Goal: Ask a question: Seek information or help from site administrators or community

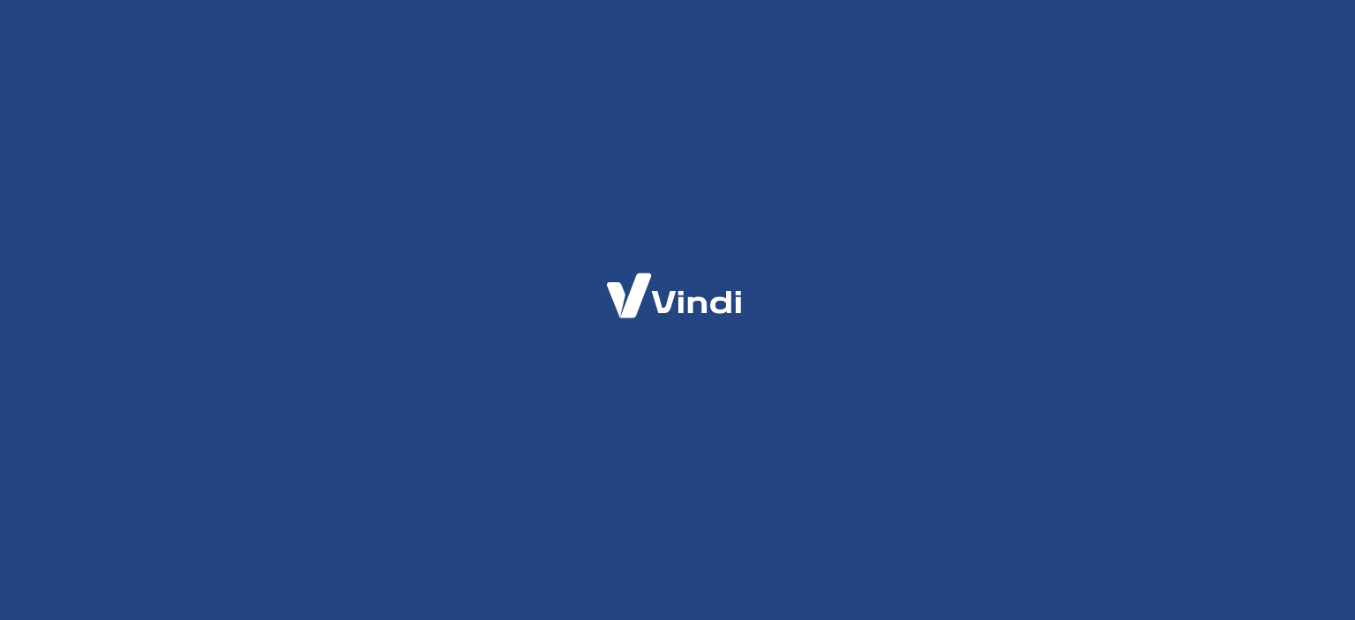
click at [549, 305] on div at bounding box center [677, 310] width 1355 height 620
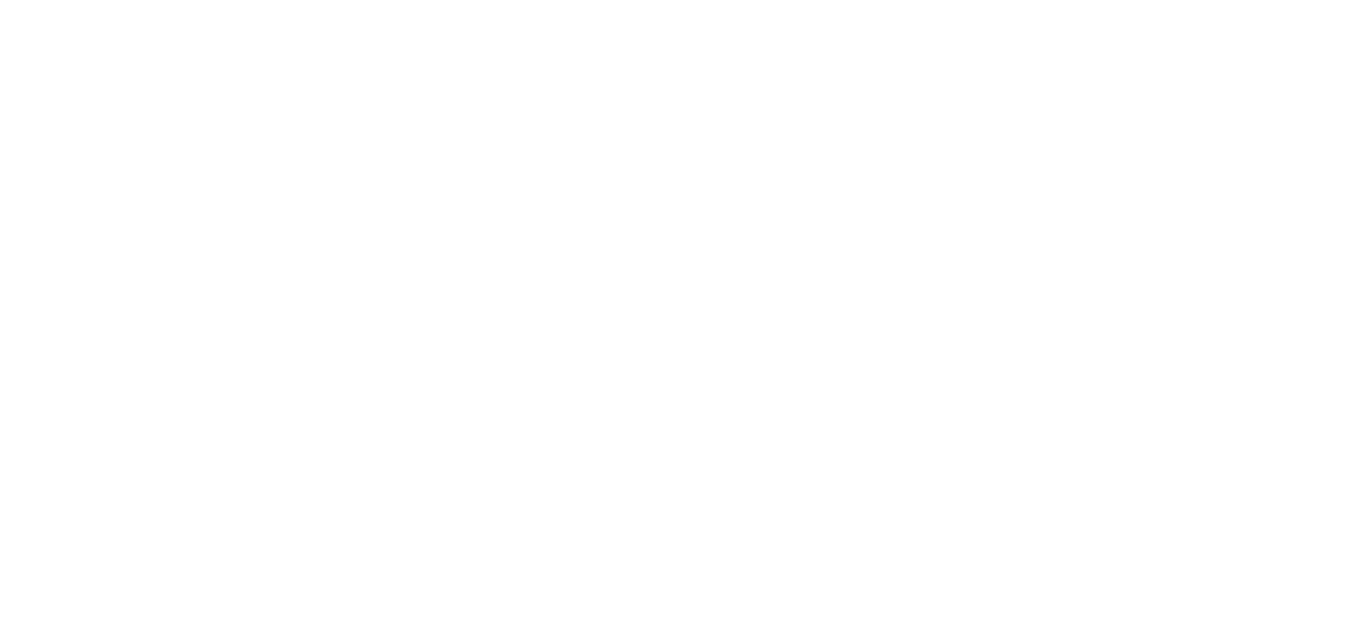
click at [773, 277] on div at bounding box center [677, 310] width 1355 height 620
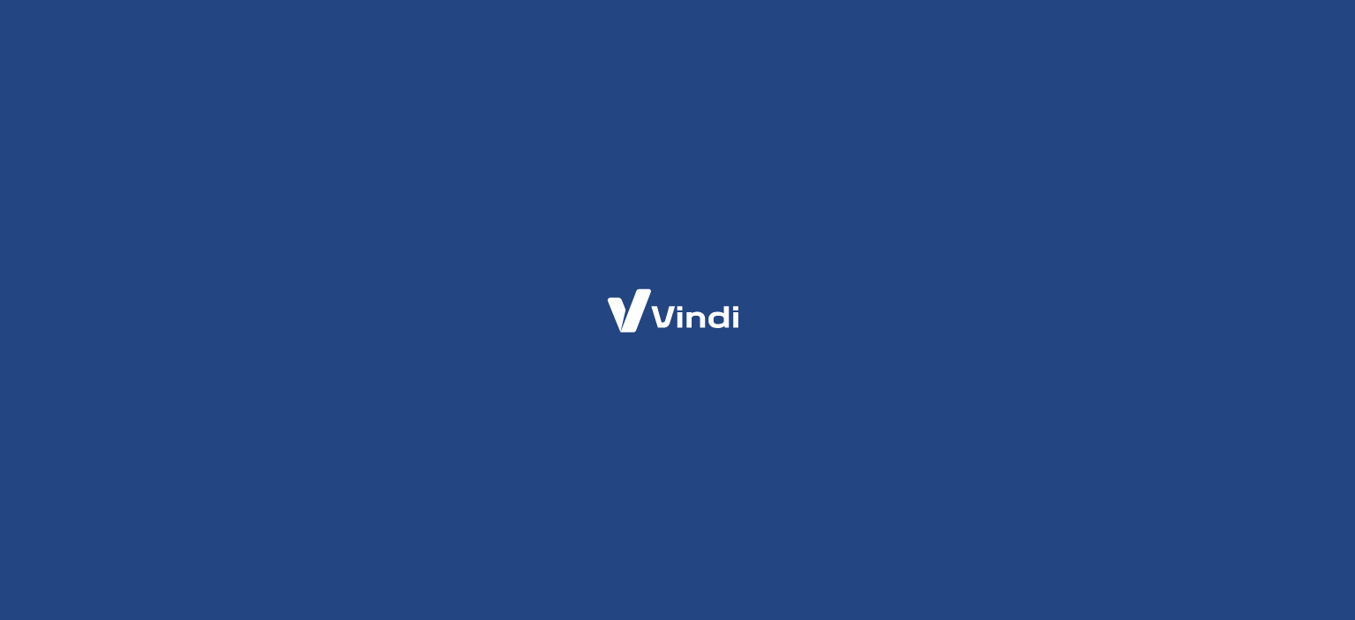
click at [821, 333] on div at bounding box center [677, 310] width 1355 height 620
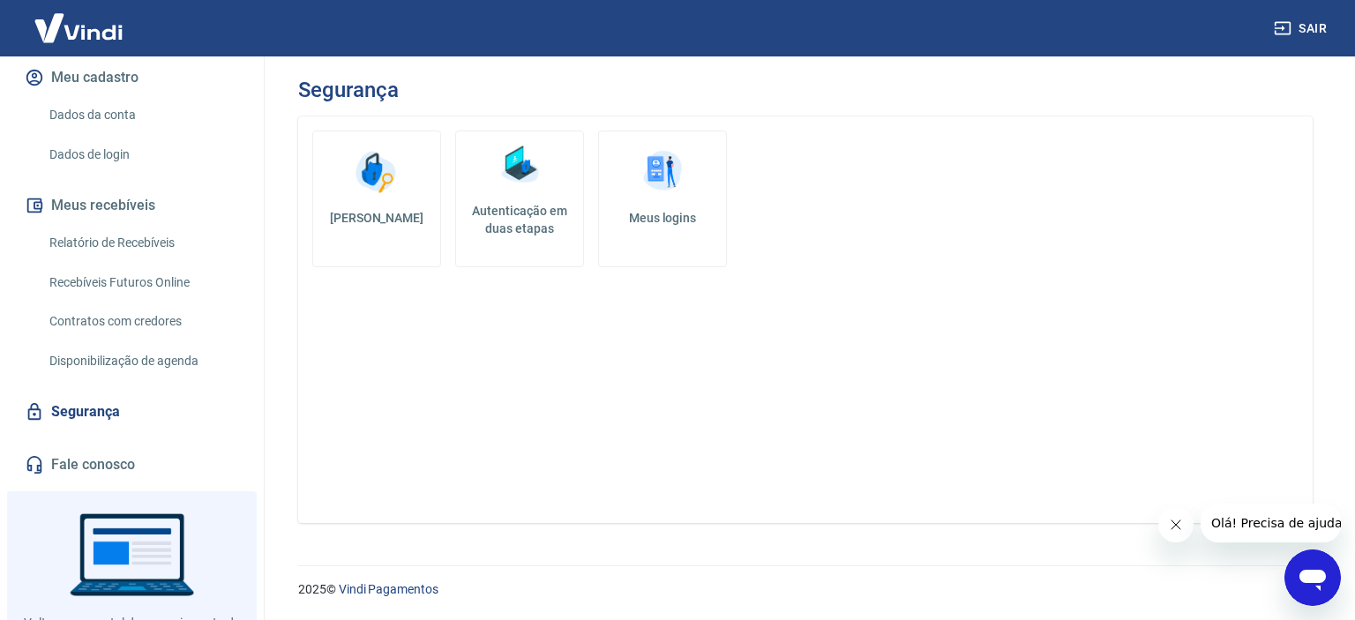
scroll to position [311, 0]
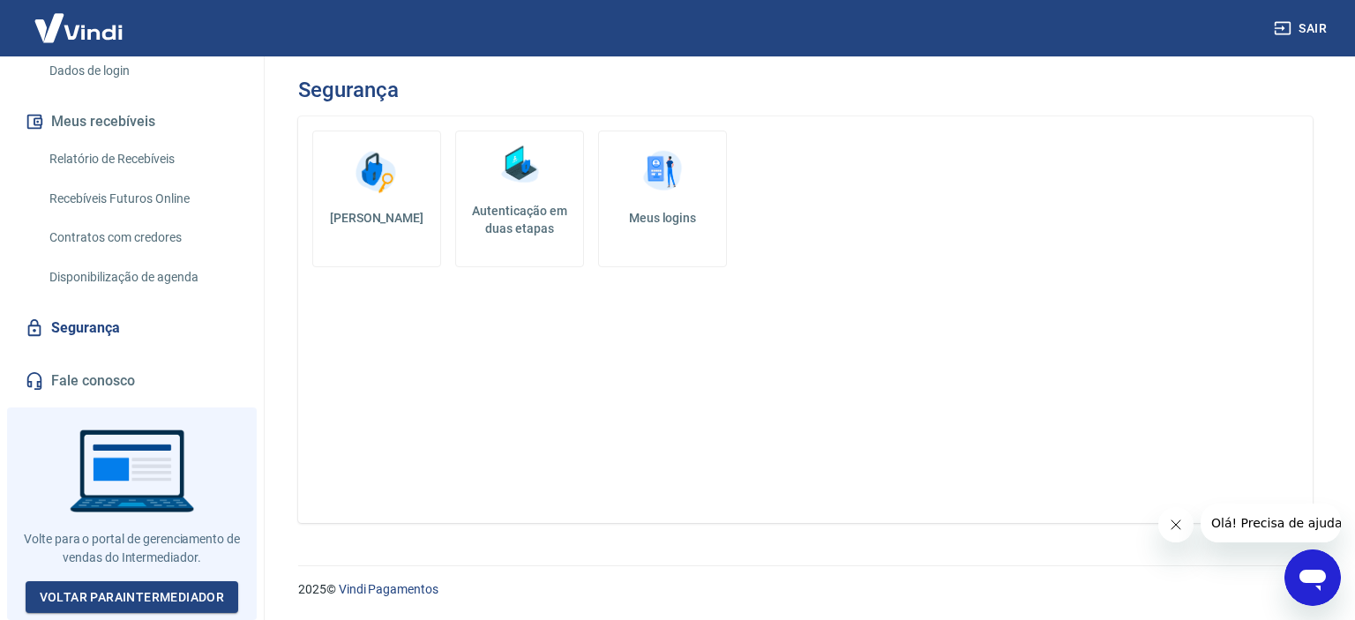
click at [116, 384] on link "Fale conosco" at bounding box center [131, 381] width 221 height 39
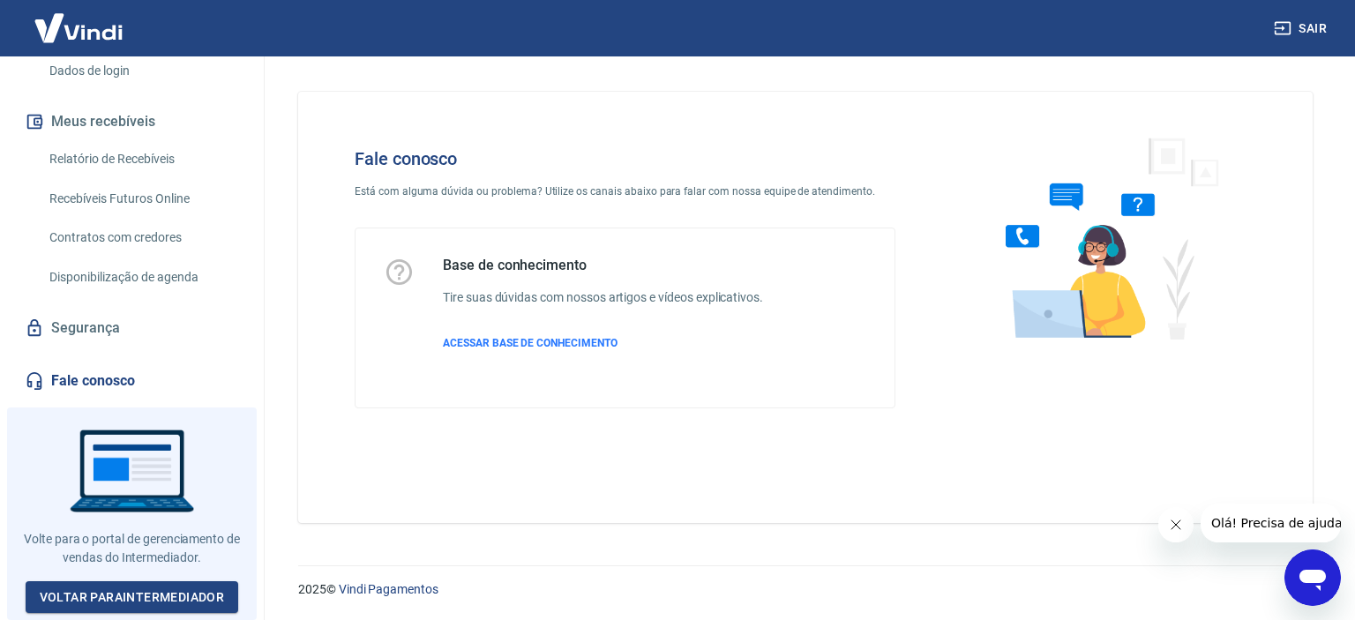
click at [1309, 574] on icon "Abrir janela de mensagens" at bounding box center [1313, 580] width 26 height 21
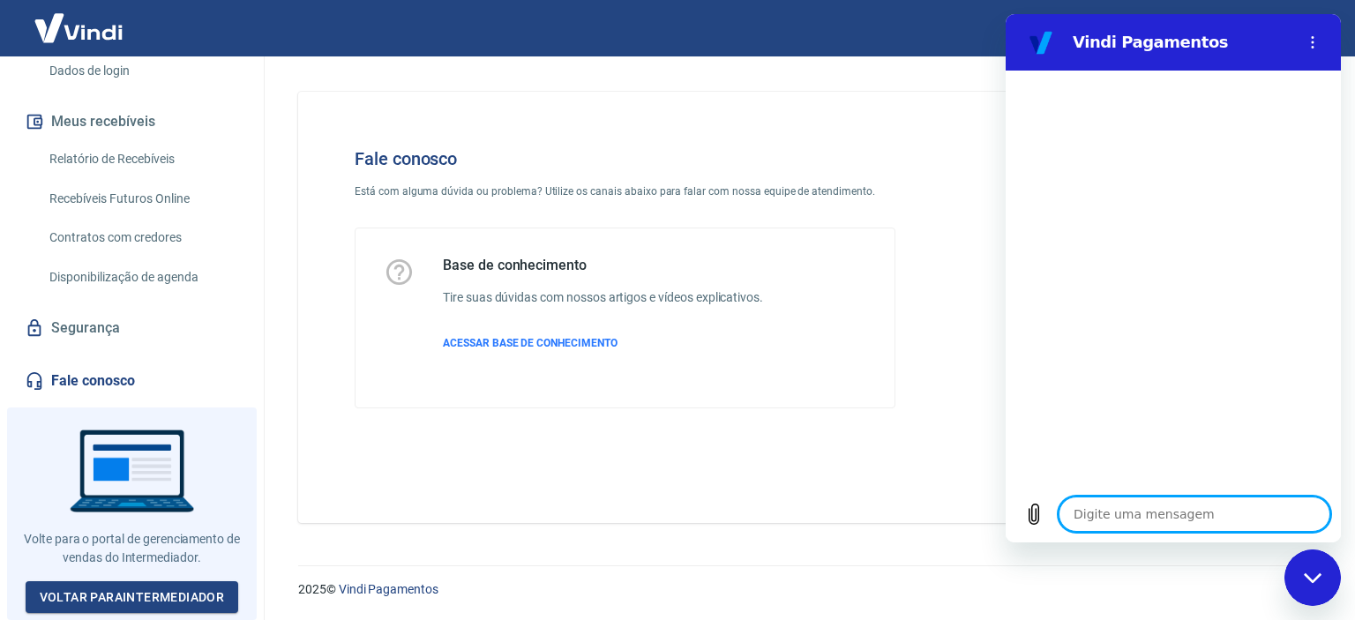
click at [1160, 507] on textarea at bounding box center [1195, 514] width 272 height 35
type textarea "B"
type textarea "x"
type textarea "BB"
type textarea "x"
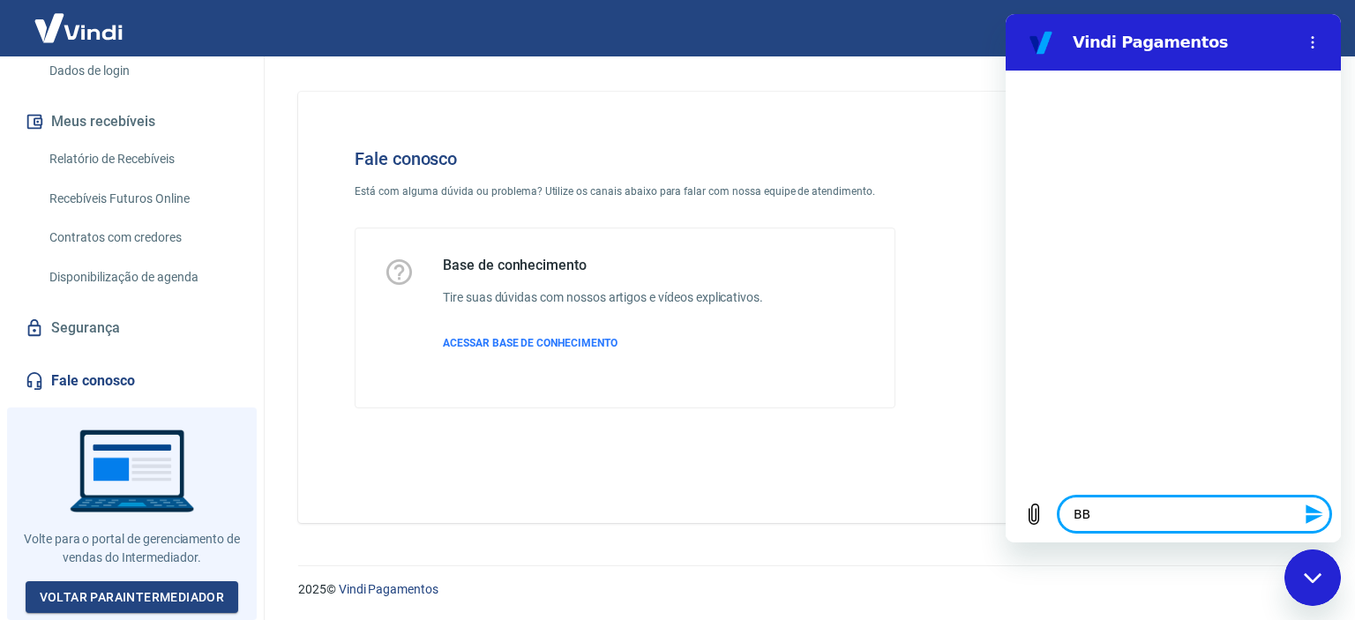
type textarea "B"
type textarea "x"
type textarea "BO"
type textarea "x"
type textarea "B"
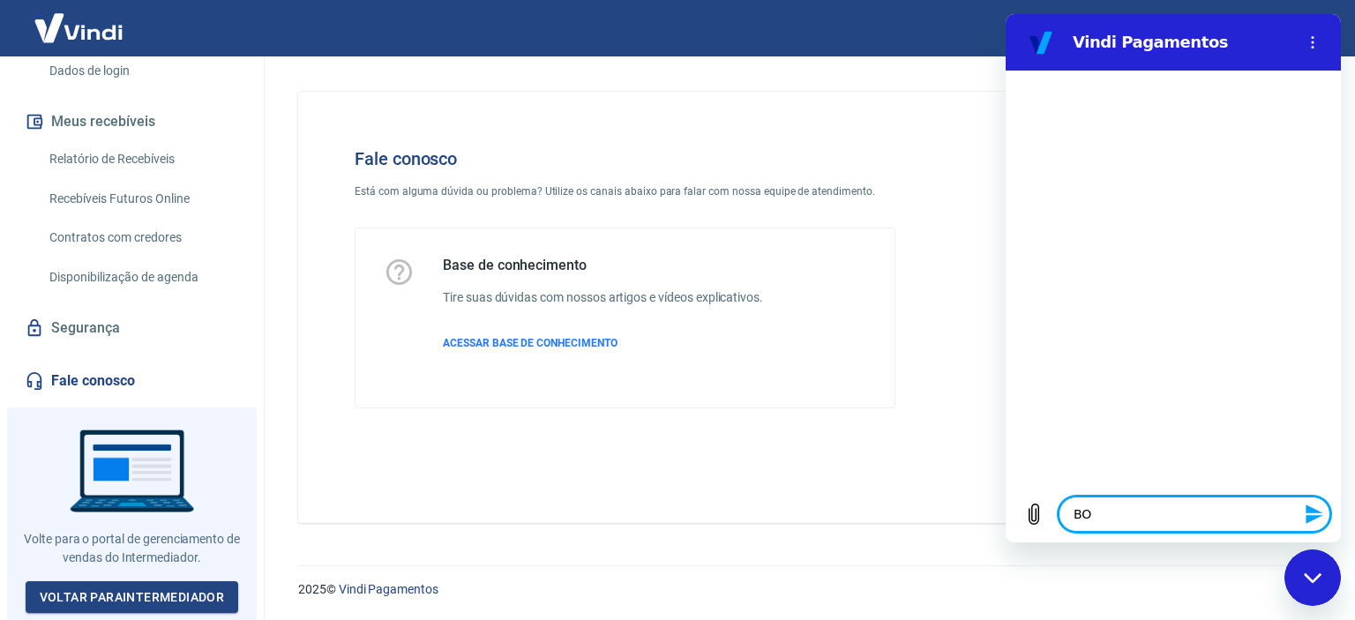
type textarea "x"
type textarea "Bo"
type textarea "x"
type textarea "Boa"
type textarea "x"
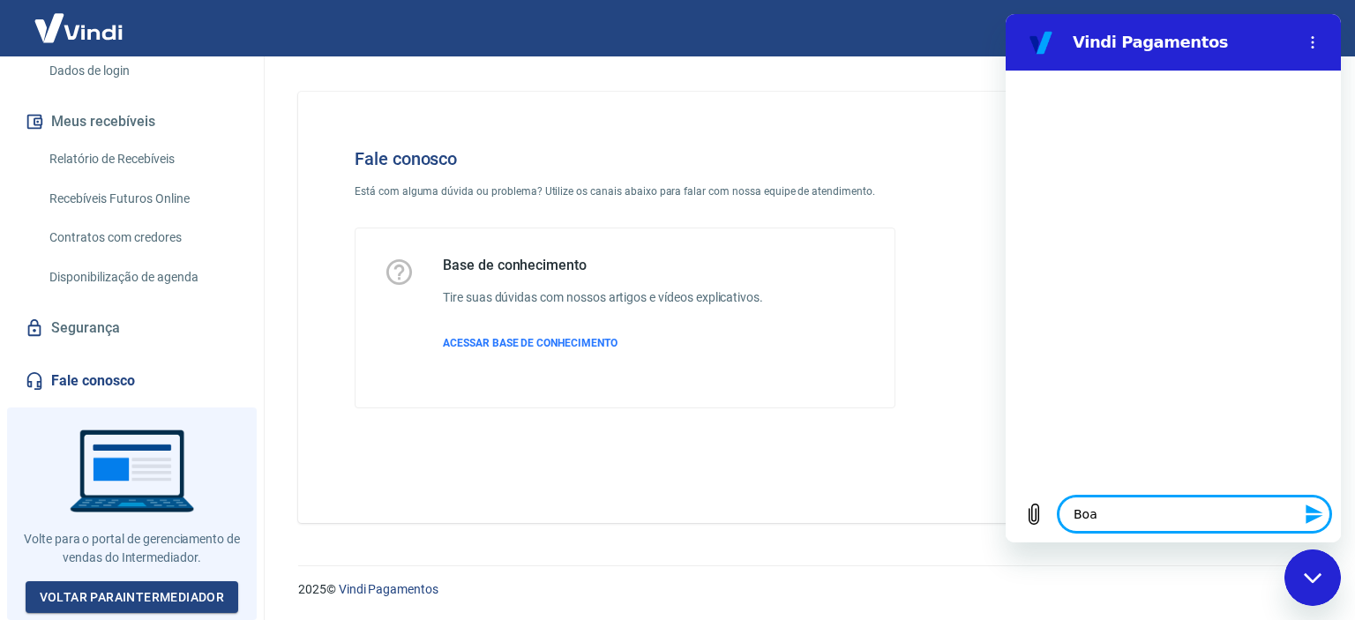
type textarea "Boa"
type textarea "x"
type textarea "Boa t"
type textarea "x"
type textarea "Boa ta"
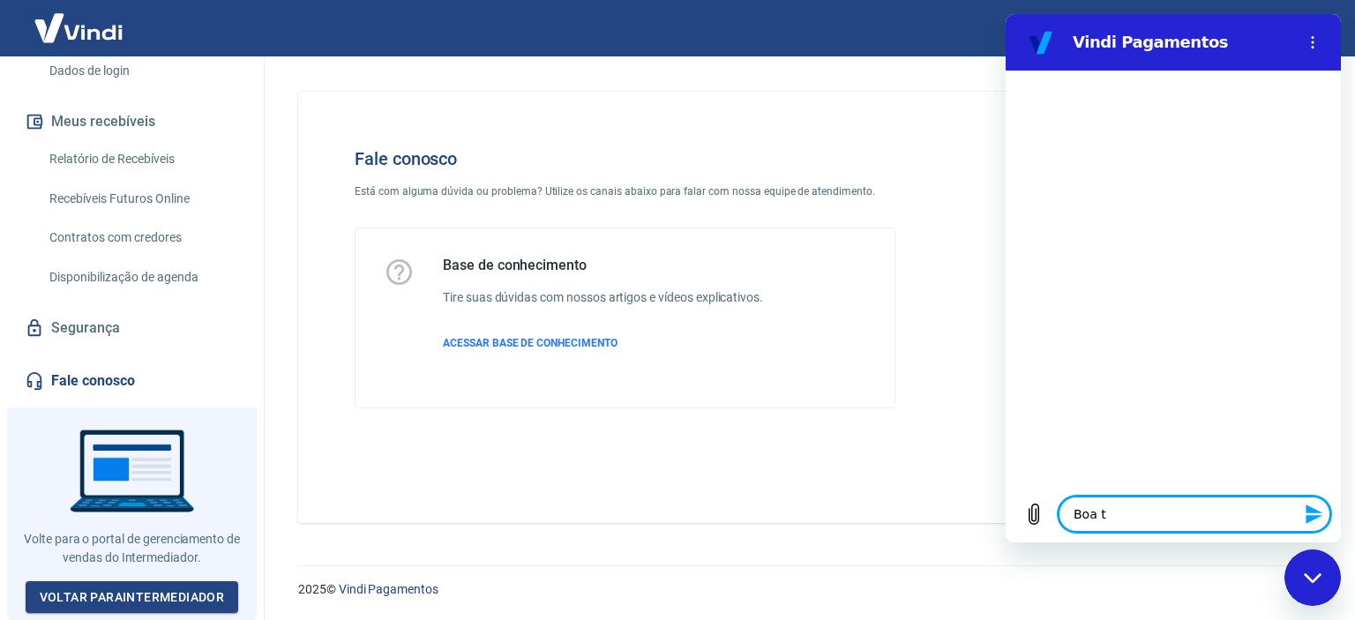
type textarea "x"
type textarea "Boa tar"
type textarea "x"
type textarea "Boa tard"
type textarea "x"
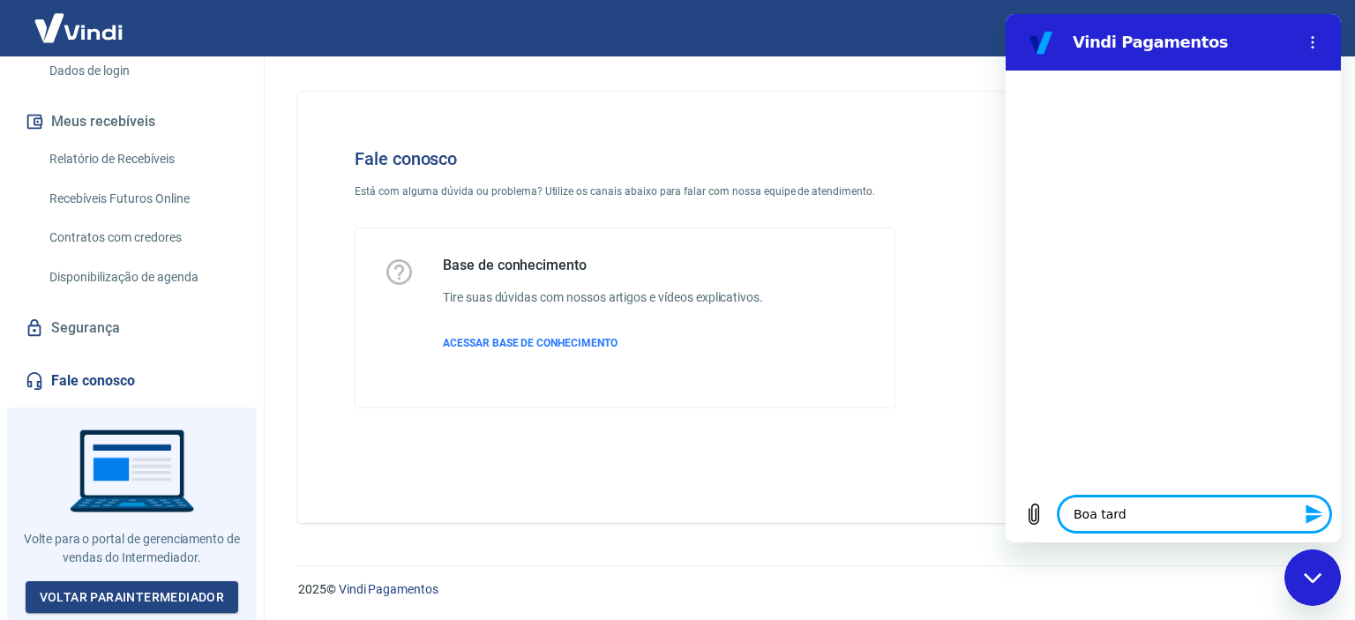
type textarea "Boa tarde"
type textarea "x"
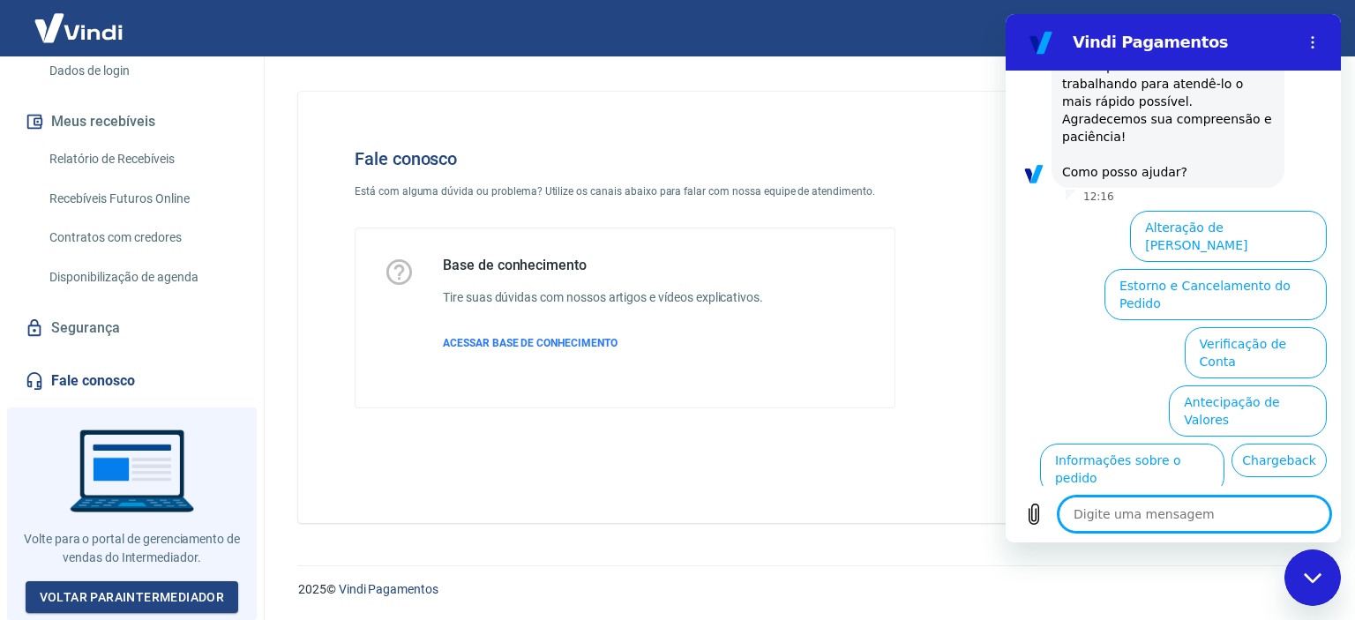
type textarea "x"
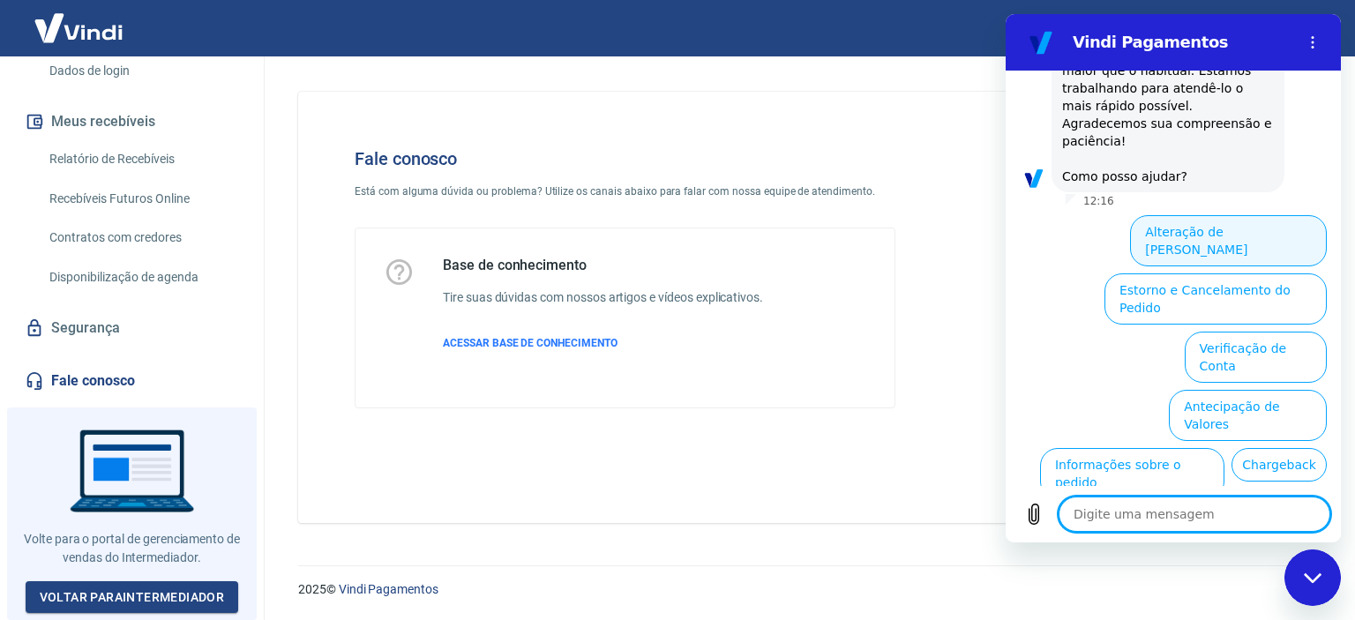
scroll to position [272, 0]
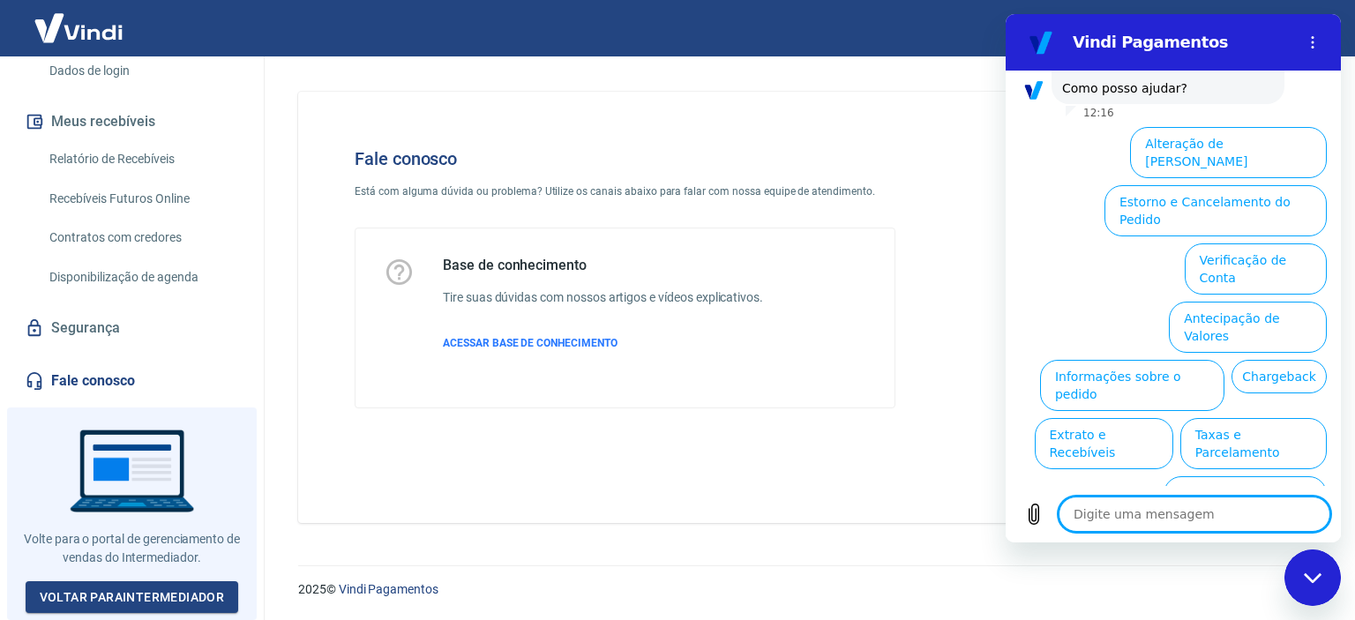
click at [1161, 513] on textarea at bounding box center [1195, 514] width 272 height 35
type textarea "O"
type textarea "x"
type textarea "Ou"
type textarea "x"
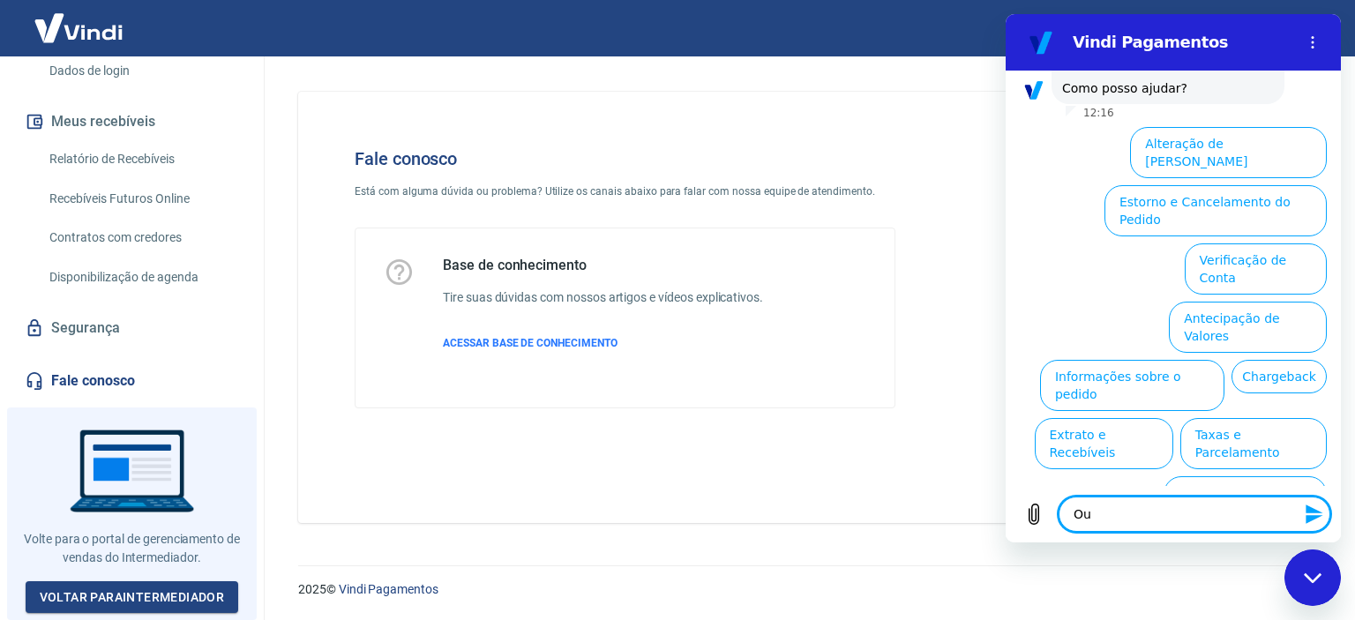
type textarea "Out"
type textarea "x"
type textarea "Outr"
type textarea "x"
type textarea "Outro"
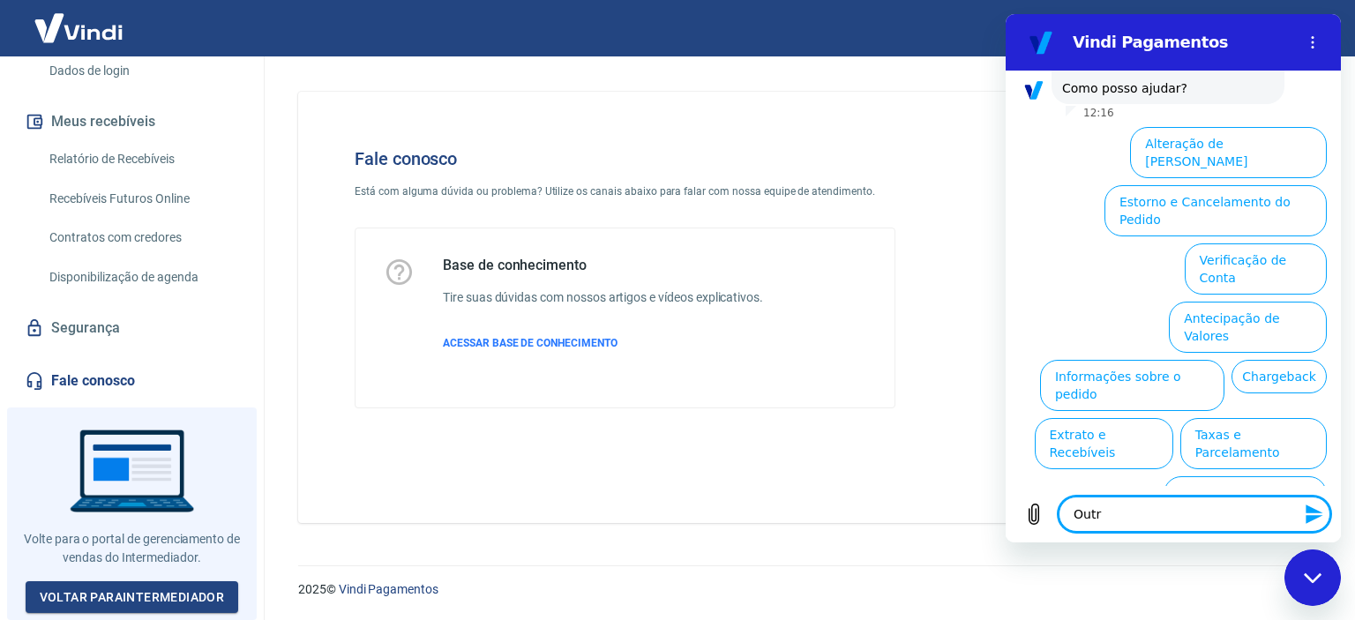
type textarea "x"
type textarea "Outros"
type textarea "x"
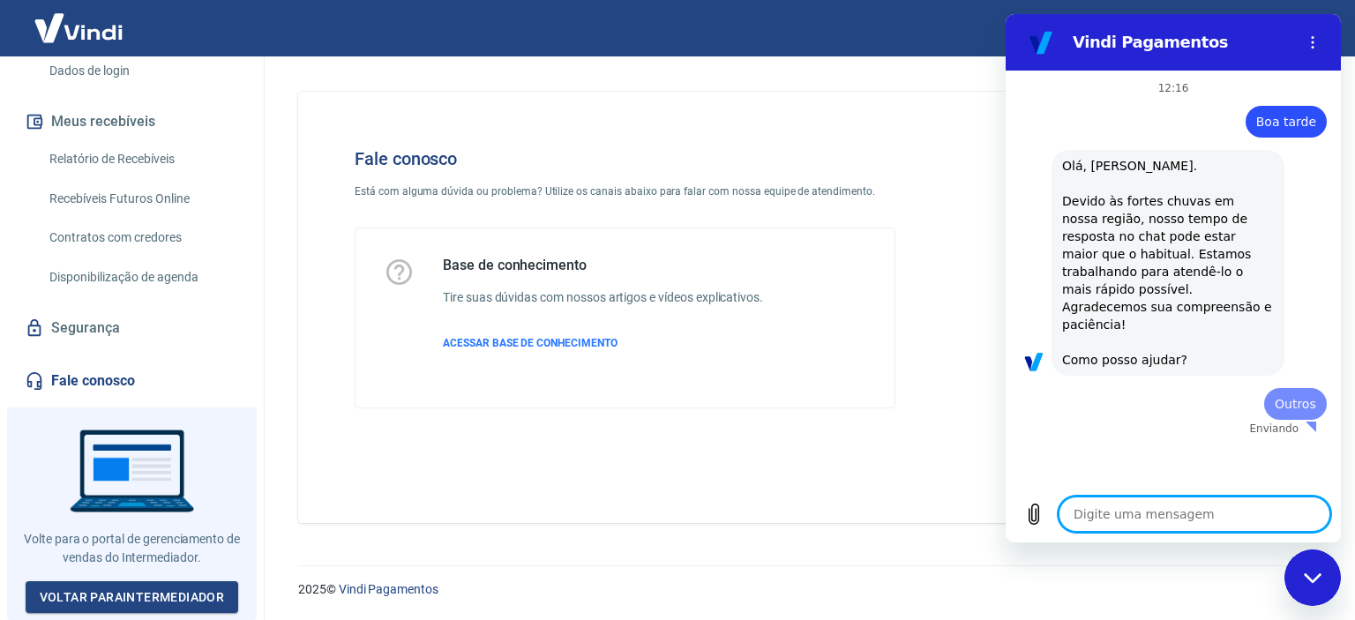
scroll to position [0, 0]
type textarea "x"
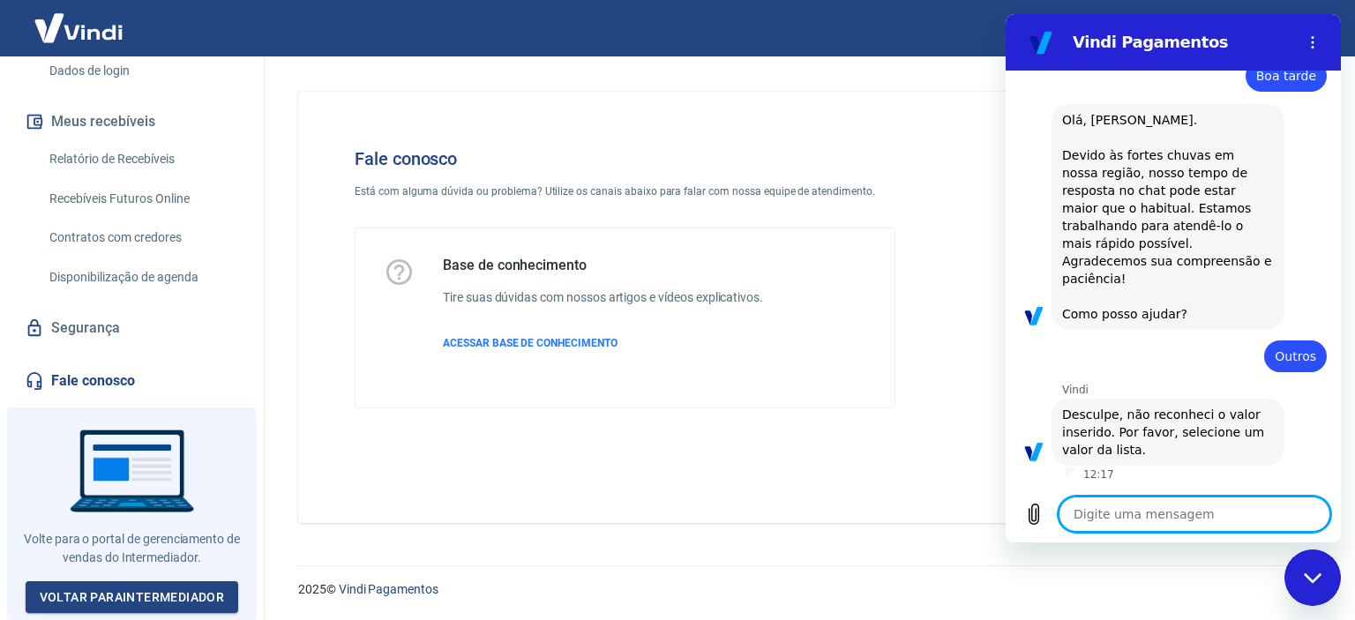
scroll to position [46, 0]
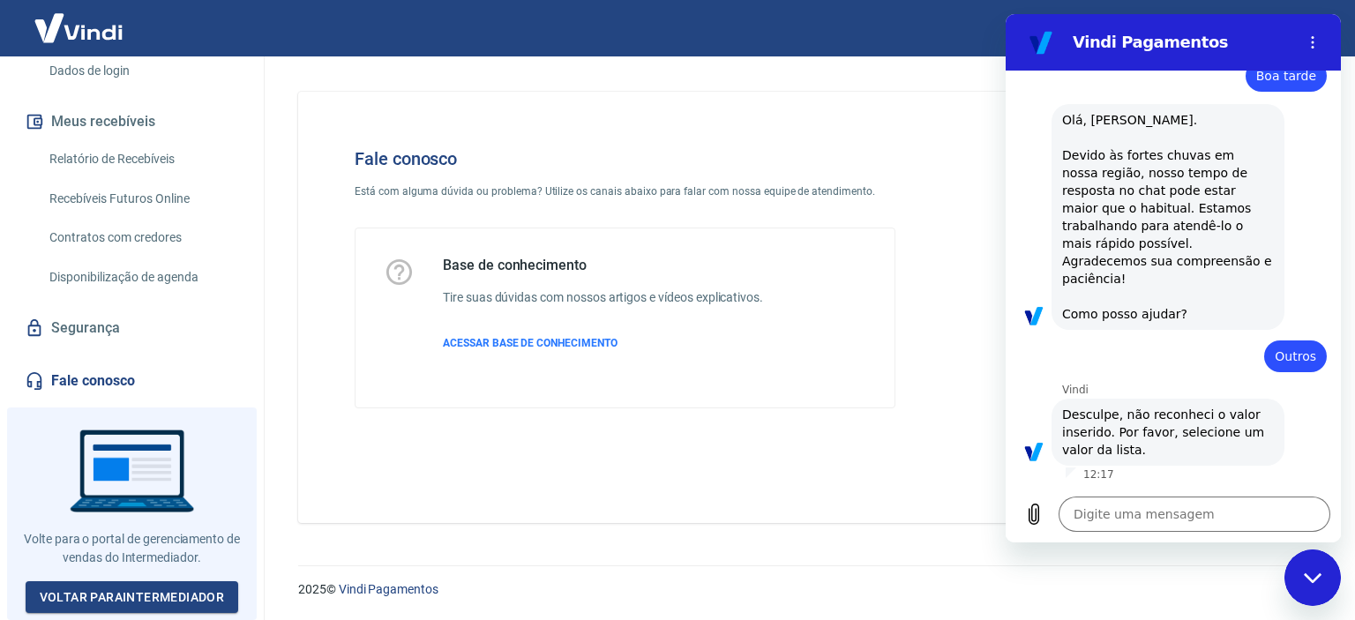
click at [1093, 376] on div "12:16 diz: Boa tarde Enviado · 12:16 diz: Olá, Franciele Maria Dos Santos Gomes…" at bounding box center [1173, 279] width 335 height 416
click at [1142, 523] on textarea at bounding box center [1195, 514] width 272 height 35
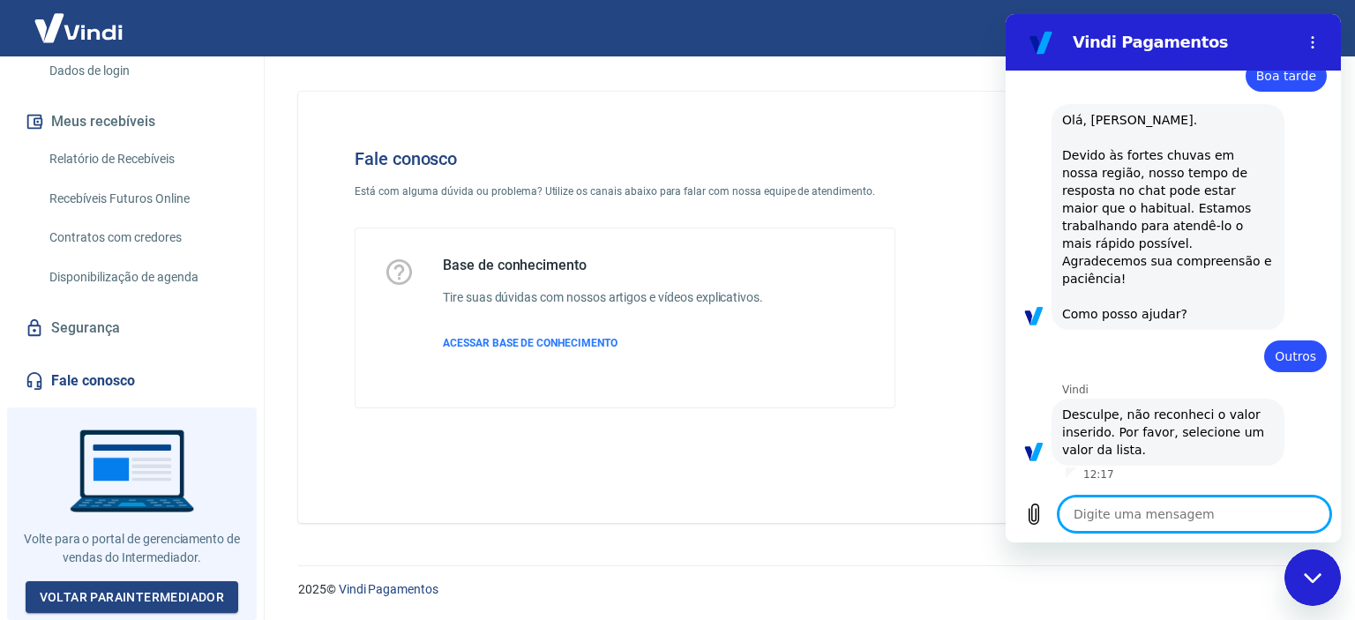
click at [1140, 507] on textarea at bounding box center [1195, 514] width 272 height 35
type textarea "f"
type textarea "x"
type textarea "fa"
type textarea "x"
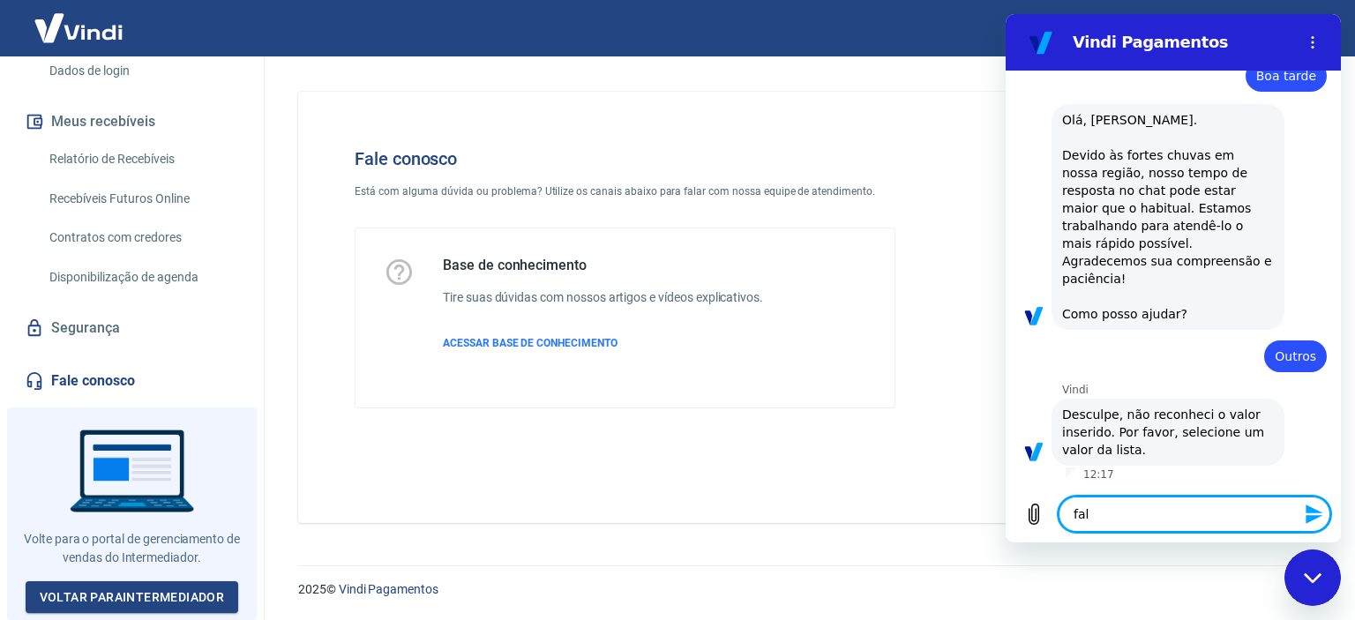
type textarea "falç"
type textarea "x"
type textarea "falça"
type textarea "x"
type textarea "falçar"
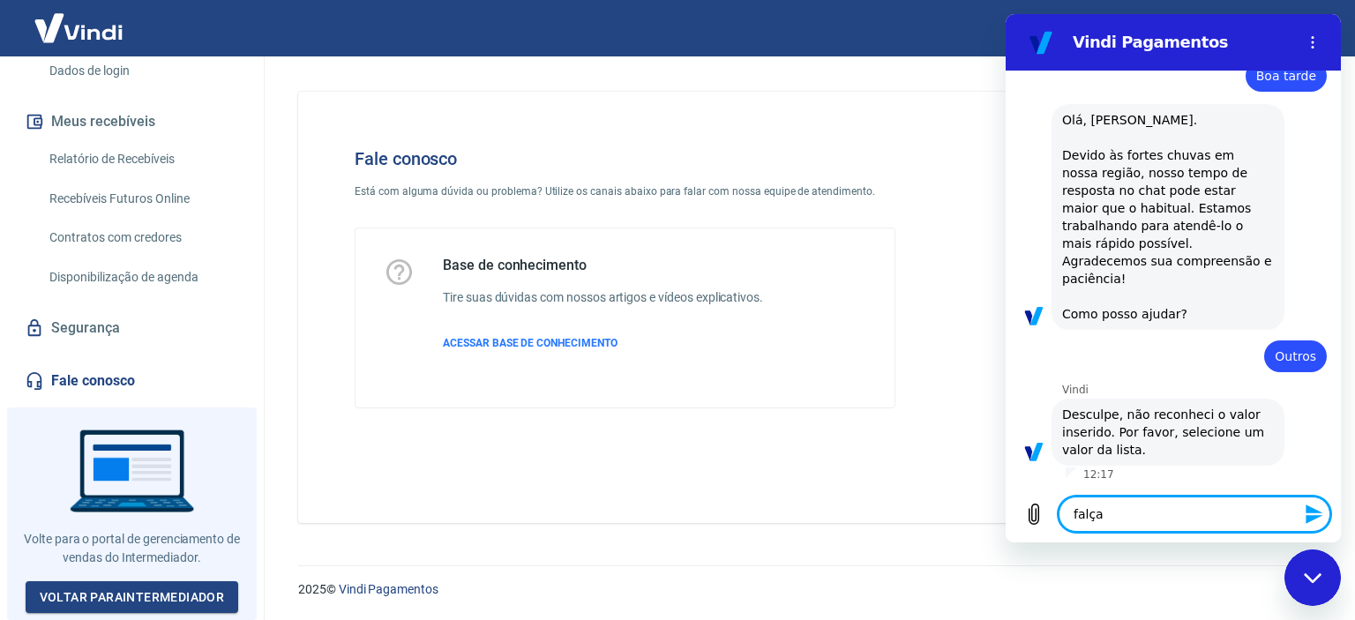
type textarea "x"
type textarea "falça"
type textarea "x"
type textarea "falç"
type textarea "x"
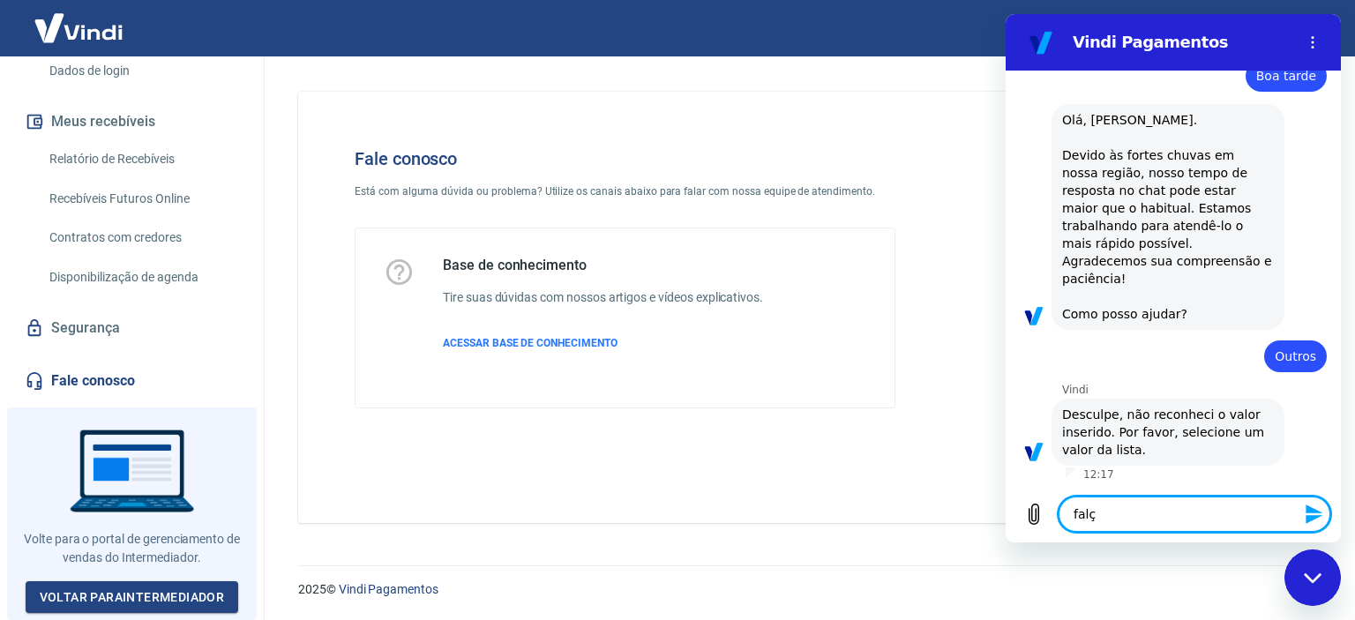
type textarea "fal"
type textarea "x"
type textarea "fala"
type textarea "x"
type textarea "falar"
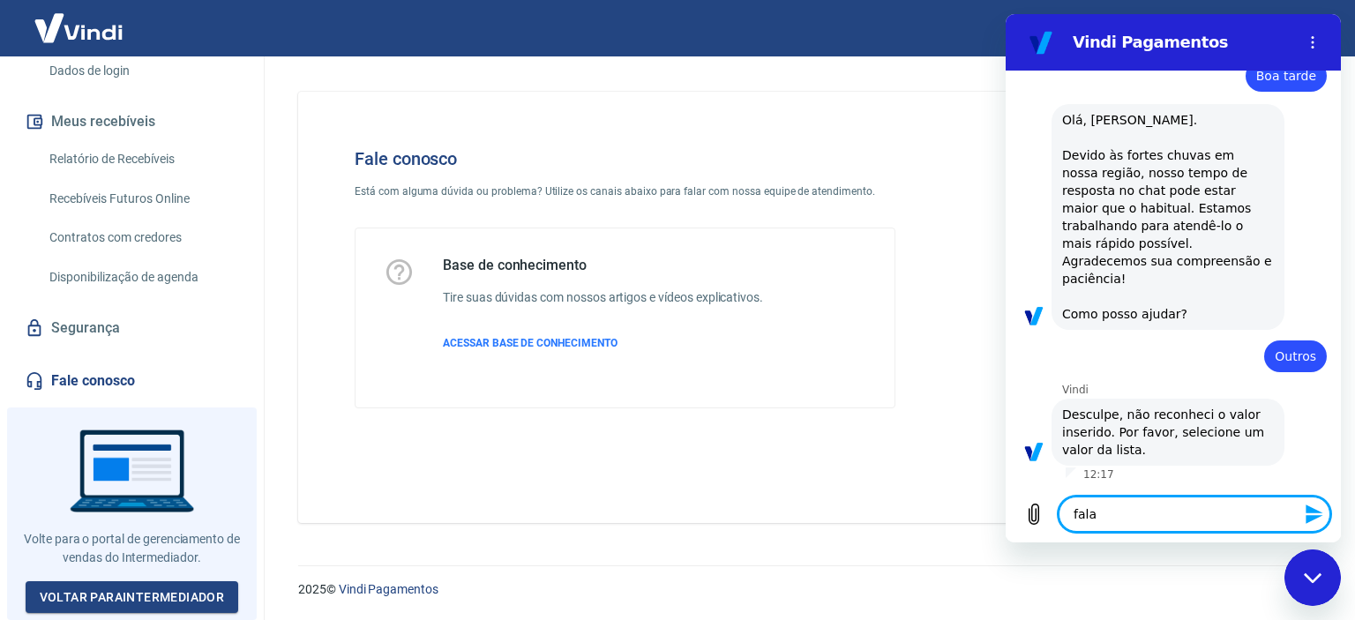
type textarea "x"
type textarea "falar"
type textarea "x"
type textarea "falar c"
type textarea "x"
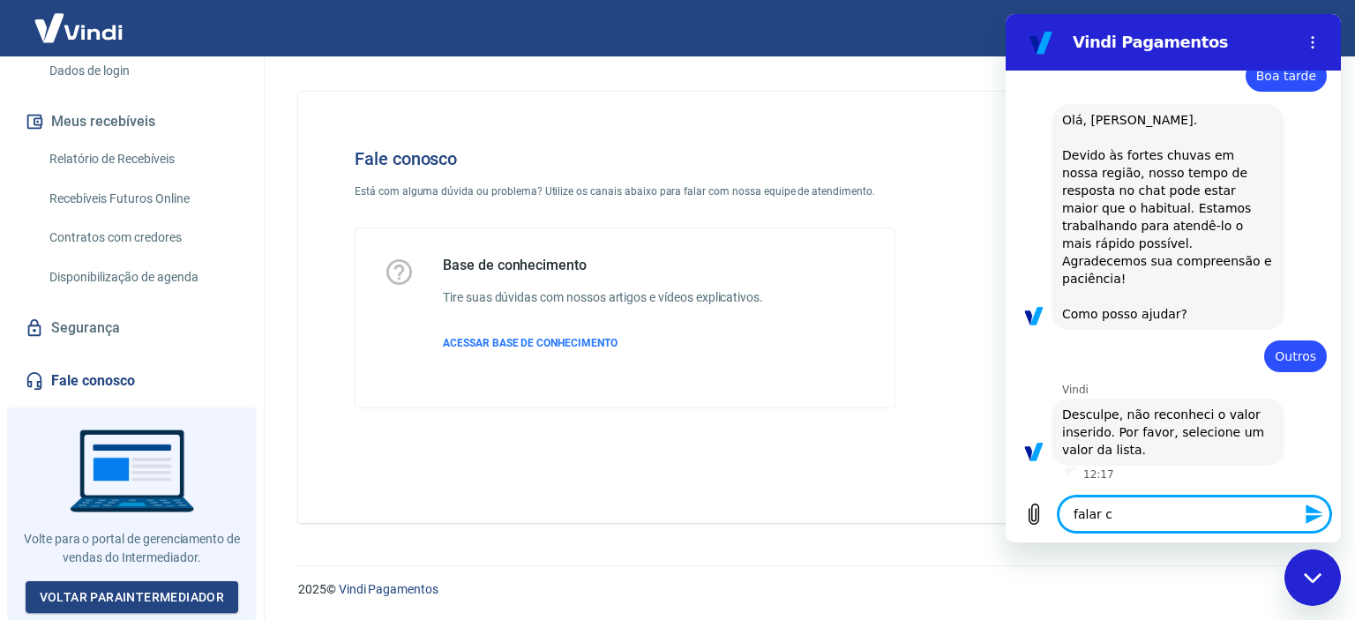
type textarea "falar co"
type textarea "x"
type textarea "falar com"
type textarea "x"
type textarea "falar com"
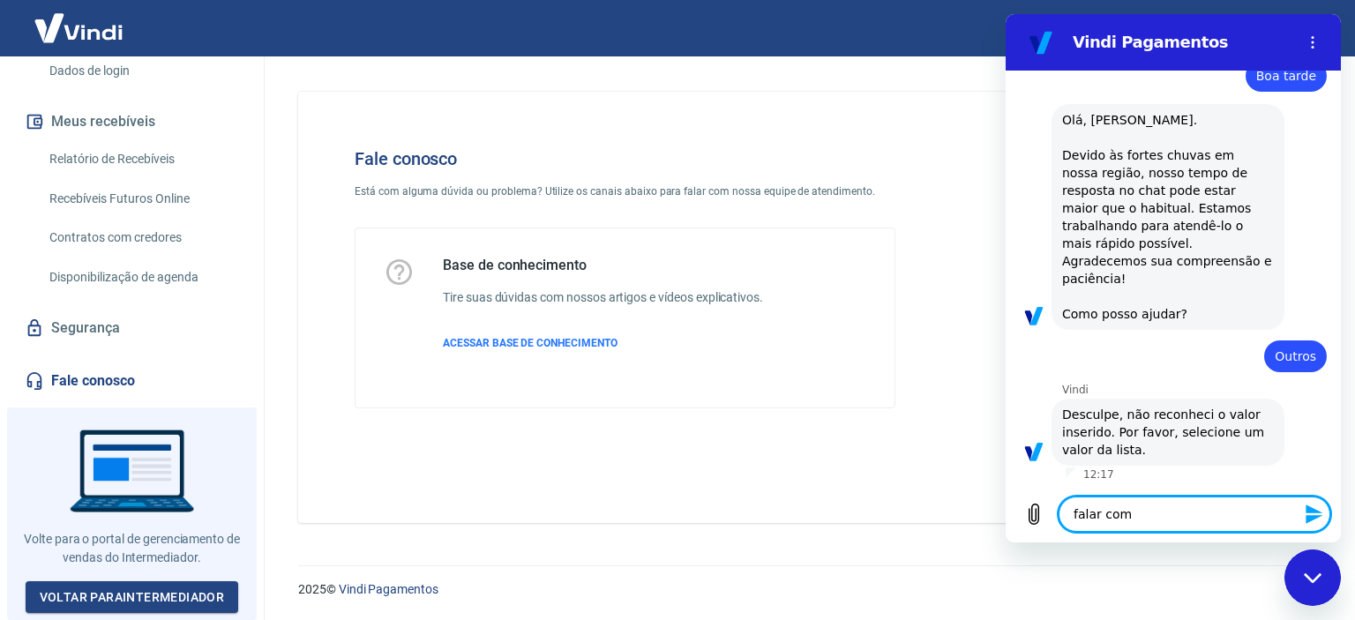
type textarea "x"
type textarea "falar com a"
type textarea "x"
type textarea "falar com at"
type textarea "x"
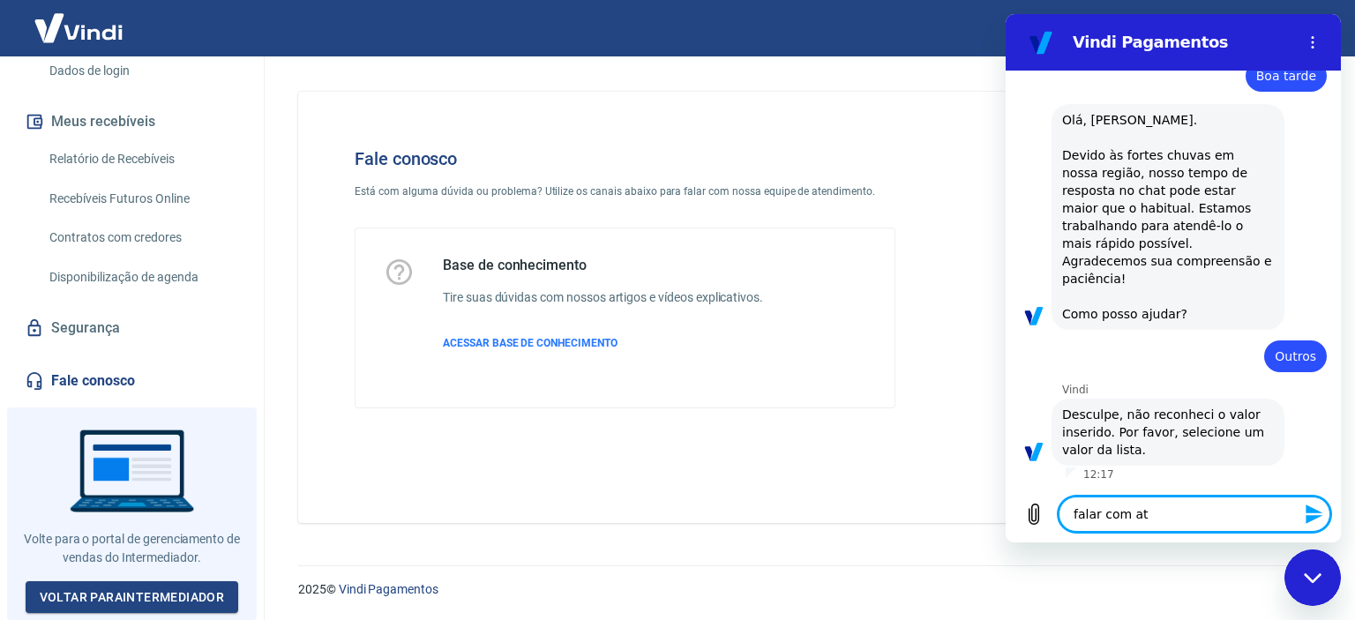
type textarea "falar com ate"
type textarea "x"
type textarea "falar com aten"
type textarea "x"
type textarea "falar com atend"
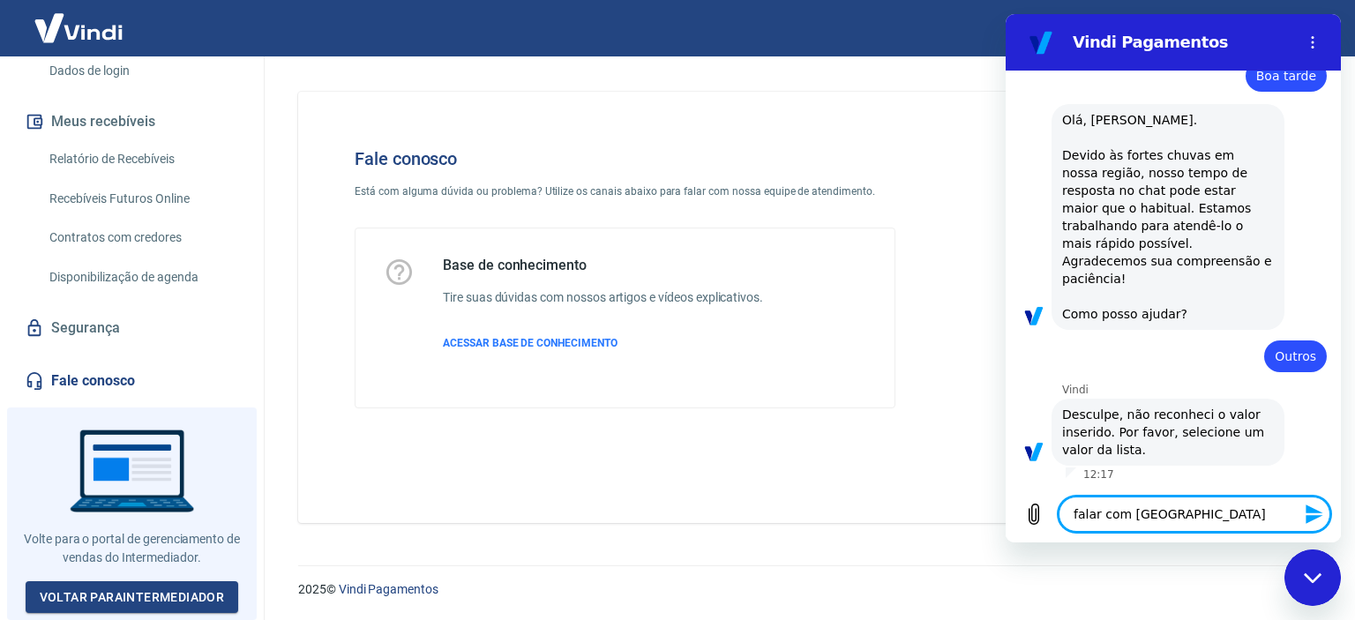
type textarea "x"
type textarea "falar com atende"
type textarea "x"
type textarea "falar com atenden"
type textarea "x"
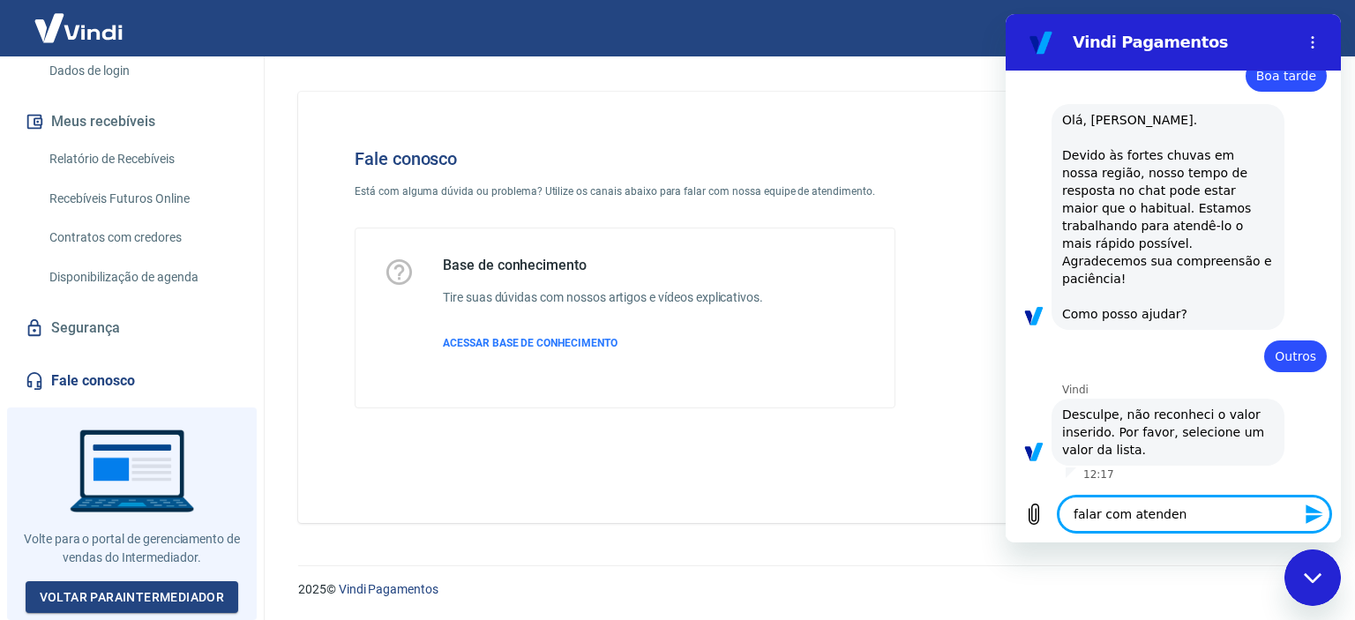
type textarea "falar com atendent"
type textarea "x"
type textarea "falar com atendente"
type textarea "x"
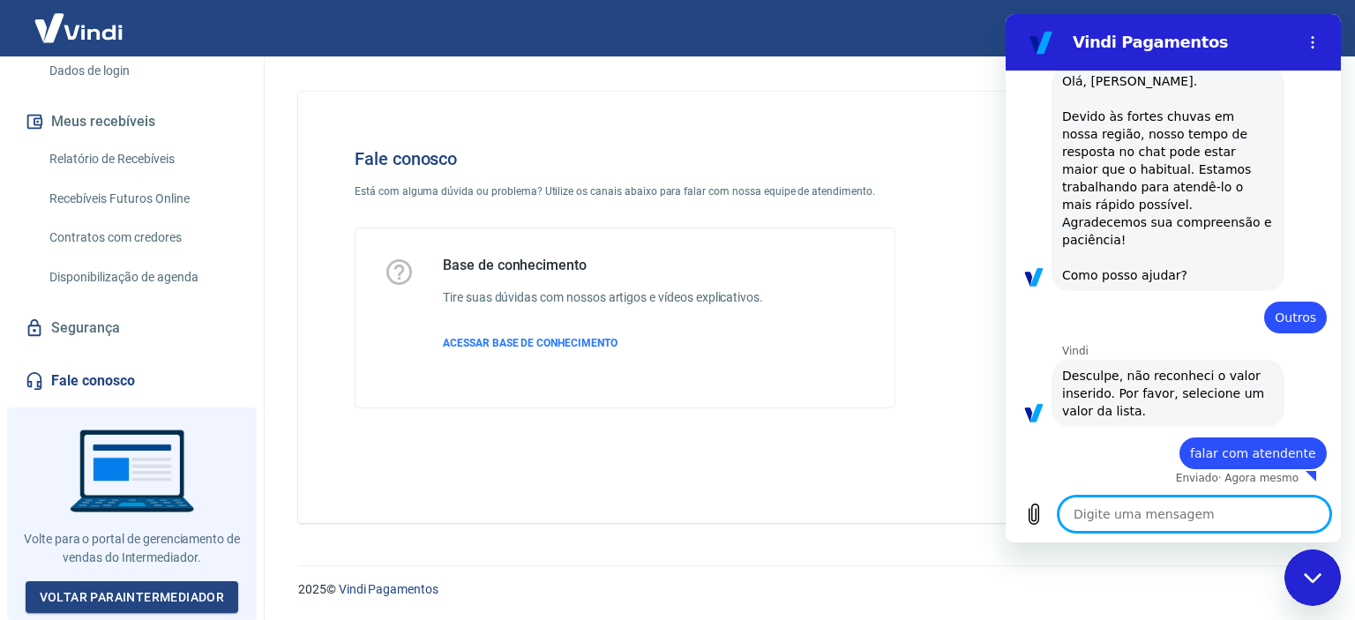
scroll to position [88, 0]
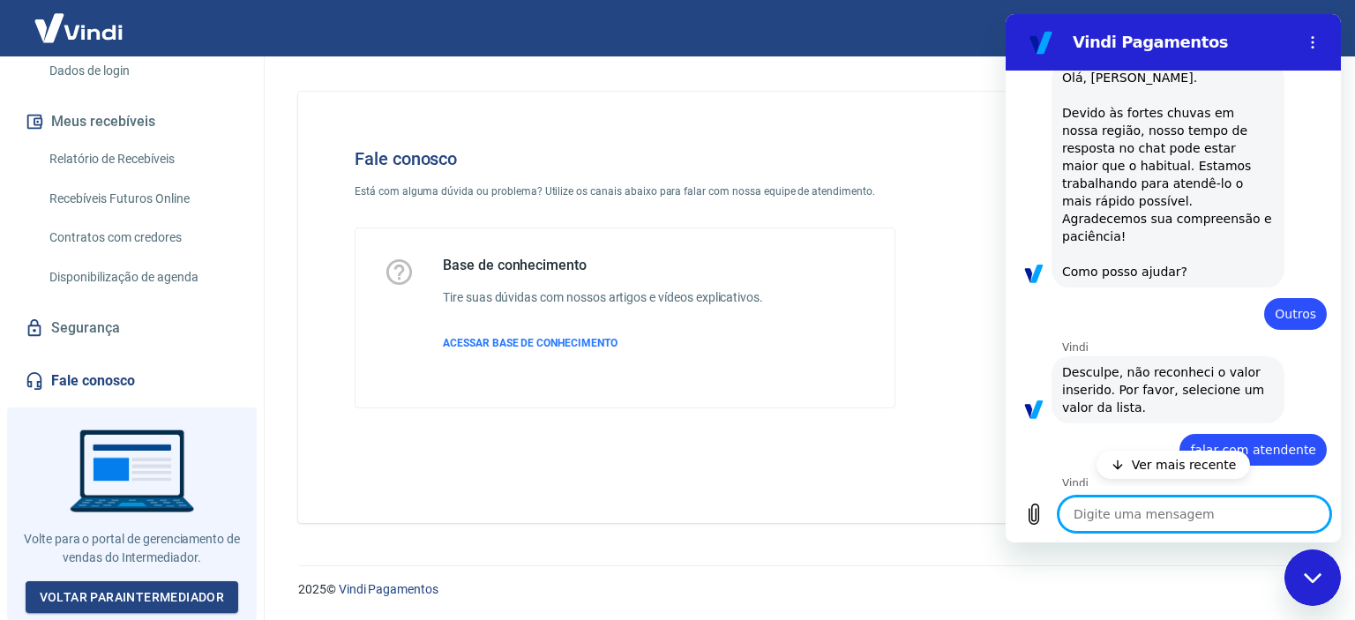
type textarea "x"
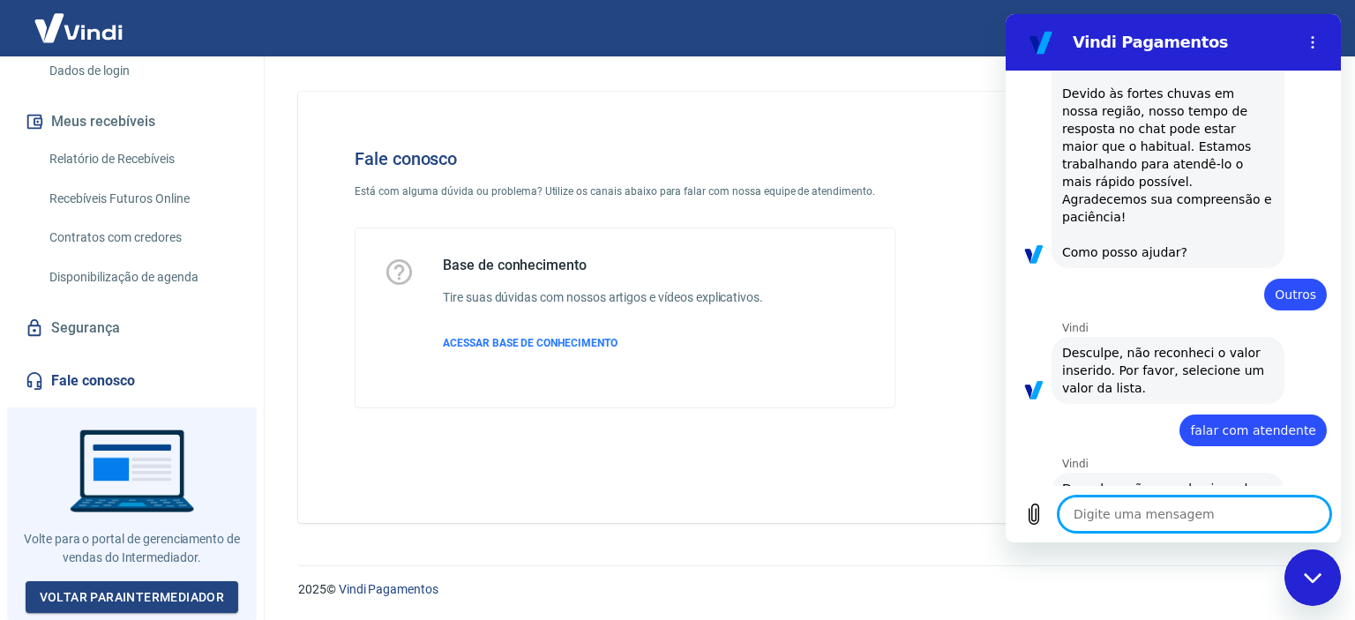
scroll to position [181, 0]
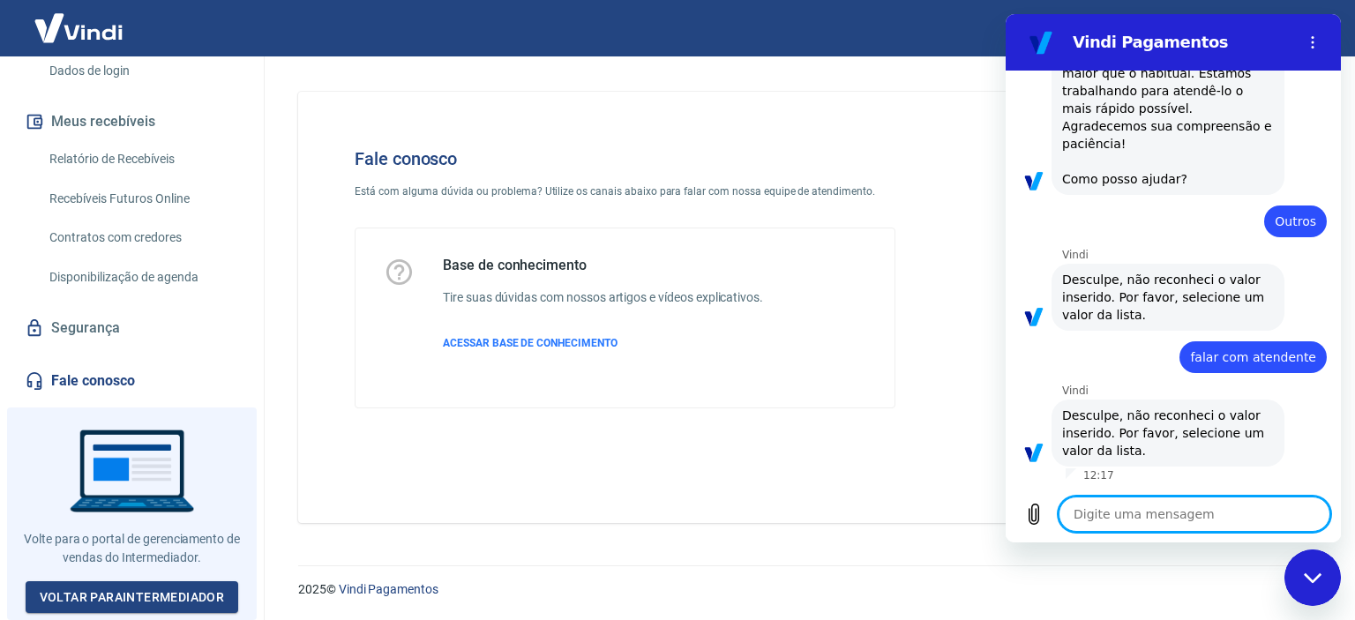
click at [1123, 524] on textarea at bounding box center [1195, 514] width 272 height 35
type textarea "1"
type textarea "x"
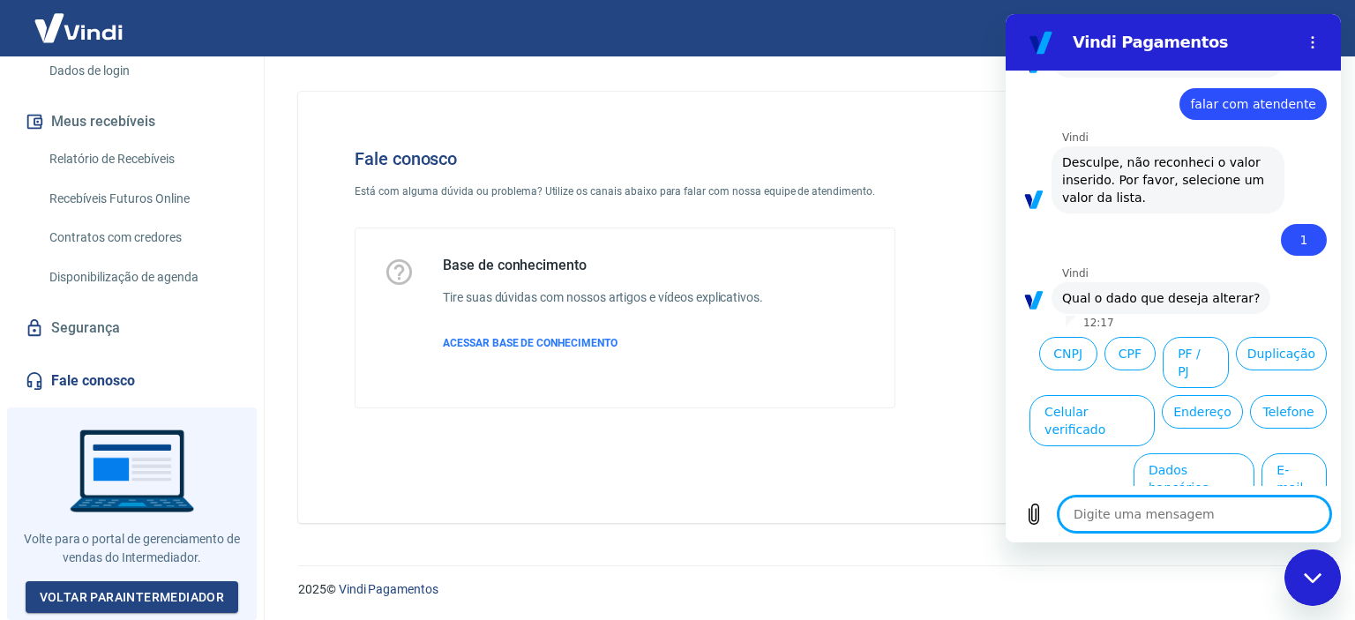
scroll to position [443, 0]
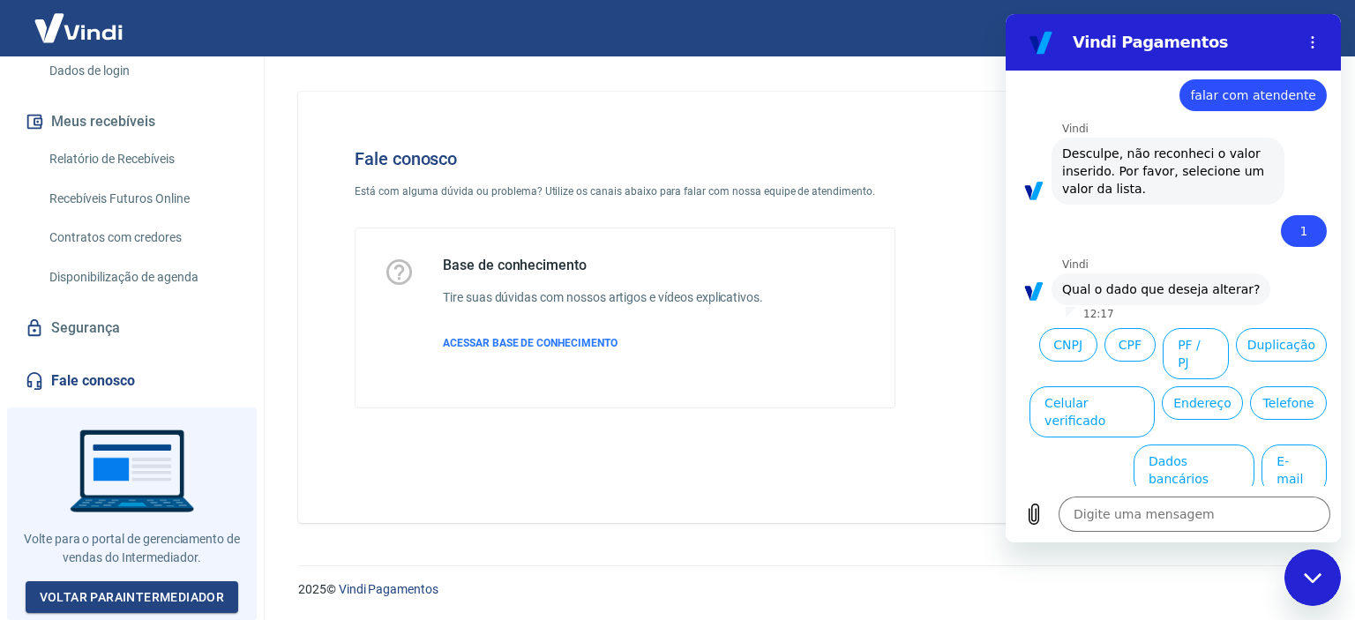
click at [1315, 589] on div "Fechar janela de mensagens" at bounding box center [1313, 577] width 53 height 53
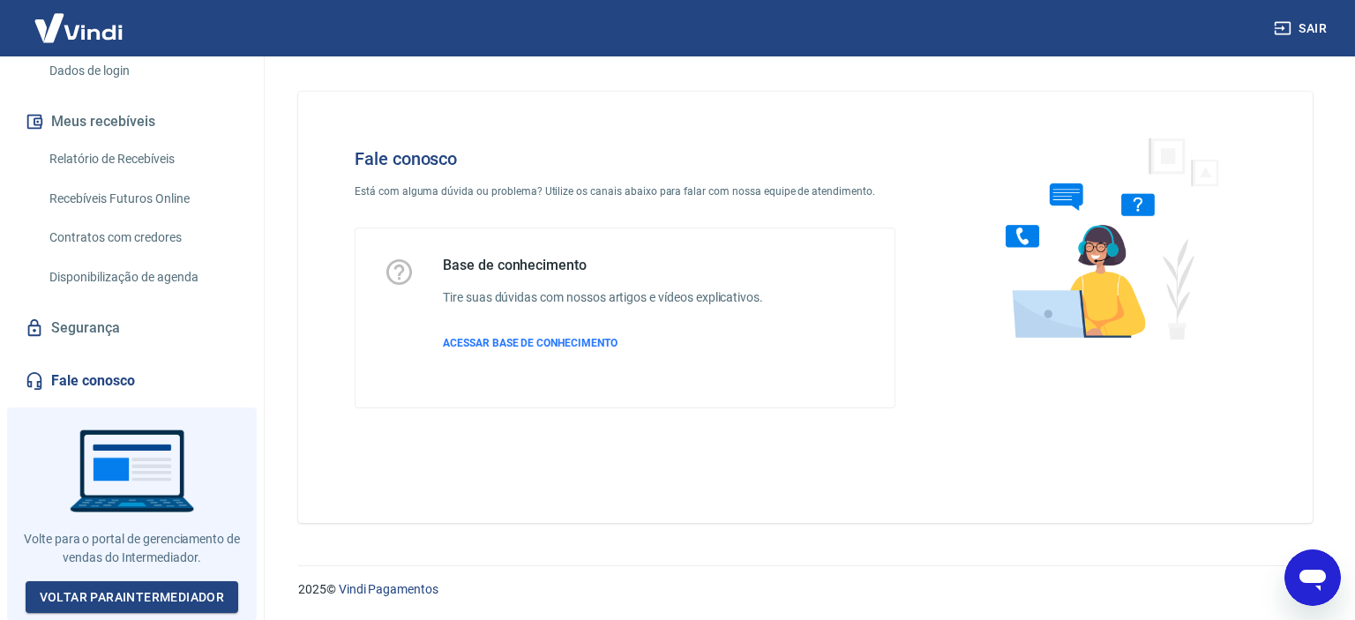
scroll to position [445, 0]
click at [1314, 581] on icon "Abrir janela de mensagens" at bounding box center [1313, 580] width 26 height 21
type textarea "x"
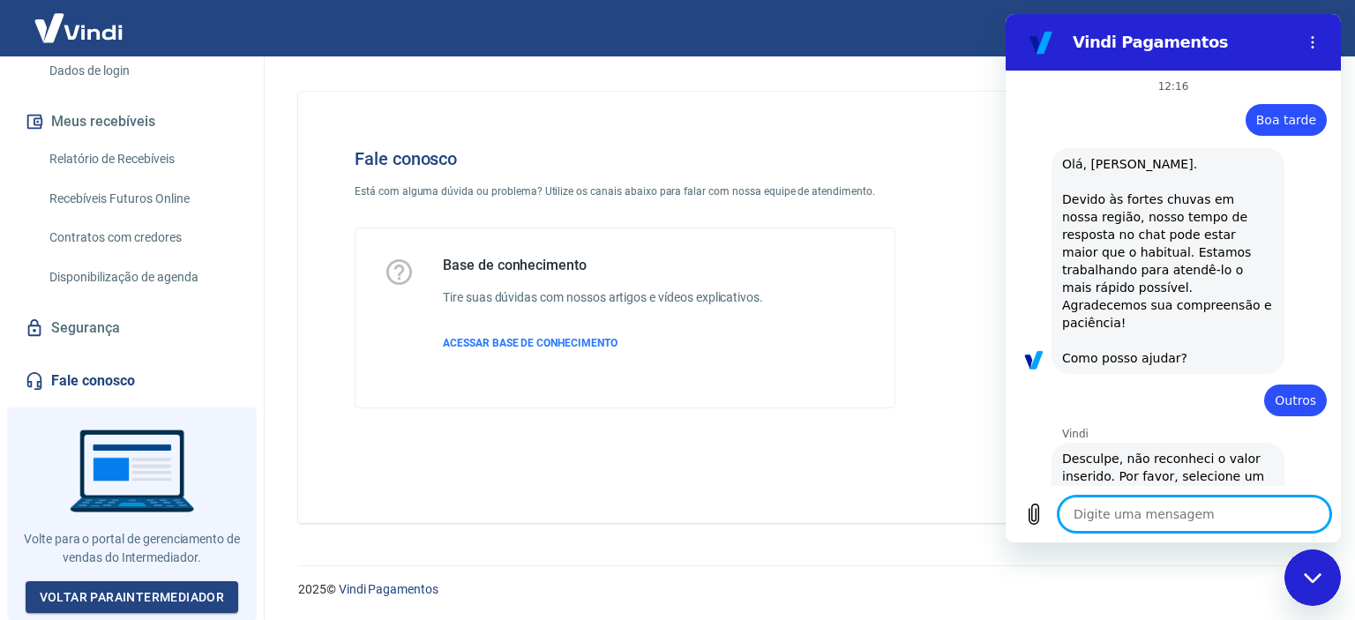
scroll to position [0, 0]
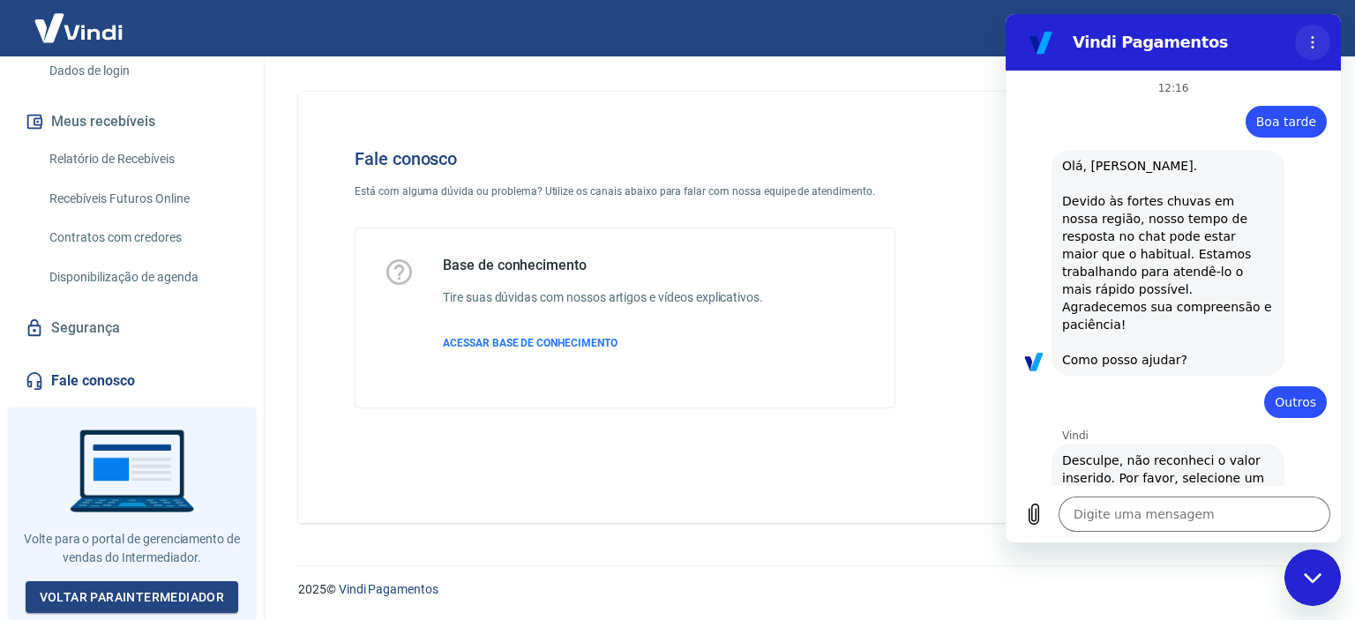
click at [1307, 42] on icon "Menu de opções" at bounding box center [1313, 42] width 14 height 14
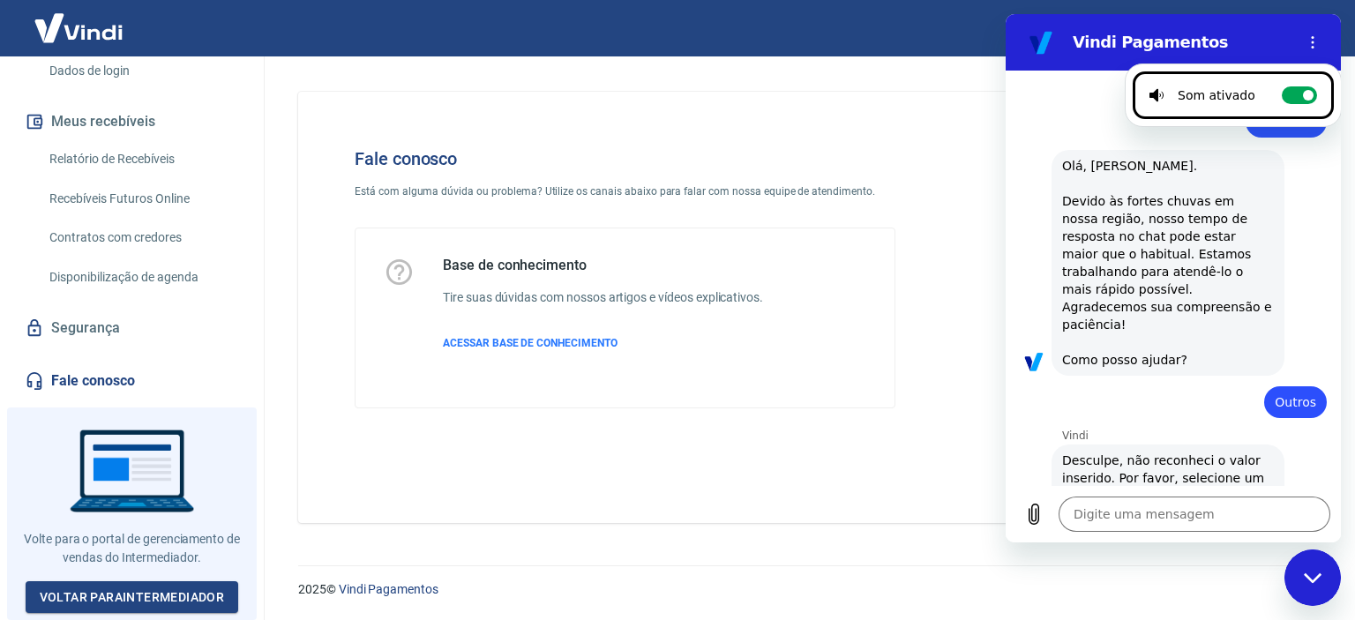
click at [1266, 239] on div "diz: Olá, Franciele Maria Dos Santos Gomes. Devido às fortes chuvas em nossa re…" at bounding box center [1168, 263] width 233 height 226
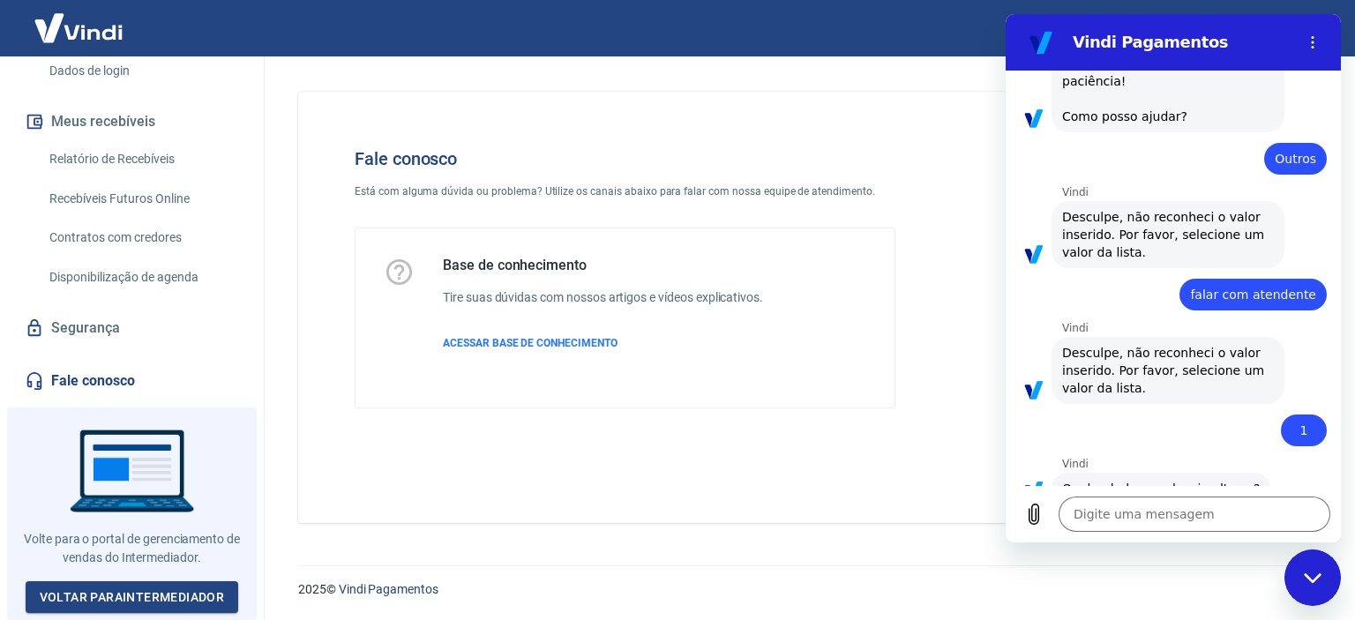
scroll to position [443, 0]
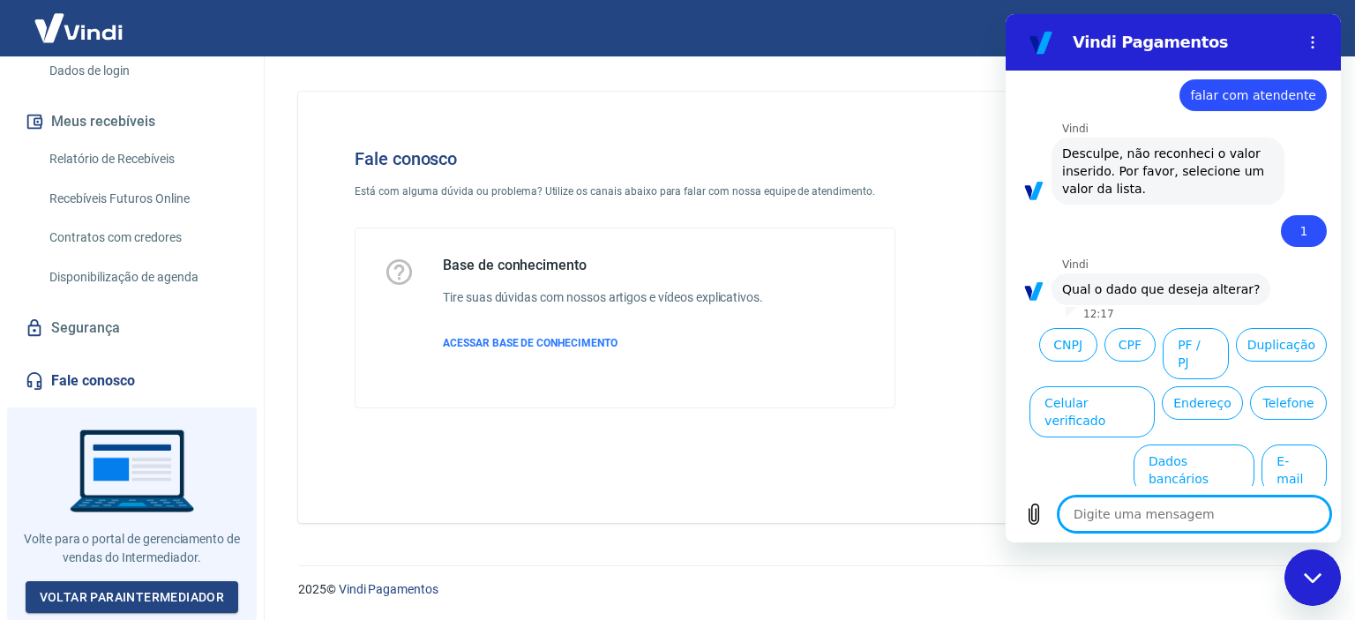
click at [1137, 515] on textarea at bounding box center [1195, 514] width 272 height 35
type textarea "n"
type textarea "x"
type textarea "ne"
type textarea "x"
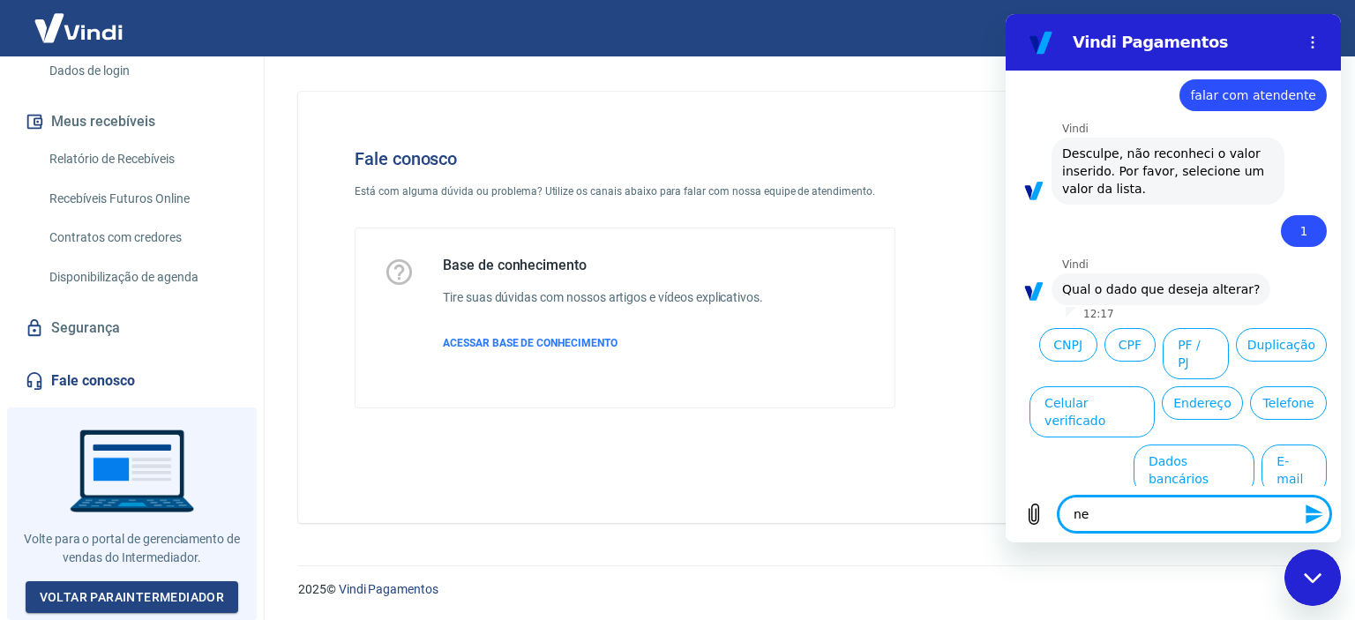
type textarea "nen"
type textarea "x"
type textarea "nenh"
type textarea "x"
type textarea "nenhu"
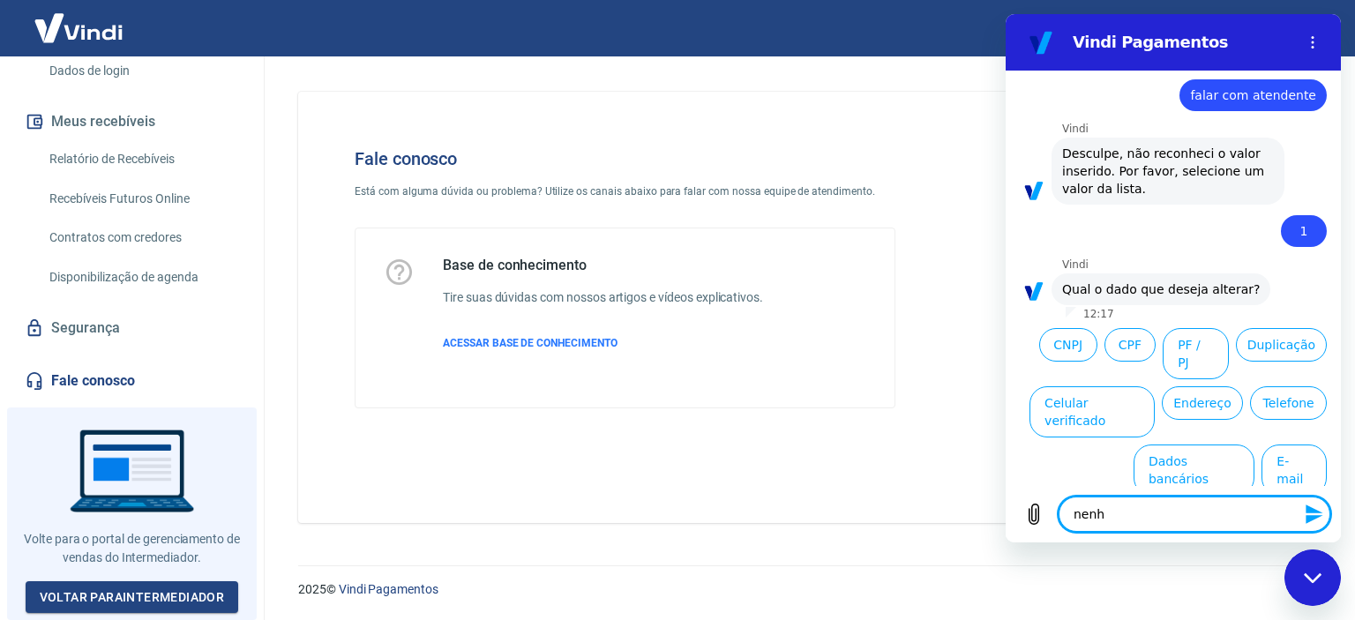
type textarea "x"
type textarea "nenhum"
type textarea "x"
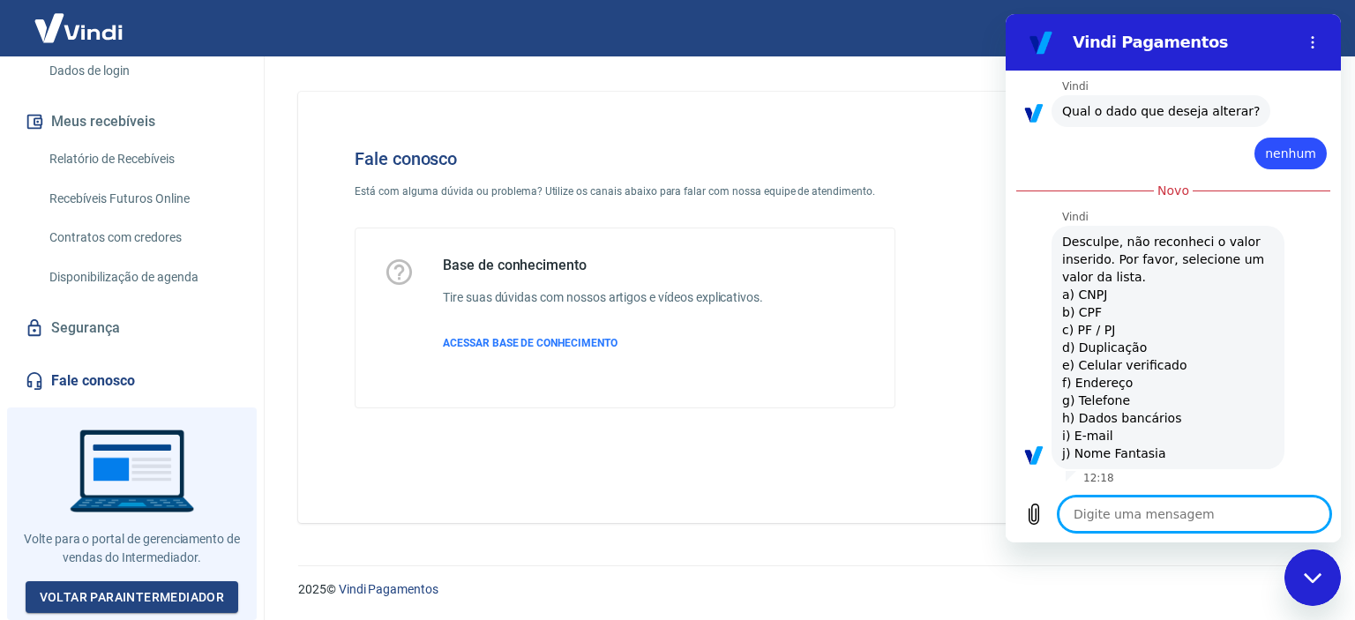
scroll to position [622, 0]
click at [1146, 517] on textarea at bounding box center [1195, 514] width 272 height 35
type textarea "x"
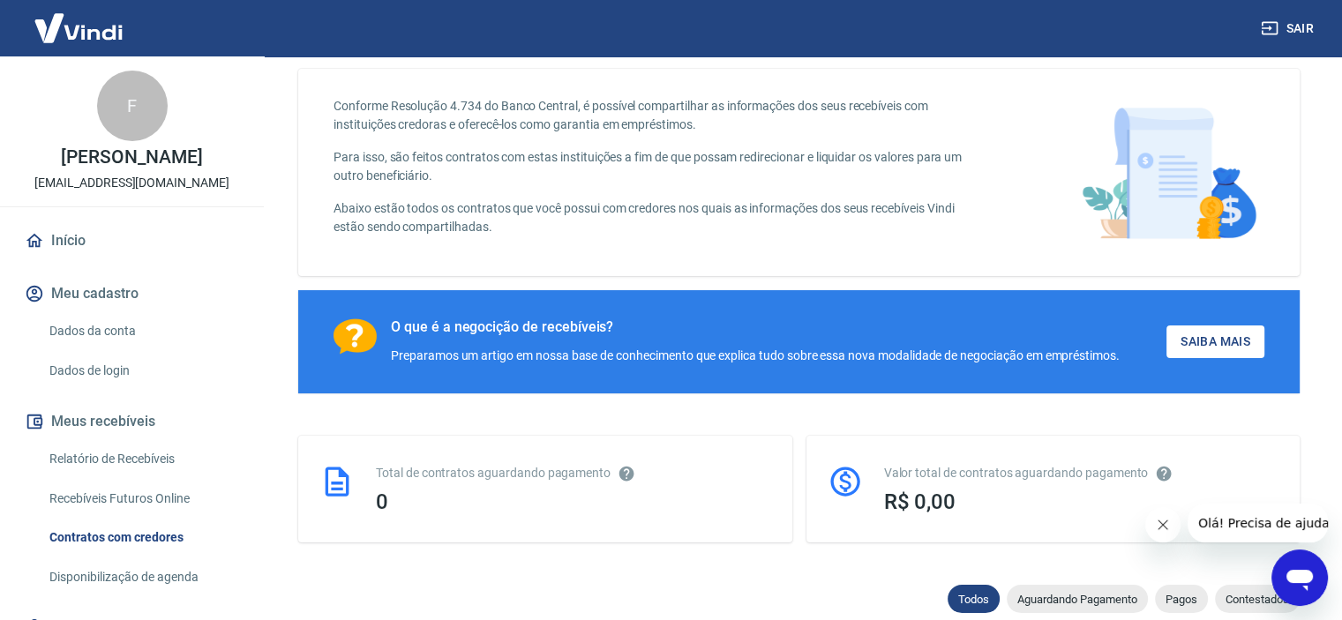
scroll to position [88, 0]
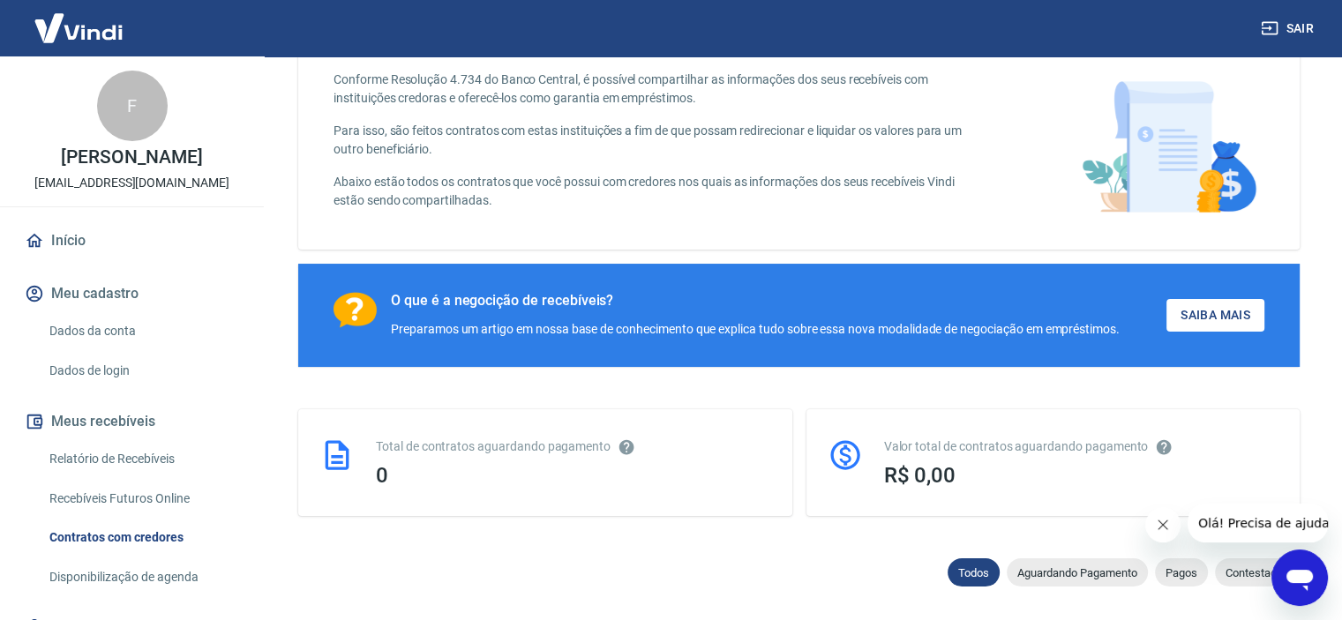
click at [1307, 574] on icon "Abrir janela de mensagens" at bounding box center [1300, 580] width 26 height 21
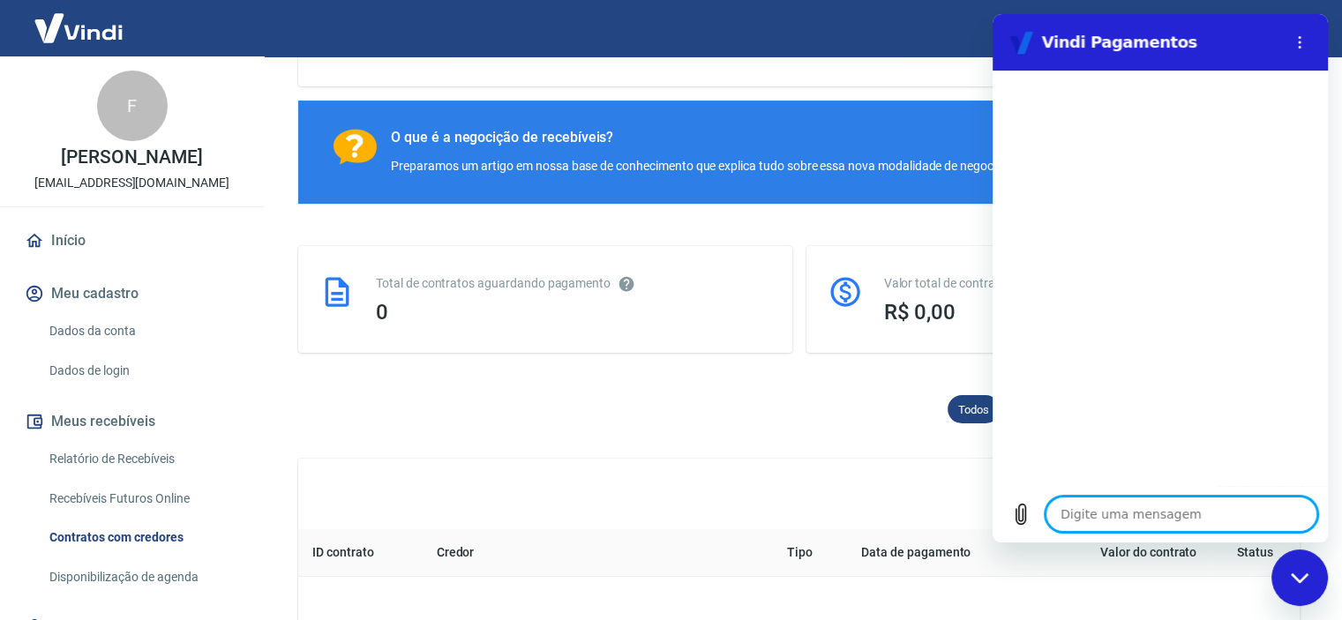
scroll to position [265, 0]
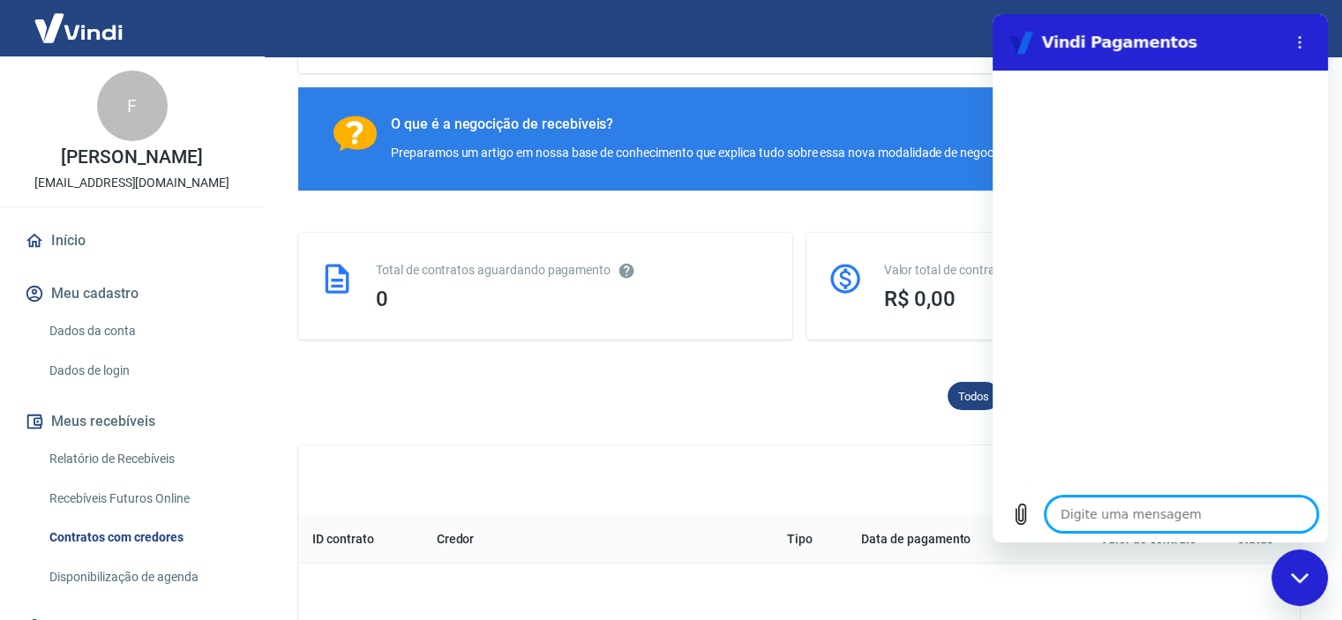
click at [1102, 518] on textarea at bounding box center [1182, 514] width 272 height 35
type textarea "b"
type textarea "x"
type textarea "bo"
type textarea "x"
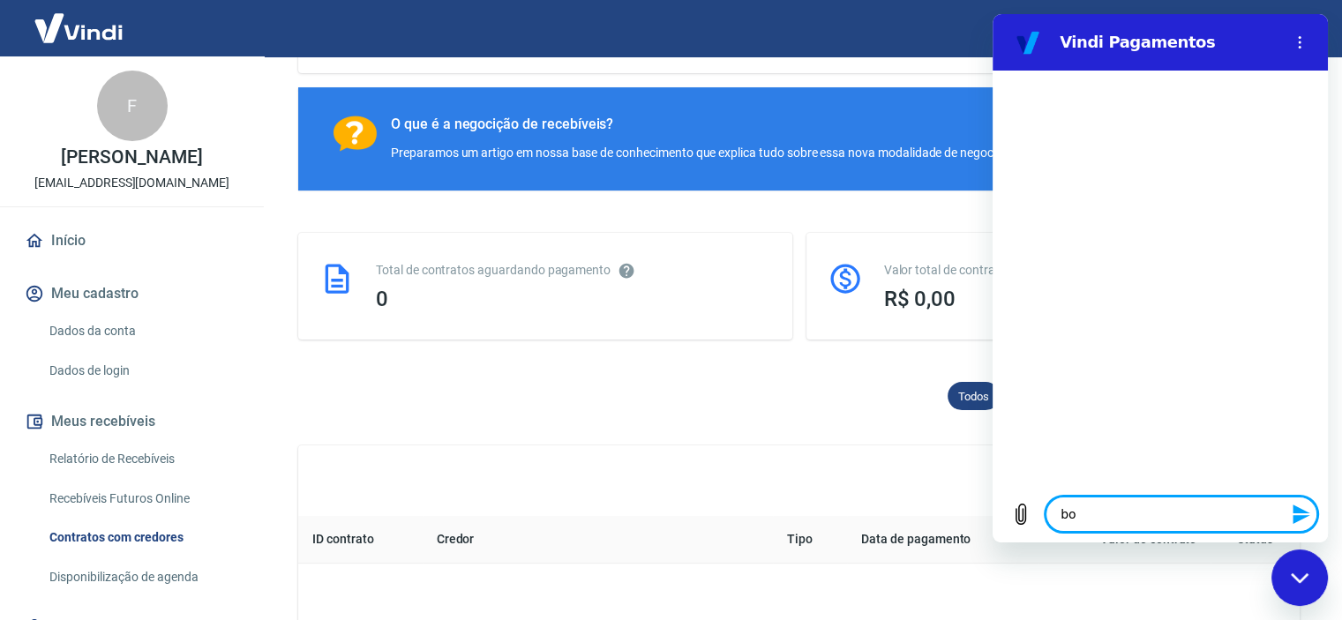
type textarea "boa"
type textarea "x"
type textarea "boa"
type textarea "x"
type textarea "boa t"
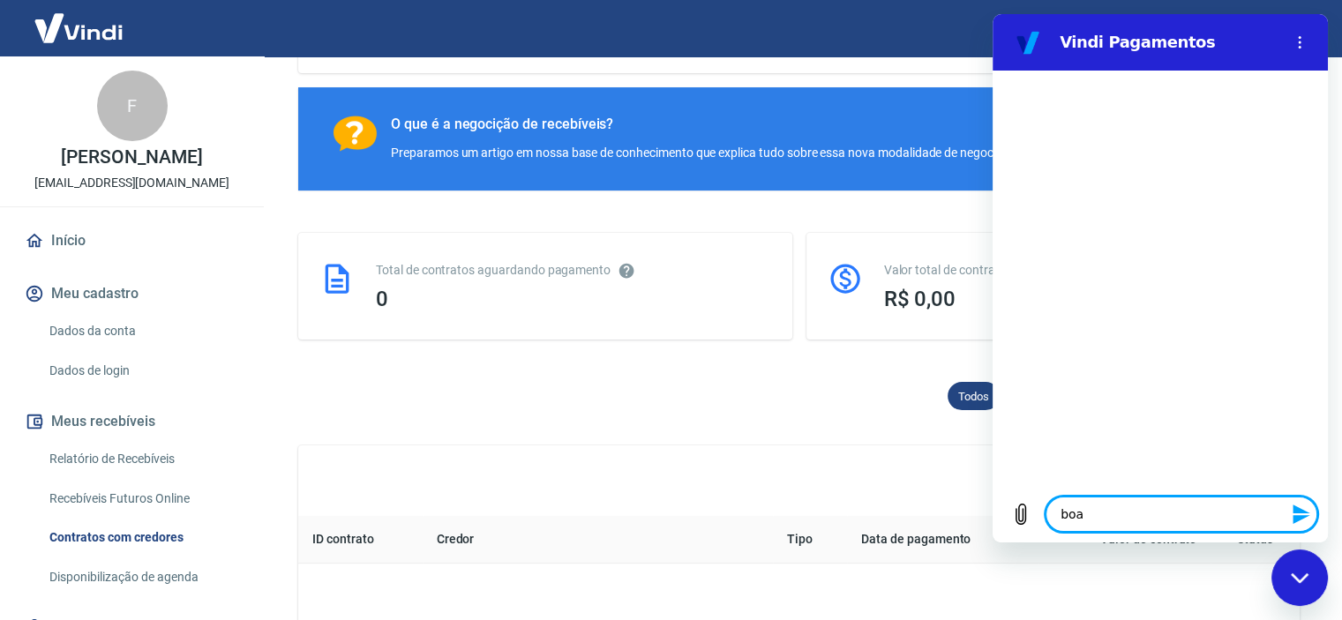
type textarea "x"
type textarea "boa ta"
type textarea "x"
type textarea "boa tar"
type textarea "x"
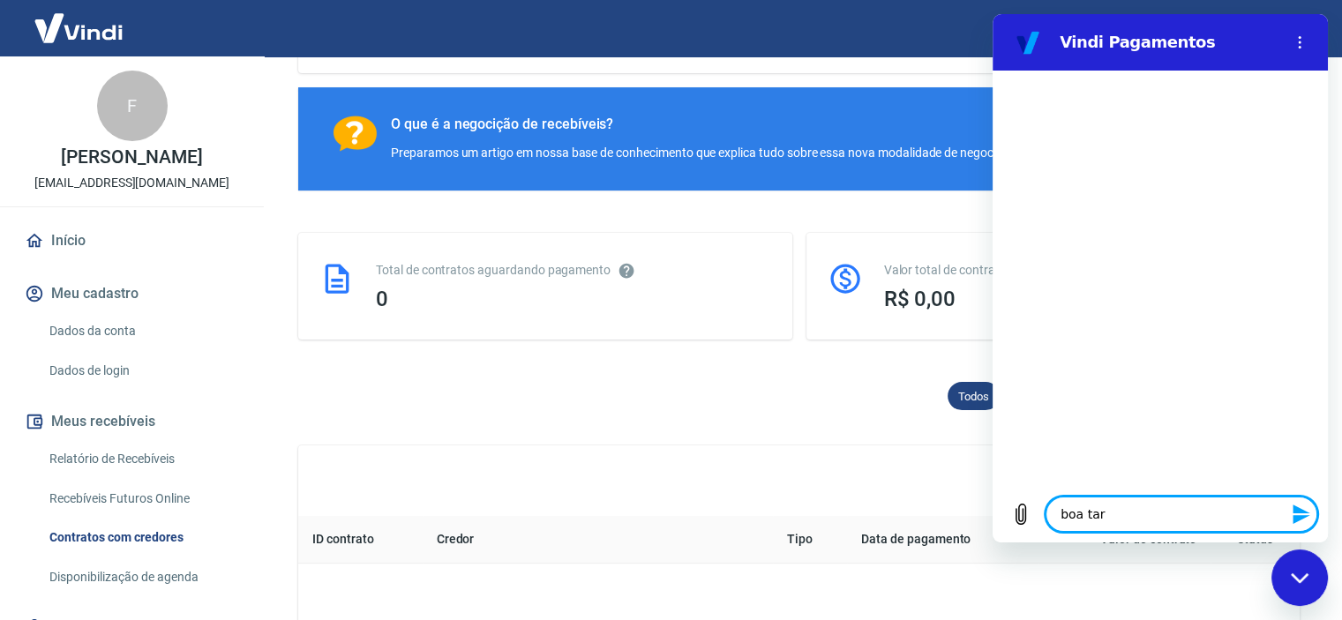
type textarea "boa tard"
type textarea "x"
type textarea "boa tarde"
type textarea "x"
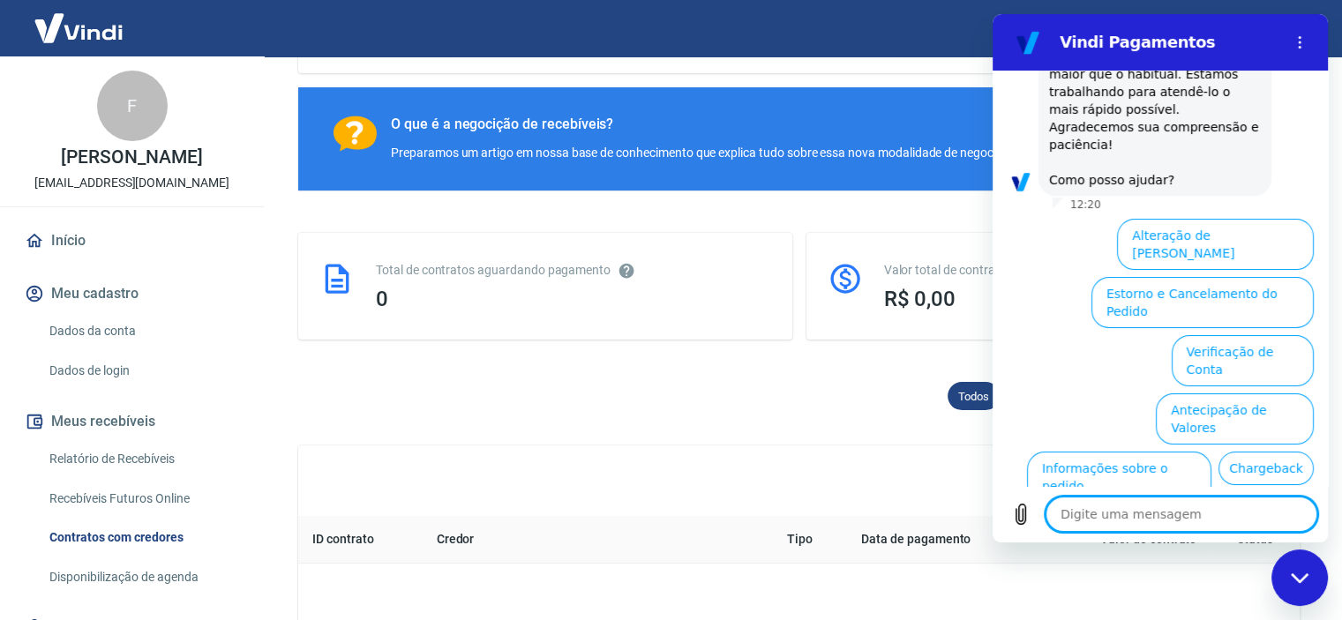
scroll to position [286, 0]
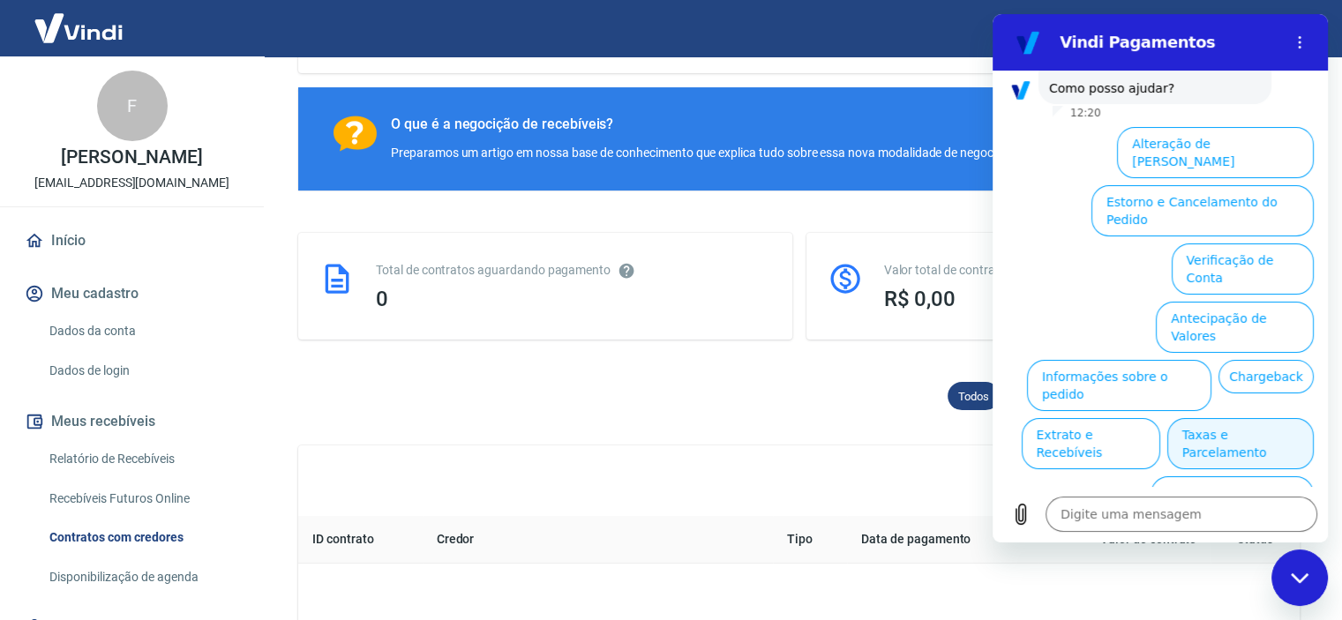
click at [1245, 418] on button "Taxas e Parcelamento" at bounding box center [1240, 443] width 146 height 51
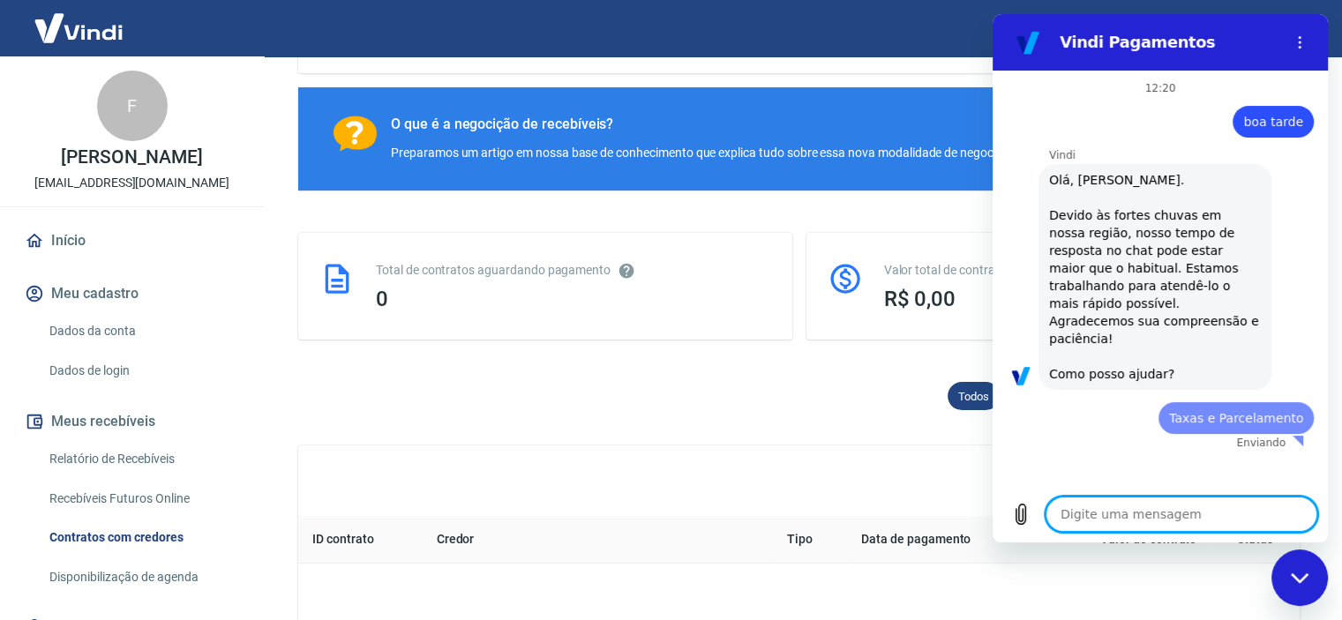
scroll to position [0, 0]
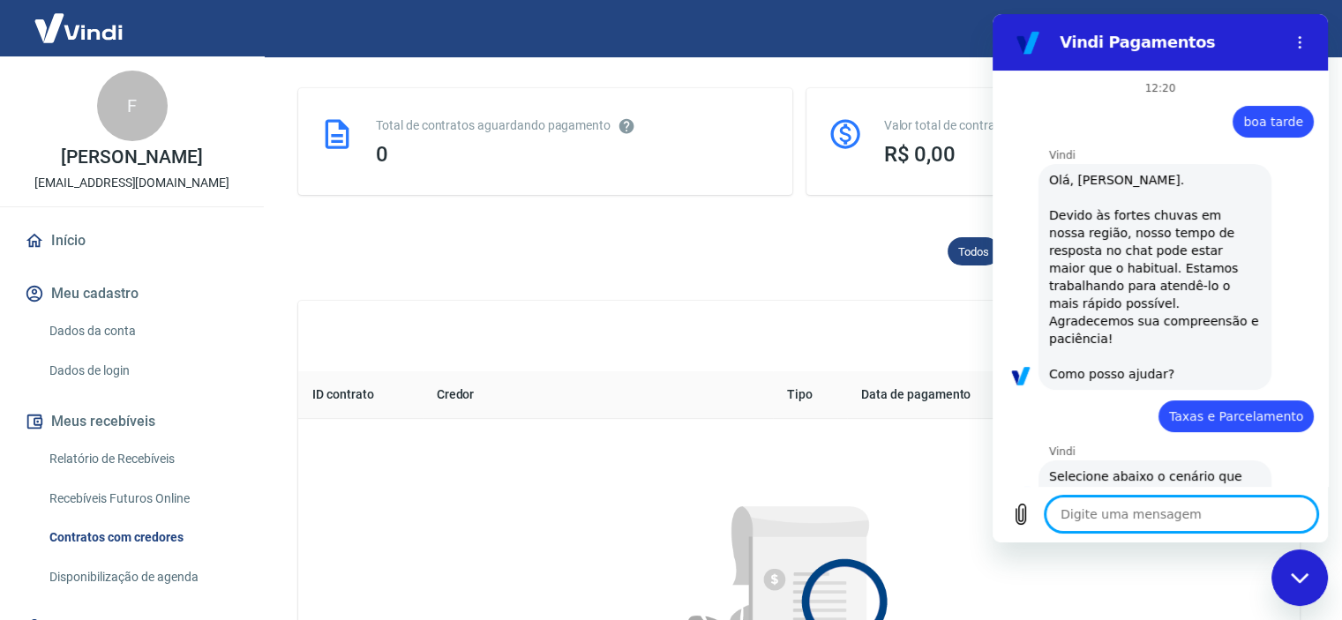
type textarea "x"
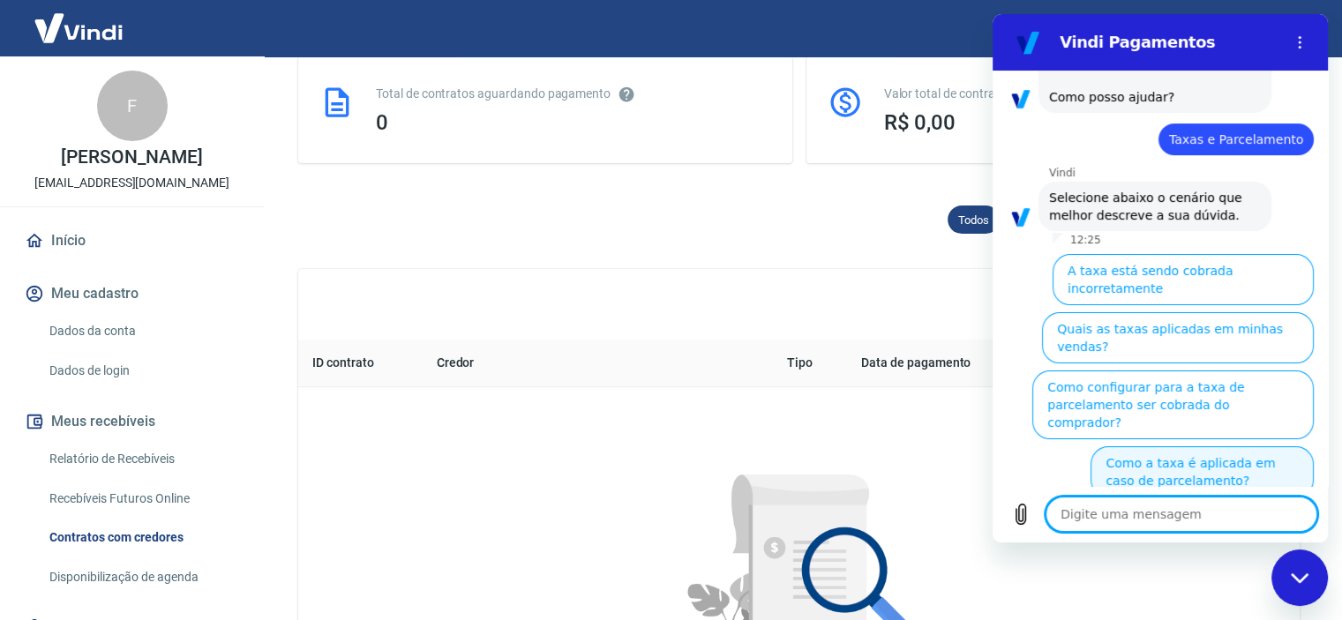
scroll to position [279, 0]
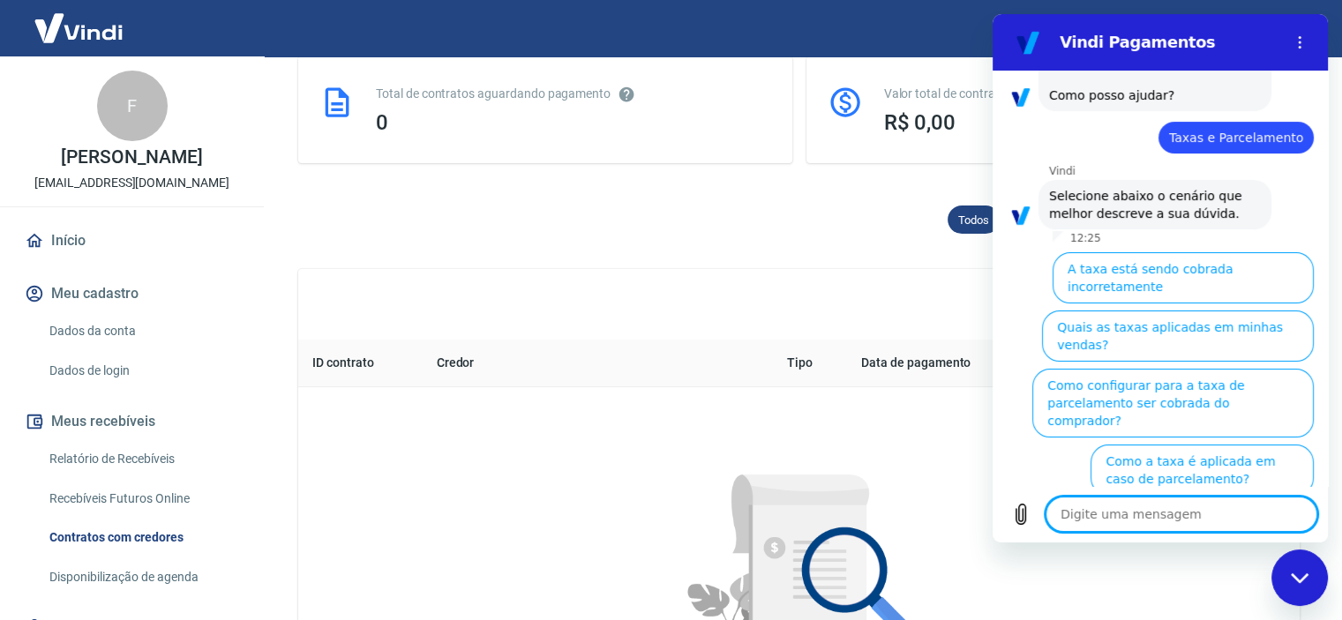
click at [1126, 528] on textarea at bounding box center [1182, 514] width 272 height 35
type textarea "O"
type textarea "x"
type textarea "Ou"
type textarea "x"
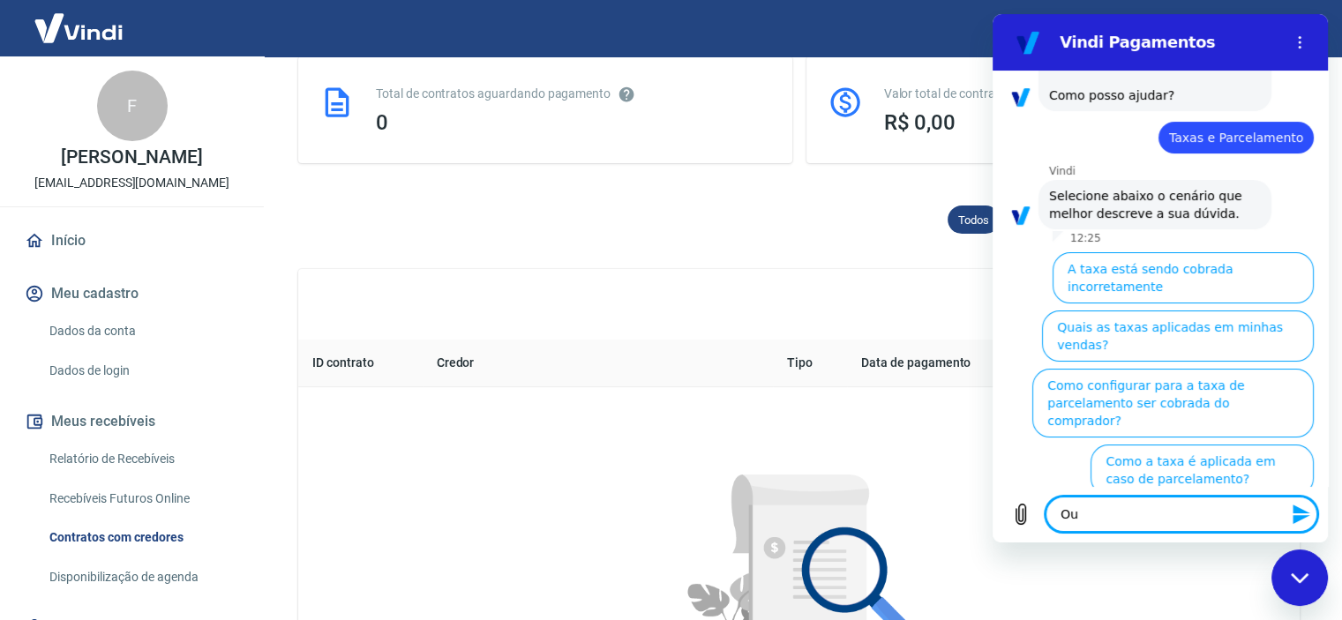
type textarea "Out"
type textarea "x"
type textarea "Outt"
type textarea "x"
type textarea "Out"
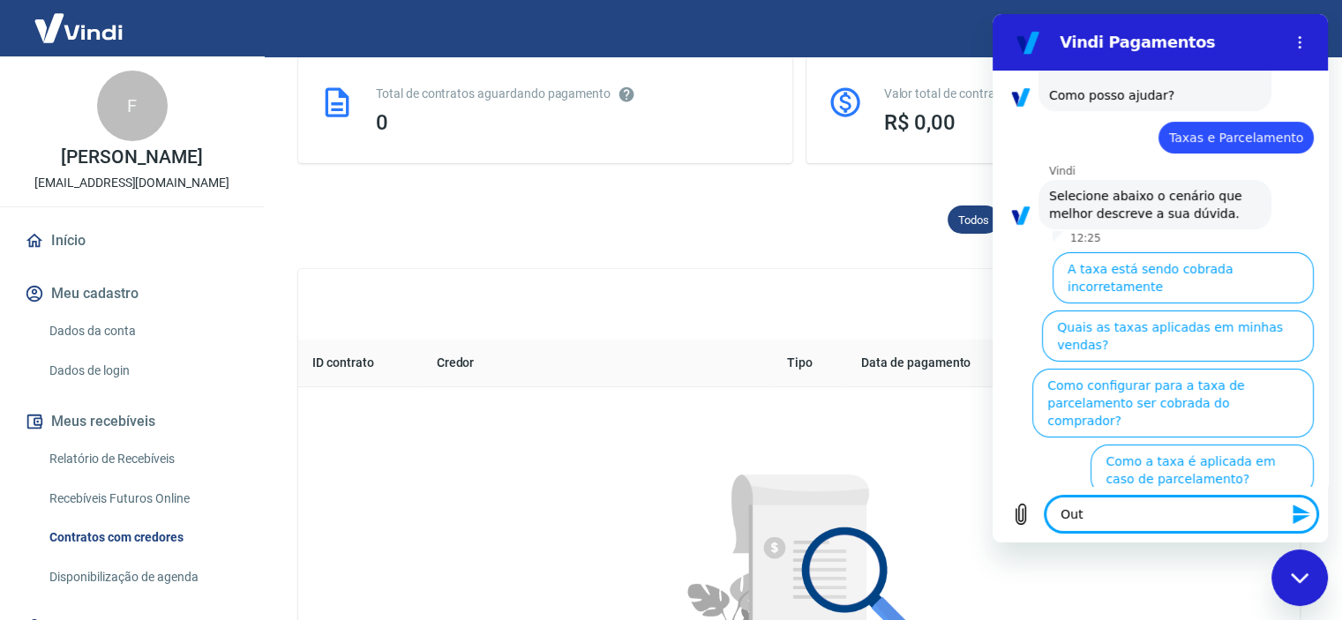
type textarea "x"
type textarea "Outr"
type textarea "x"
type textarea "Outri"
type textarea "x"
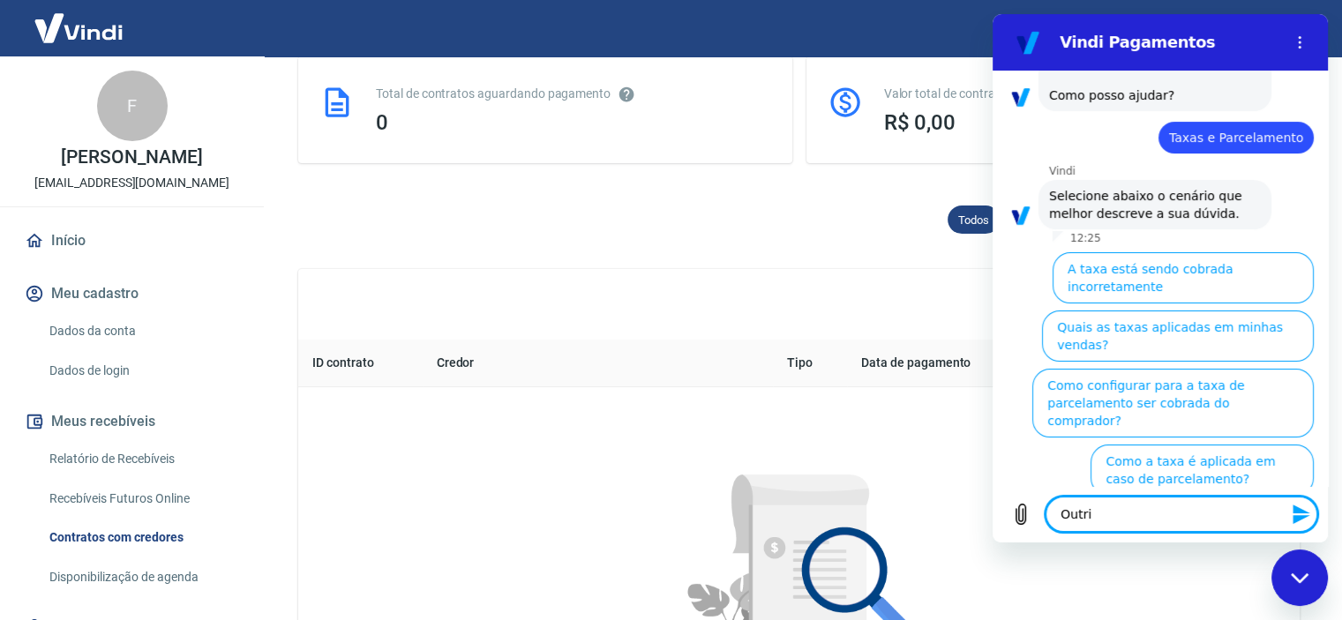
type textarea "Outr"
type textarea "x"
type textarea "Outro"
type textarea "x"
type textarea "Outros"
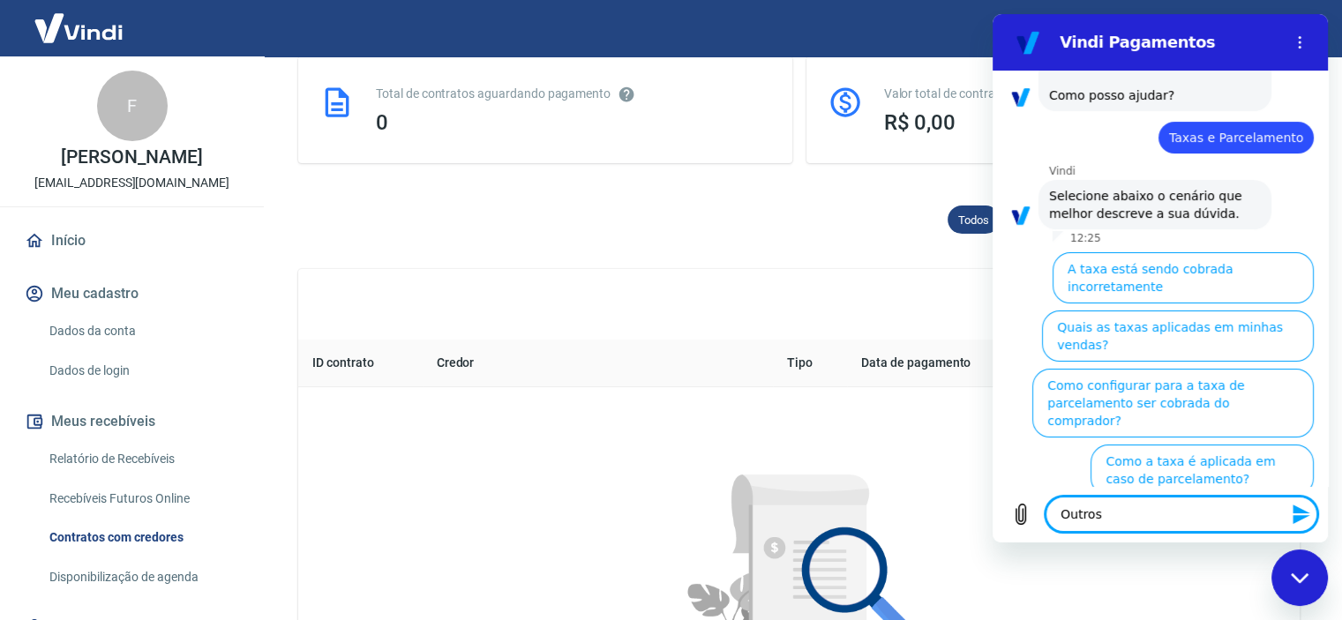
type textarea "x"
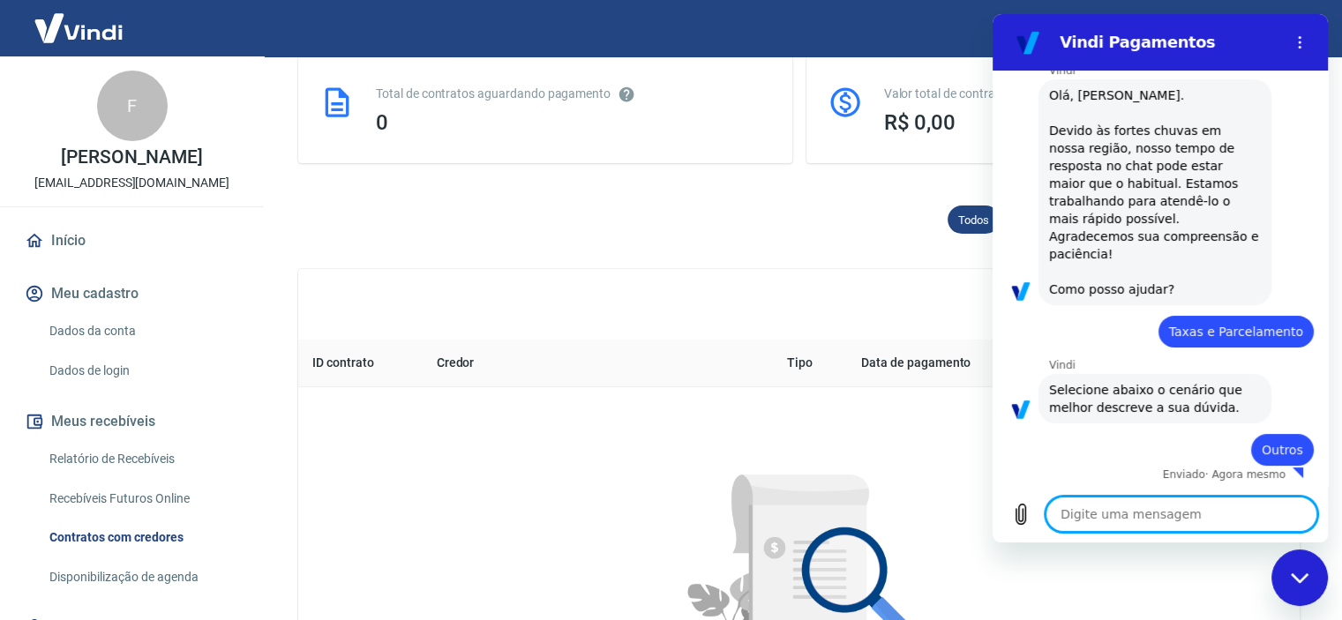
type textarea "x"
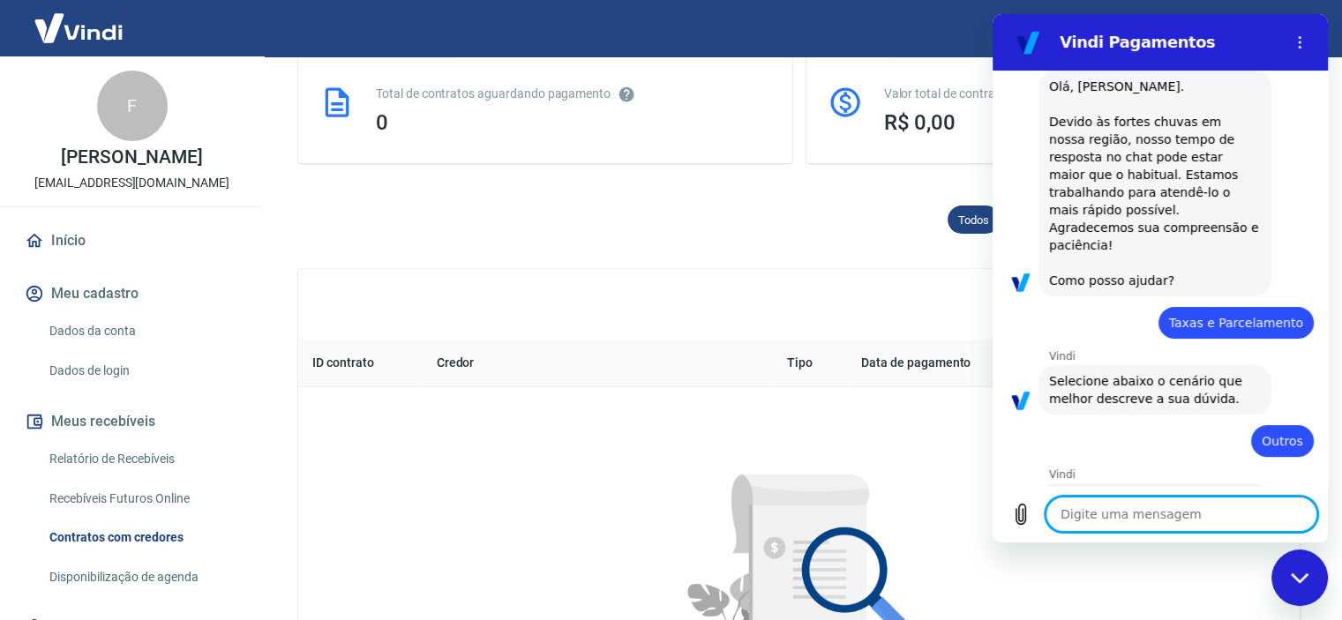
scroll to position [177, 0]
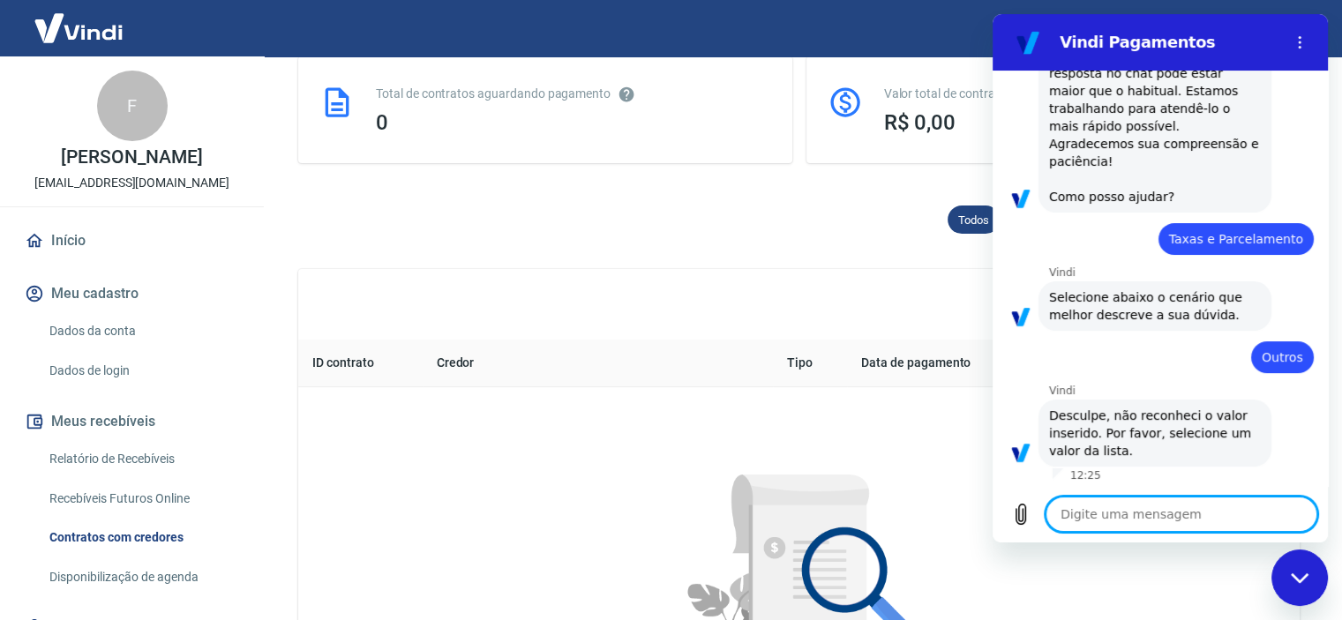
click at [1137, 505] on textarea at bounding box center [1182, 514] width 272 height 35
type textarea "c"
type textarea "x"
type textarea "co"
type textarea "x"
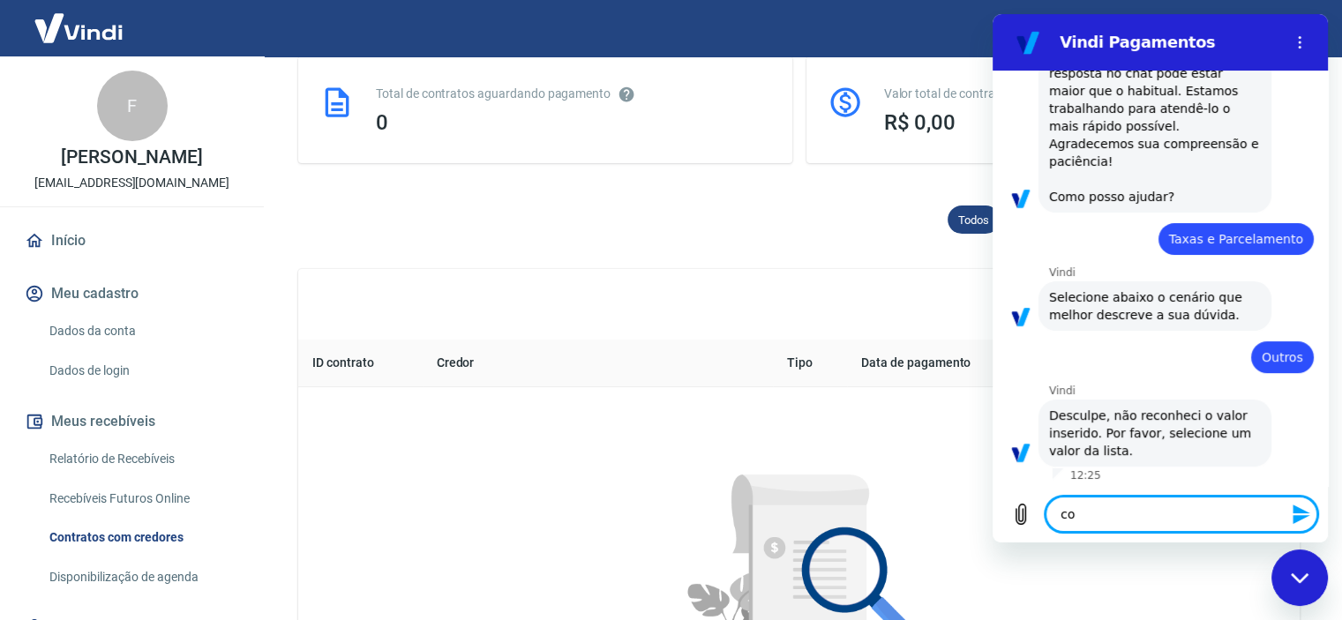
type textarea "coo"
type textarea "x"
type textarea "coo"
type textarea "x"
type textarea "coo"
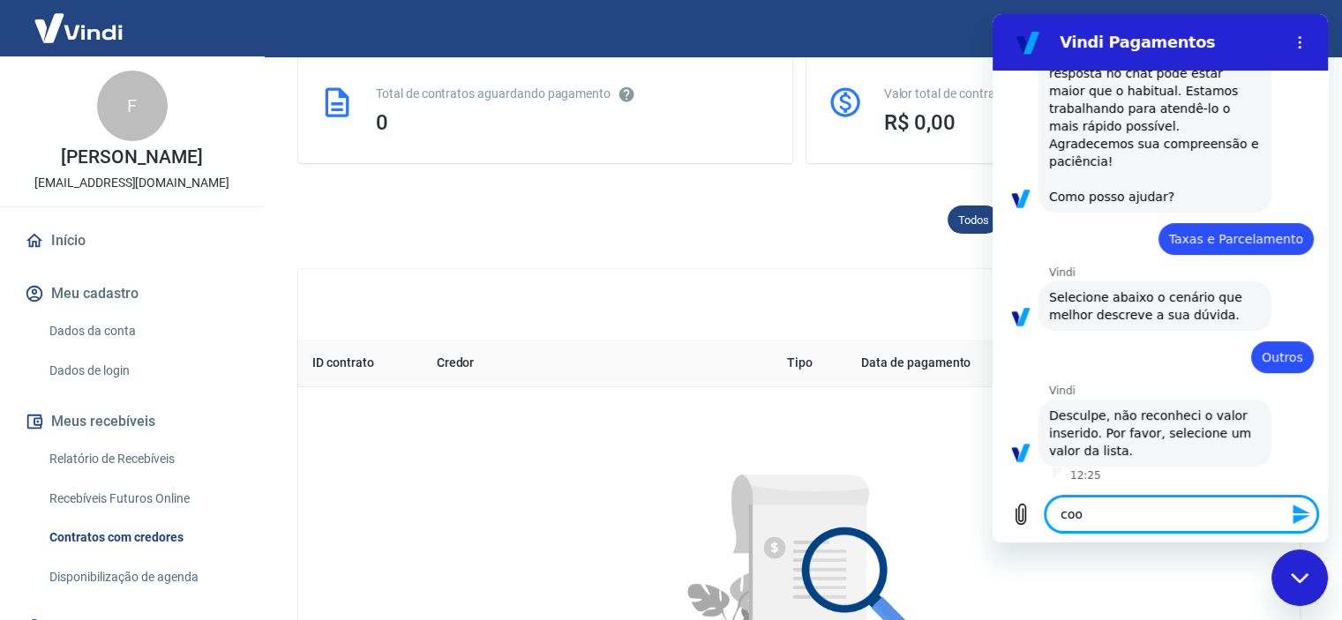
type textarea "x"
type textarea "co"
type textarea "x"
type textarea "com"
type textarea "x"
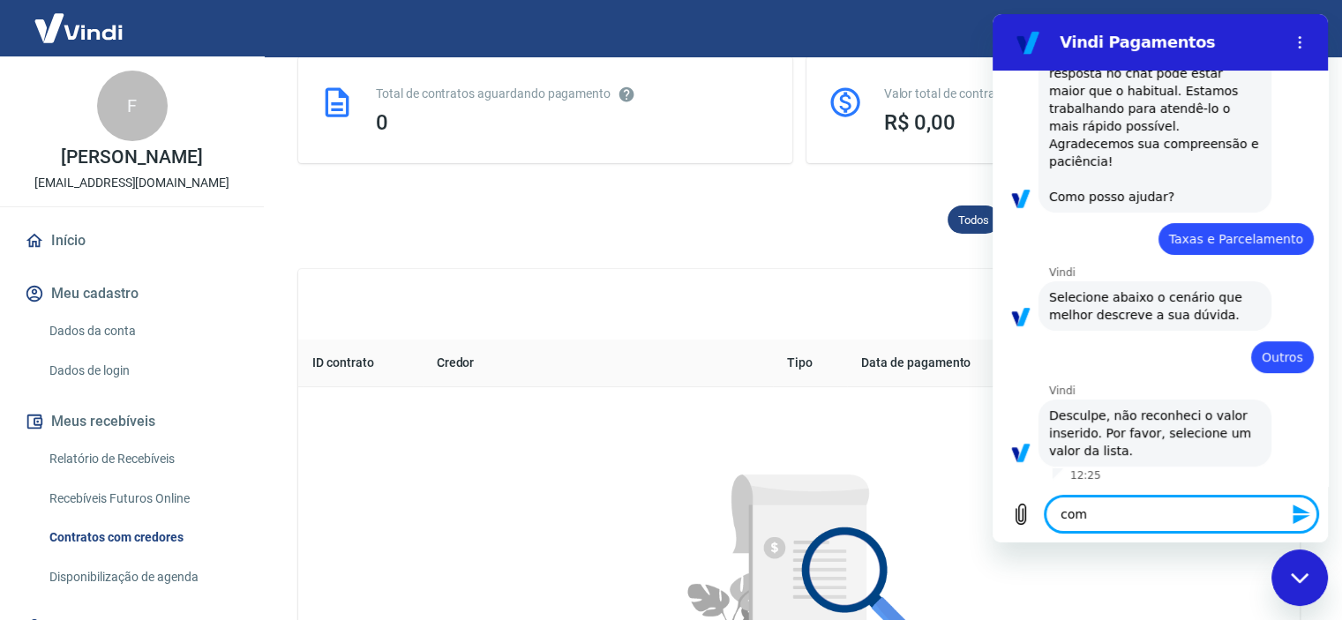
type textarea "como"
type textarea "x"
type textarea "como"
type textarea "x"
type textarea "como s"
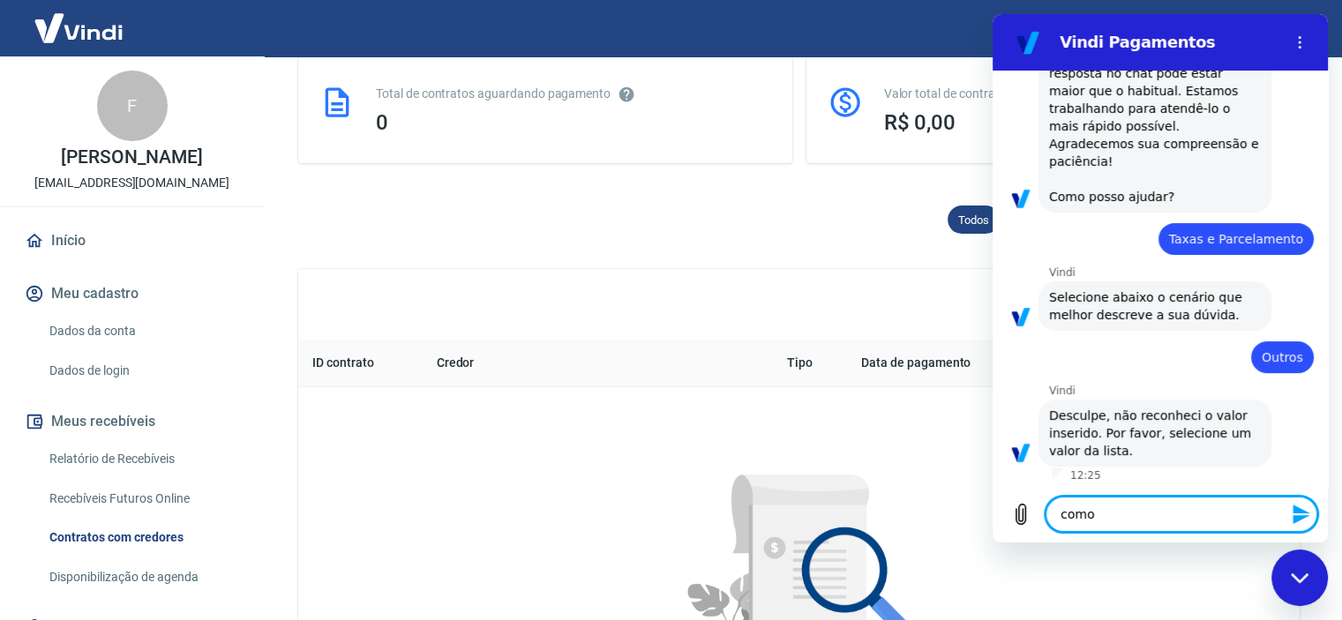
type textarea "x"
type textarea "como sa"
type textarea "x"
type textarea "como sab"
type textarea "x"
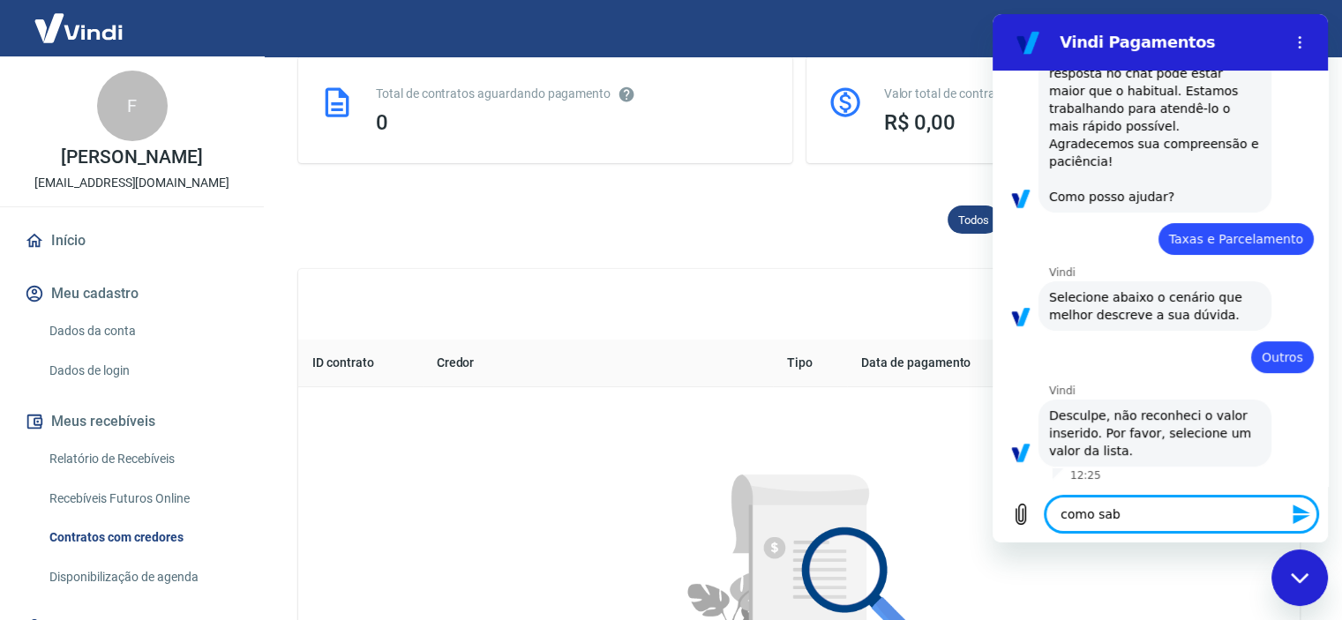
type textarea "como sabe"
type textarea "x"
type textarea "como saber"
type textarea "x"
type textarea "como saber"
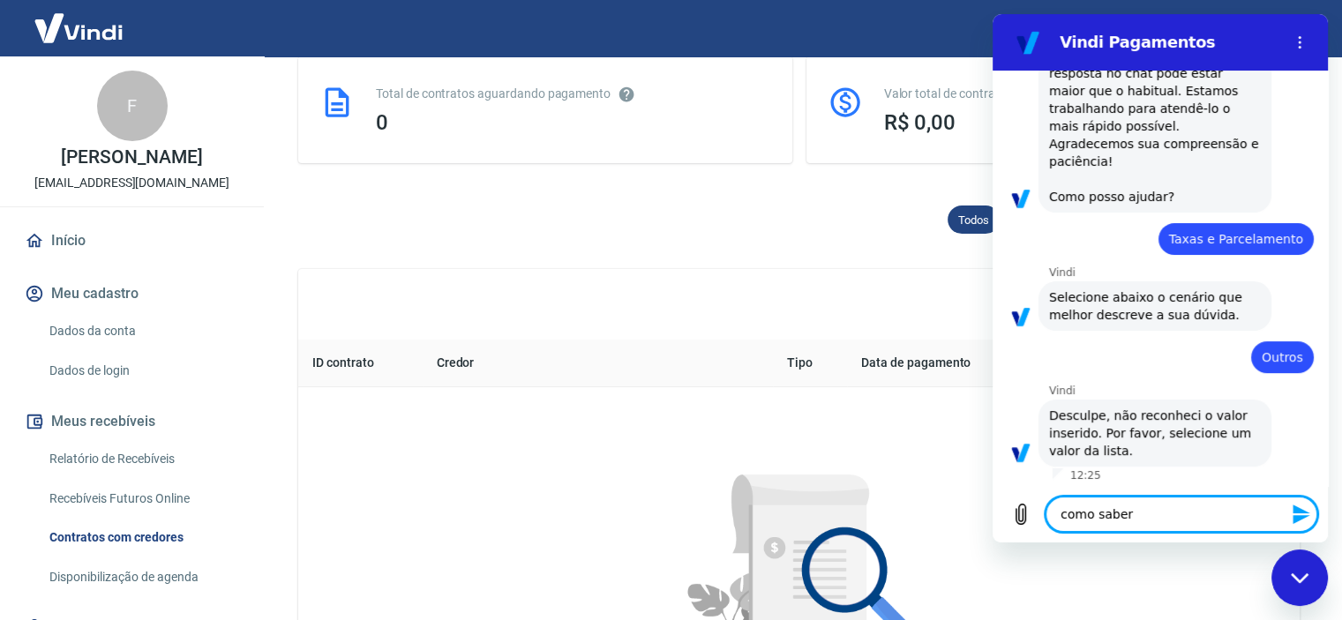
type textarea "x"
type textarea "como saber a"
type textarea "x"
type textarea "como saber a"
type textarea "x"
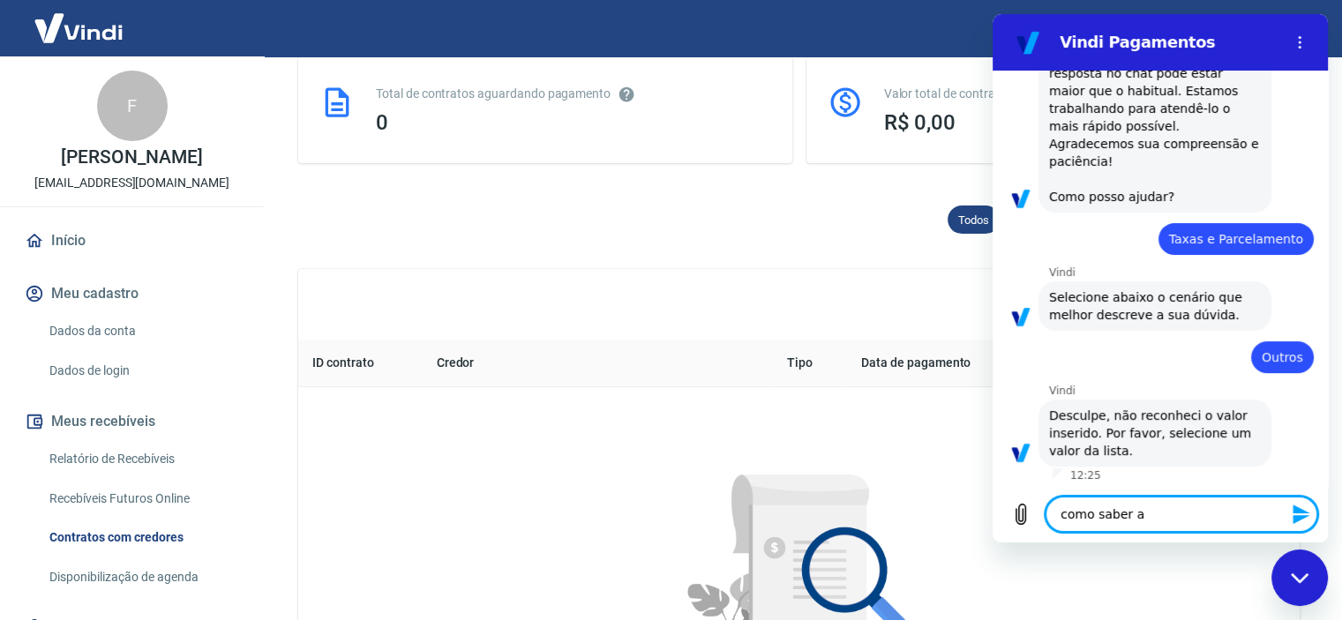
type textarea "como saber a t"
type textarea "x"
type textarea "como saber a ta"
type textarea "x"
type textarea "como saber a tax"
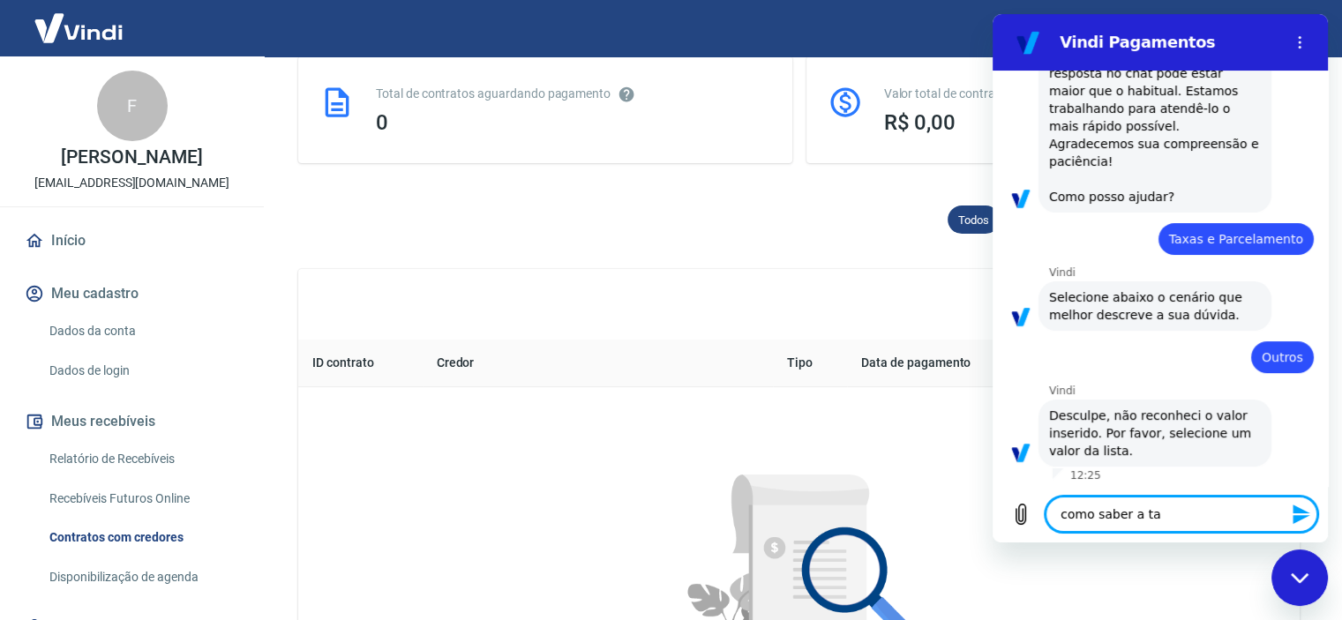
type textarea "x"
type textarea "como saber a taxa"
type textarea "x"
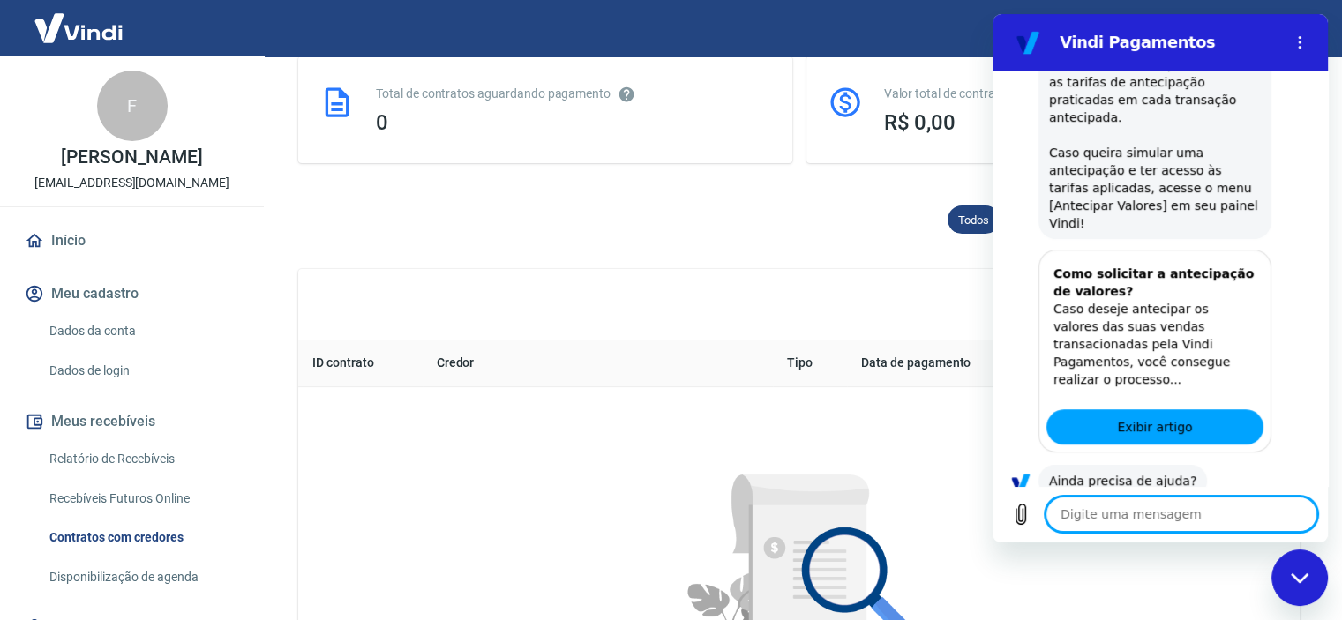
scroll to position [1069, 0]
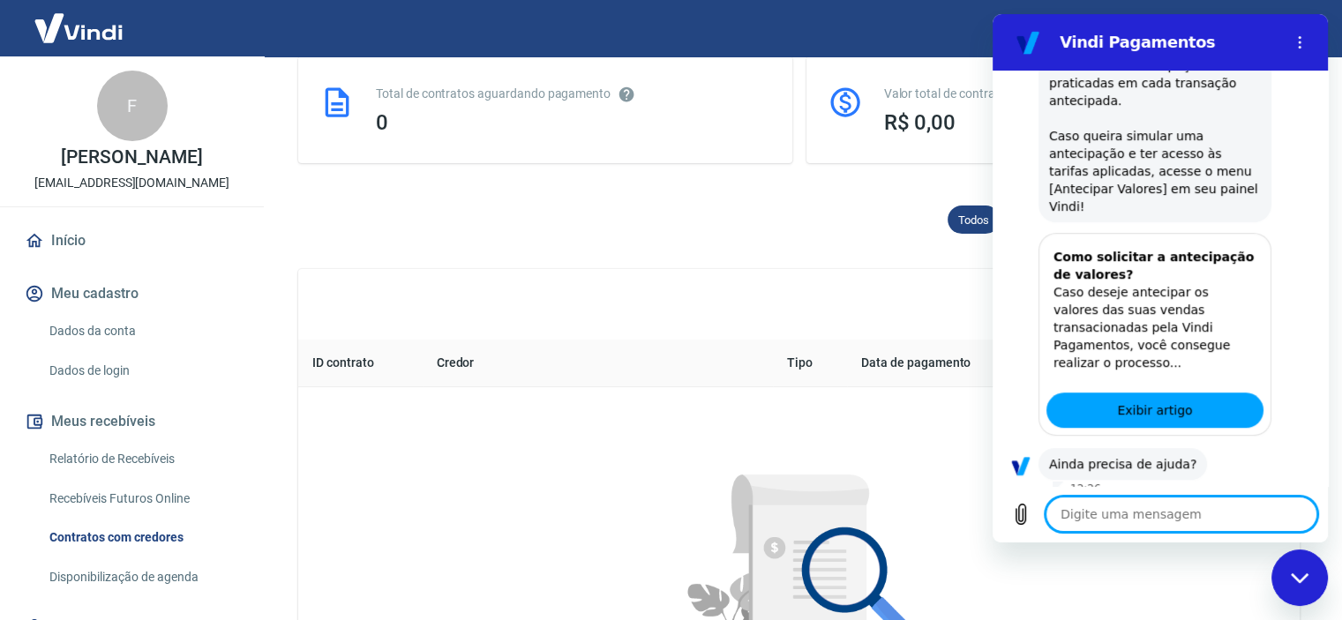
click at [1221, 503] on button "Sim" at bounding box center [1227, 520] width 51 height 34
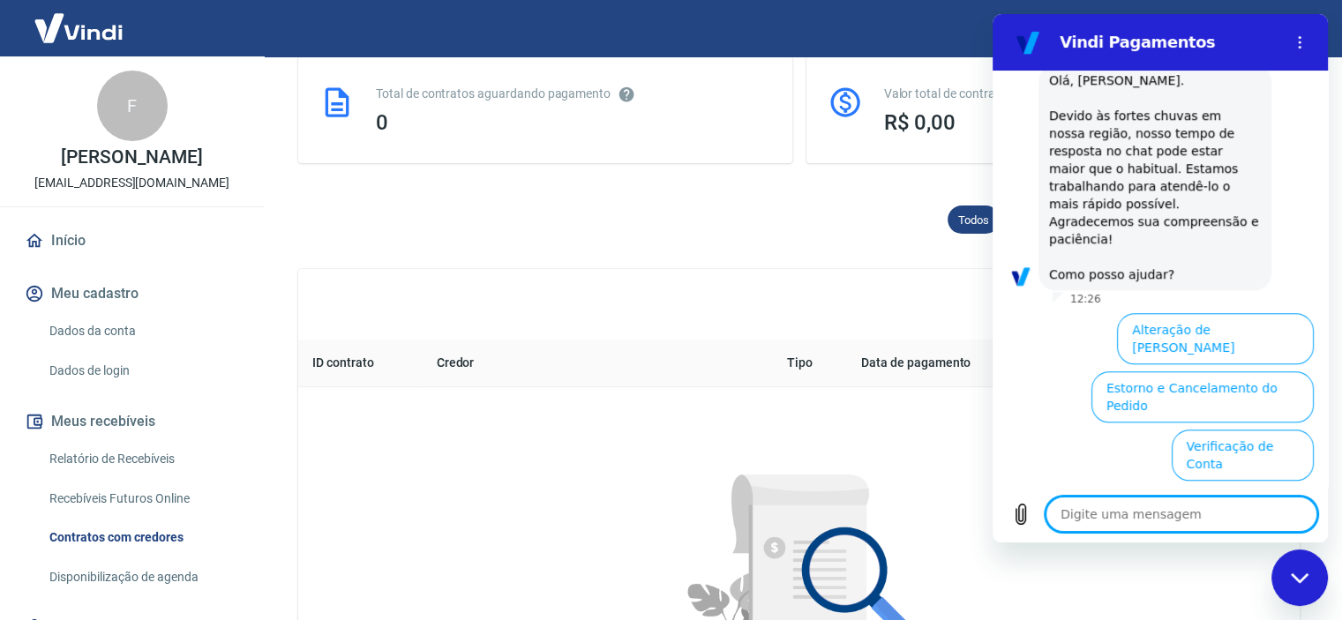
scroll to position [1687, 0]
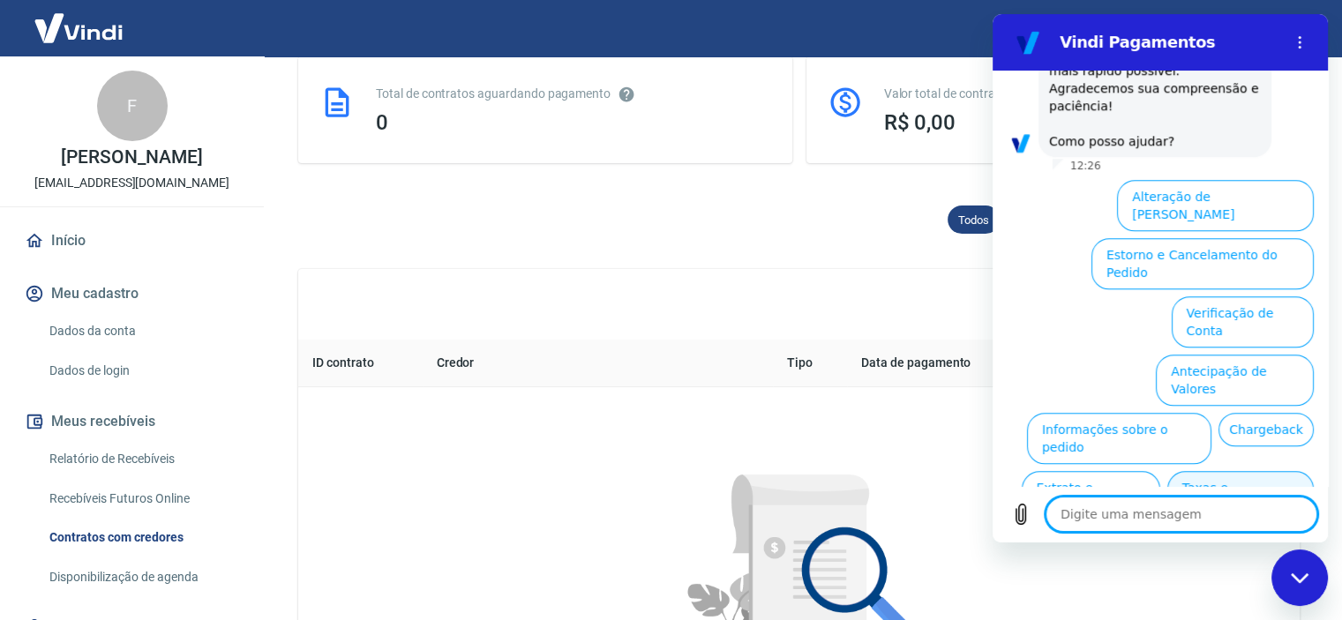
click at [1228, 471] on button "Taxas e Parcelamento" at bounding box center [1240, 496] width 146 height 51
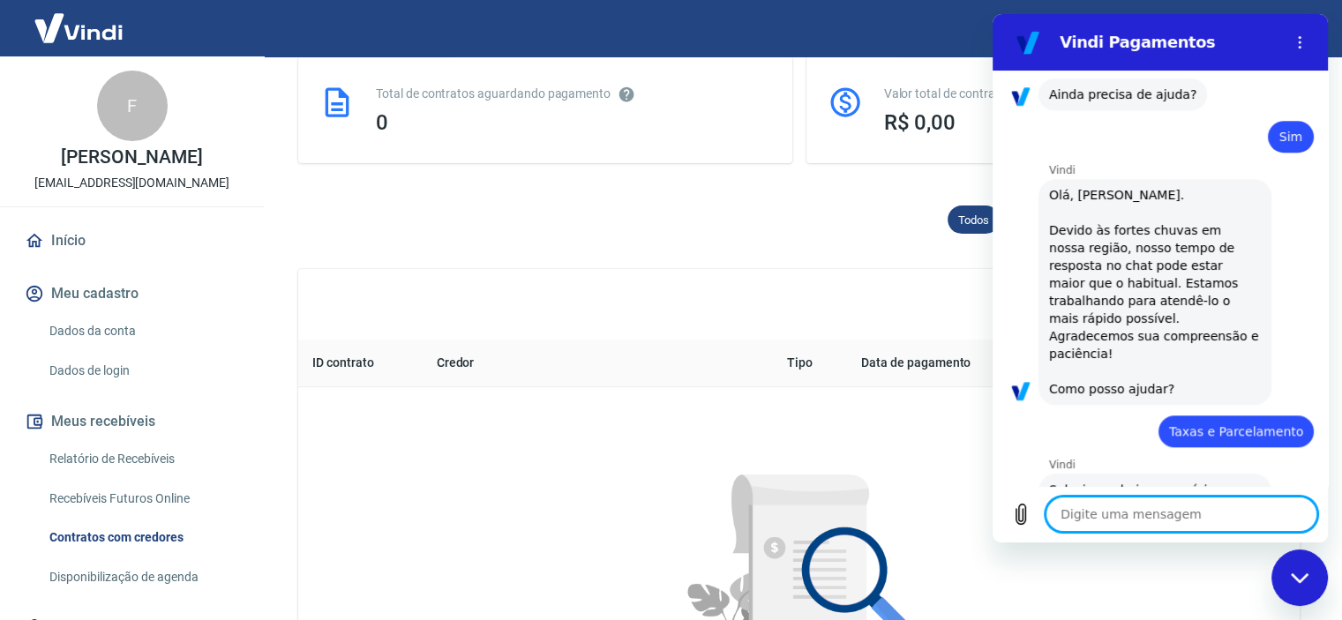
scroll to position [1679, 0]
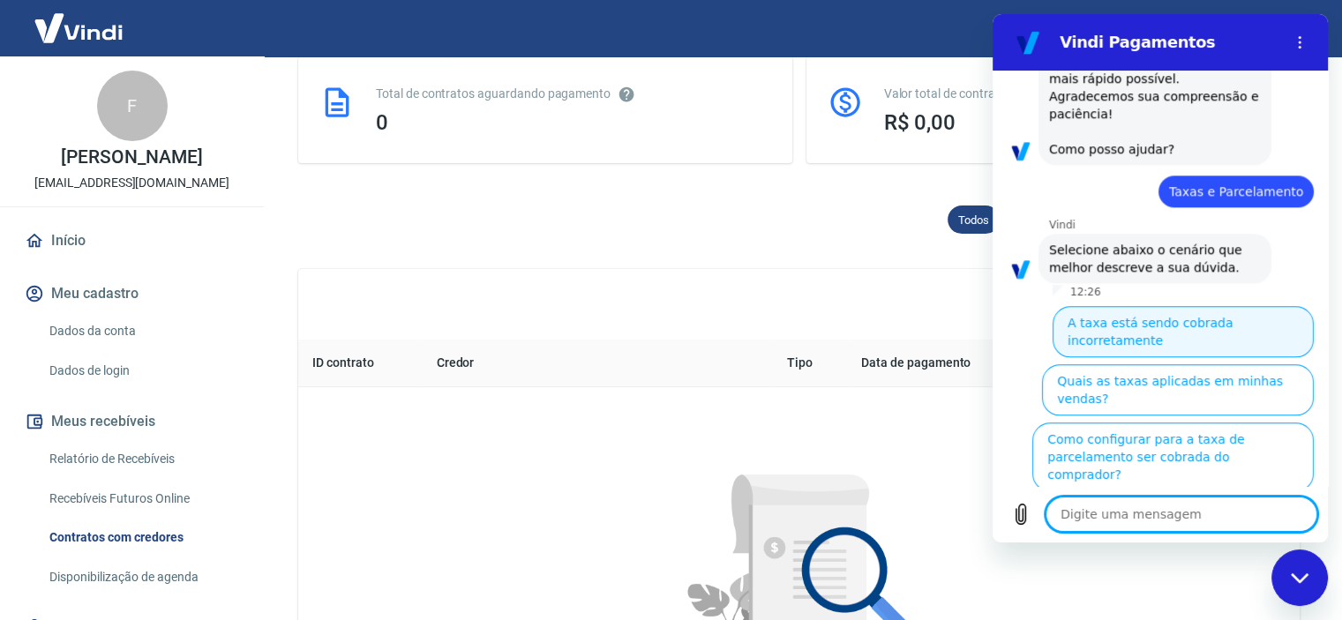
click at [1165, 306] on button "A taxa está sendo cobrada incorretamente" at bounding box center [1183, 331] width 261 height 51
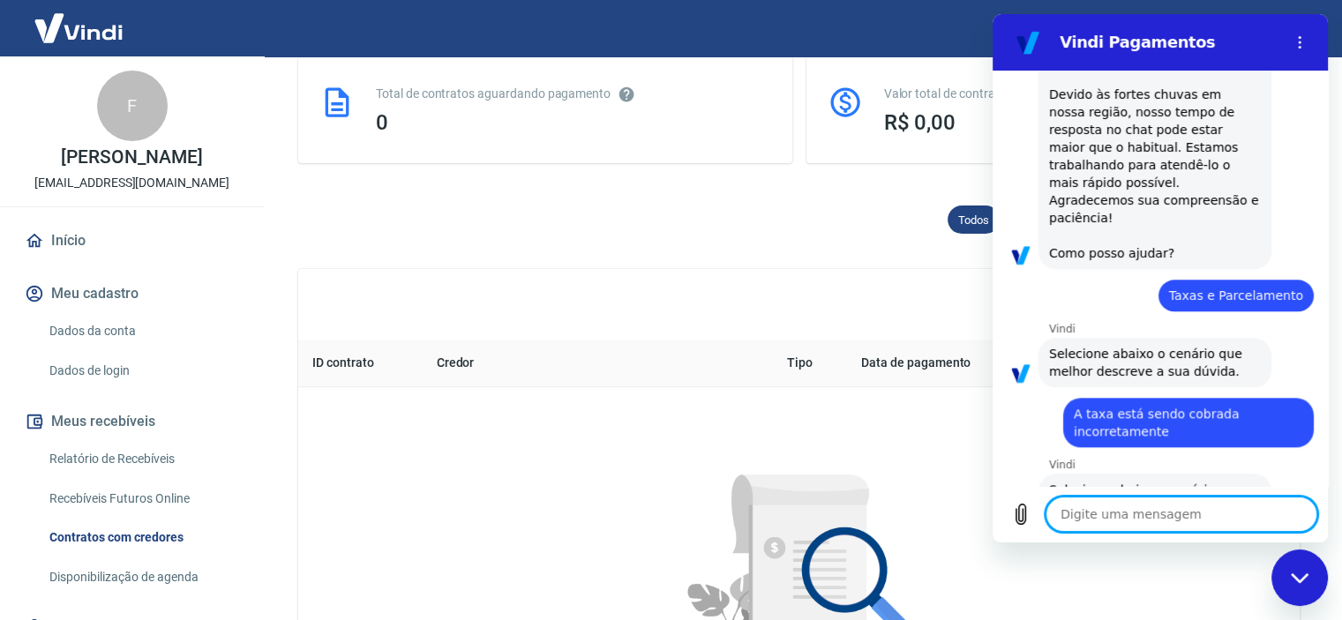
scroll to position [1659, 0]
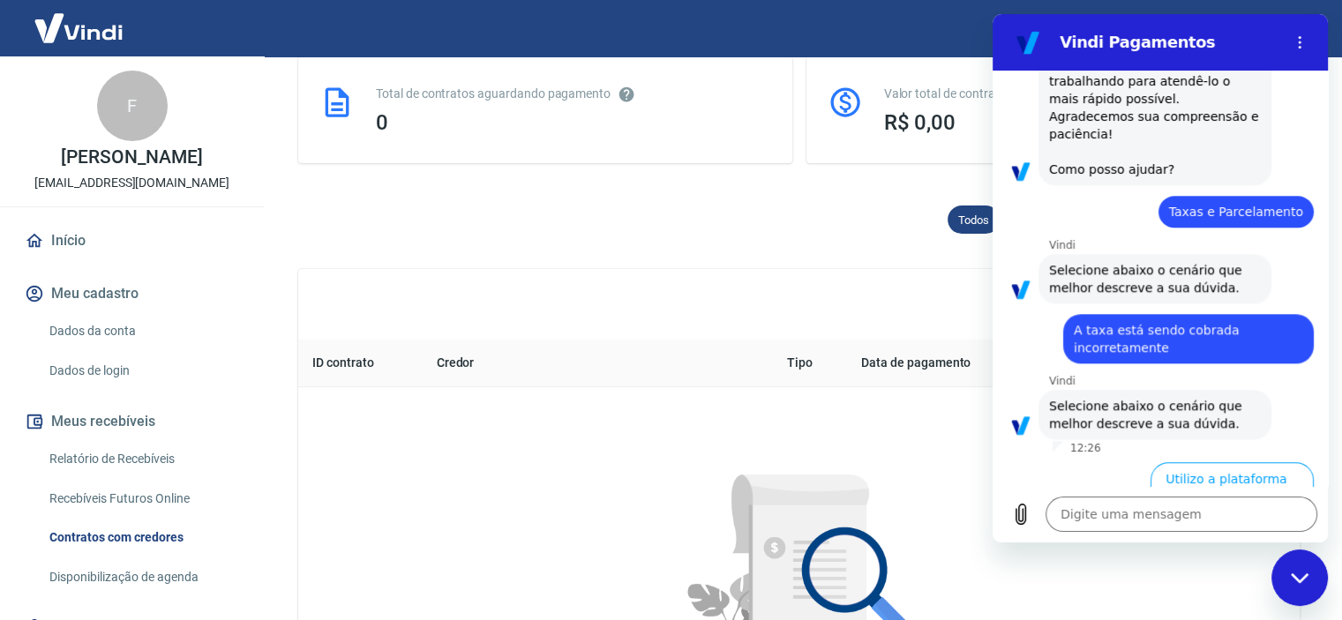
click at [1129, 521] on button "Utilizo apenas a Vindi ou outras plataformas" at bounding box center [1178, 546] width 272 height 51
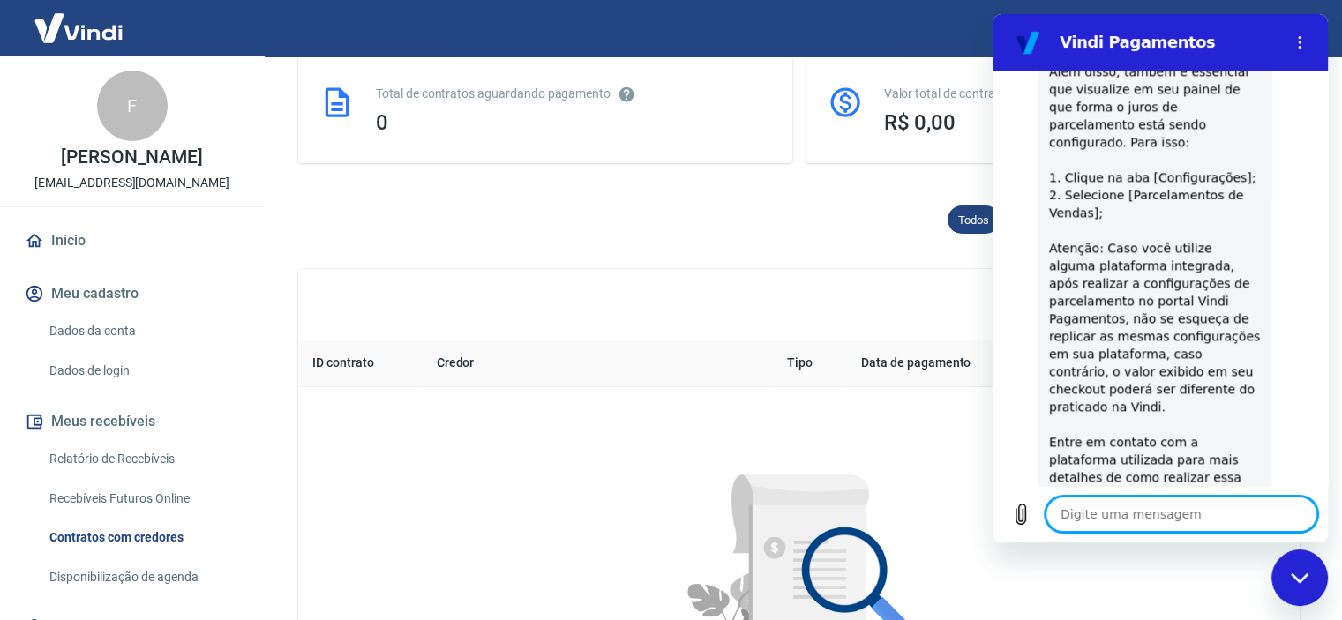
scroll to position [2894, 0]
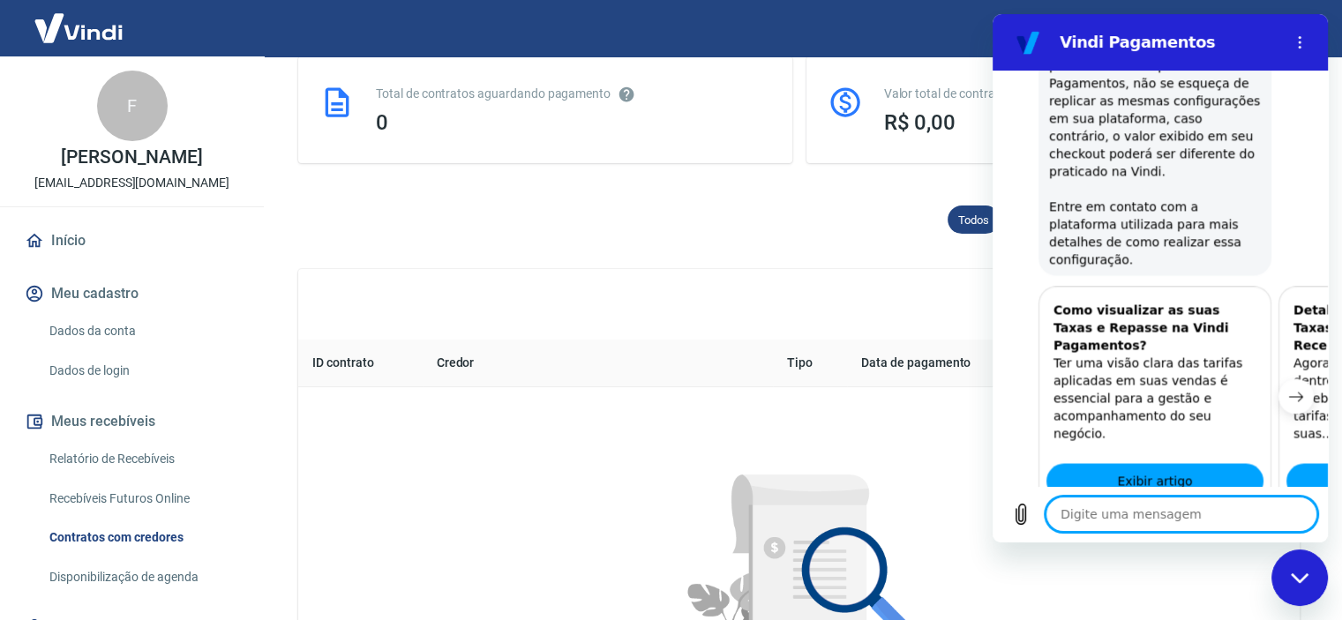
click at [1225, 574] on button "Sim" at bounding box center [1227, 591] width 51 height 34
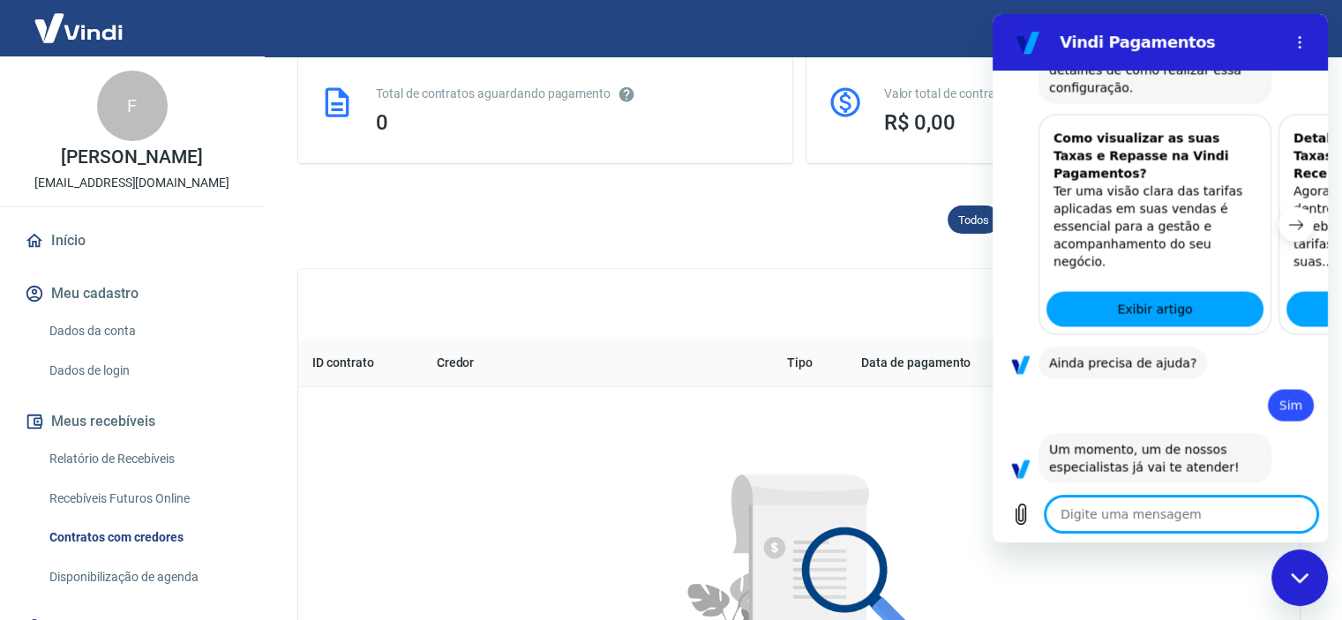
scroll to position [3070, 0]
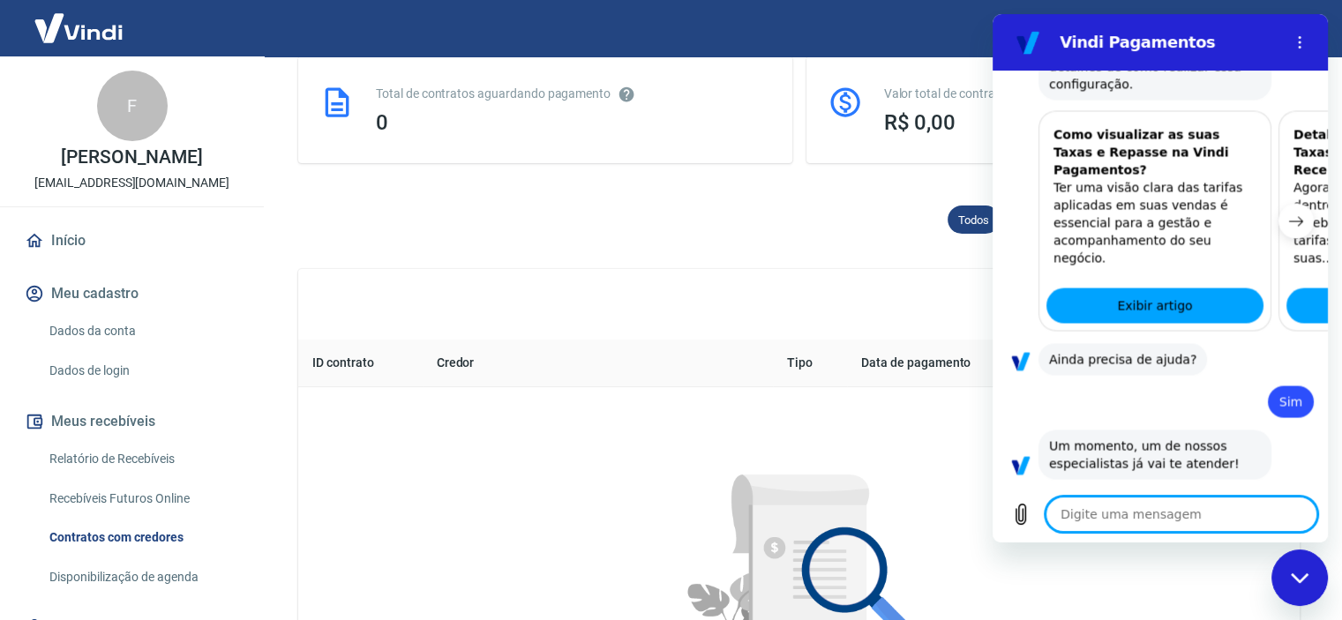
type textarea "x"
click at [1116, 505] on textarea at bounding box center [1182, 514] width 272 height 35
paste textarea "Atualmente eu utilizo vocês como meu intermediador de pagamento no meu ecommerc…"
type textarea "Atualmente eu utilizo vocês como meu intermediador de pagamento no meu ecommerc…"
type textarea "x"
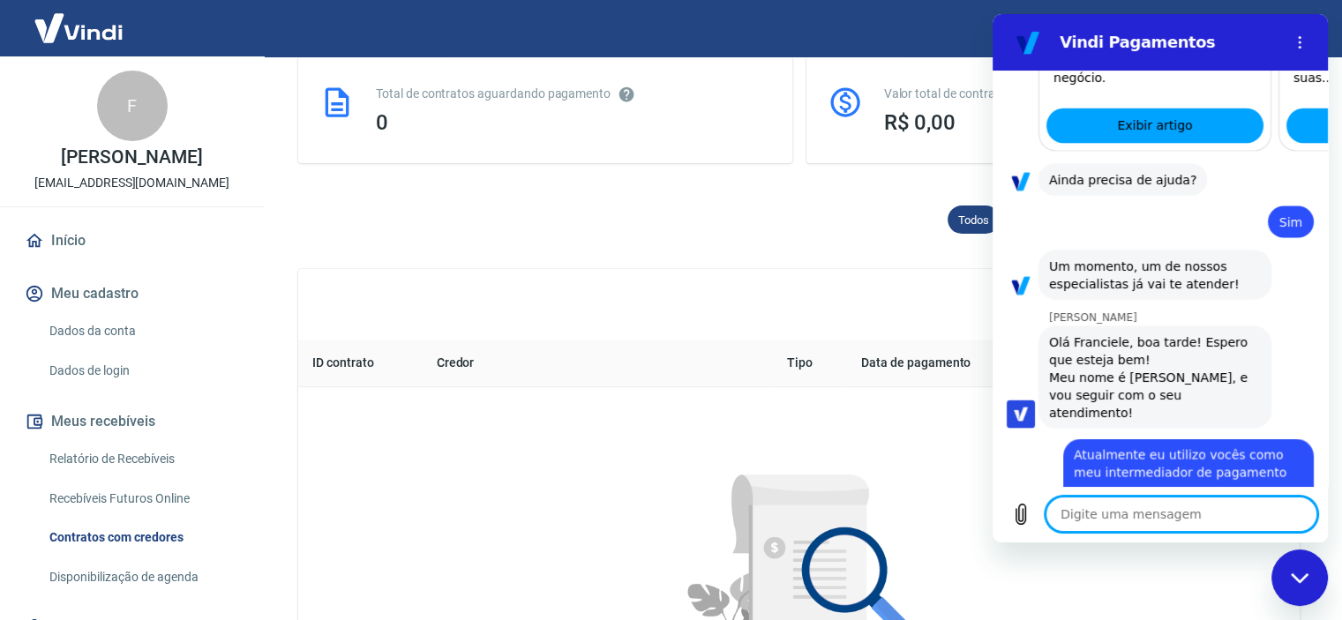
scroll to position [3253, 0]
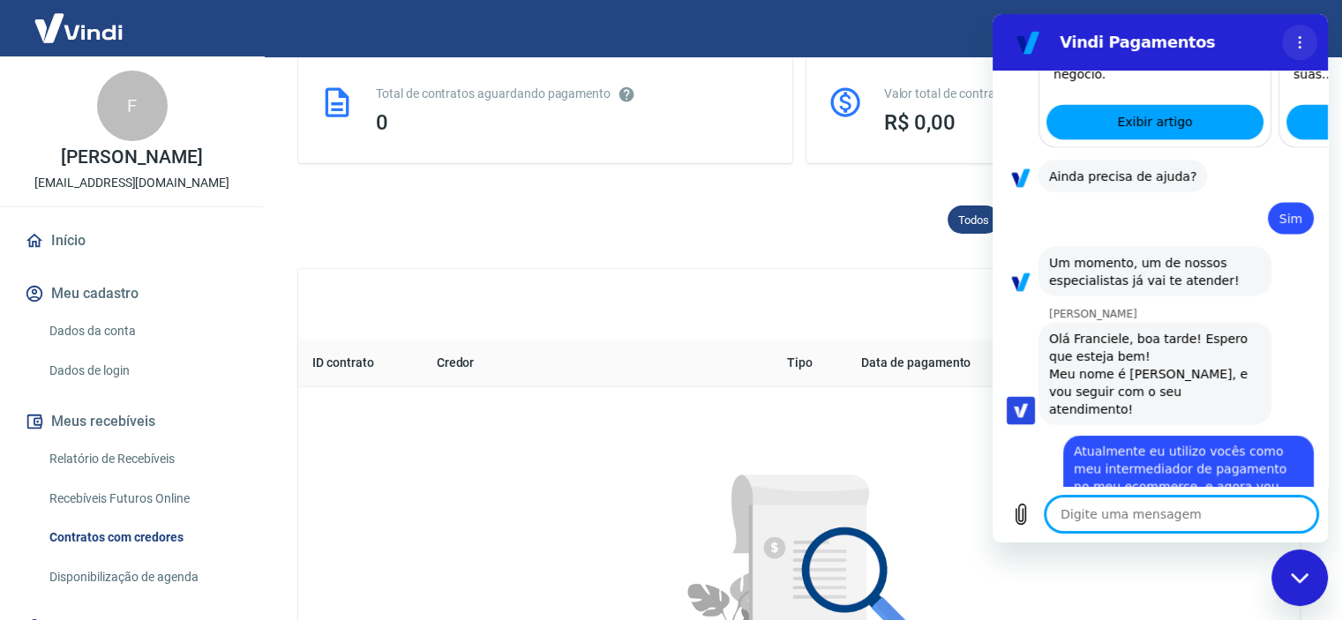
click at [1304, 43] on icon "Menu de opções" at bounding box center [1300, 42] width 14 height 14
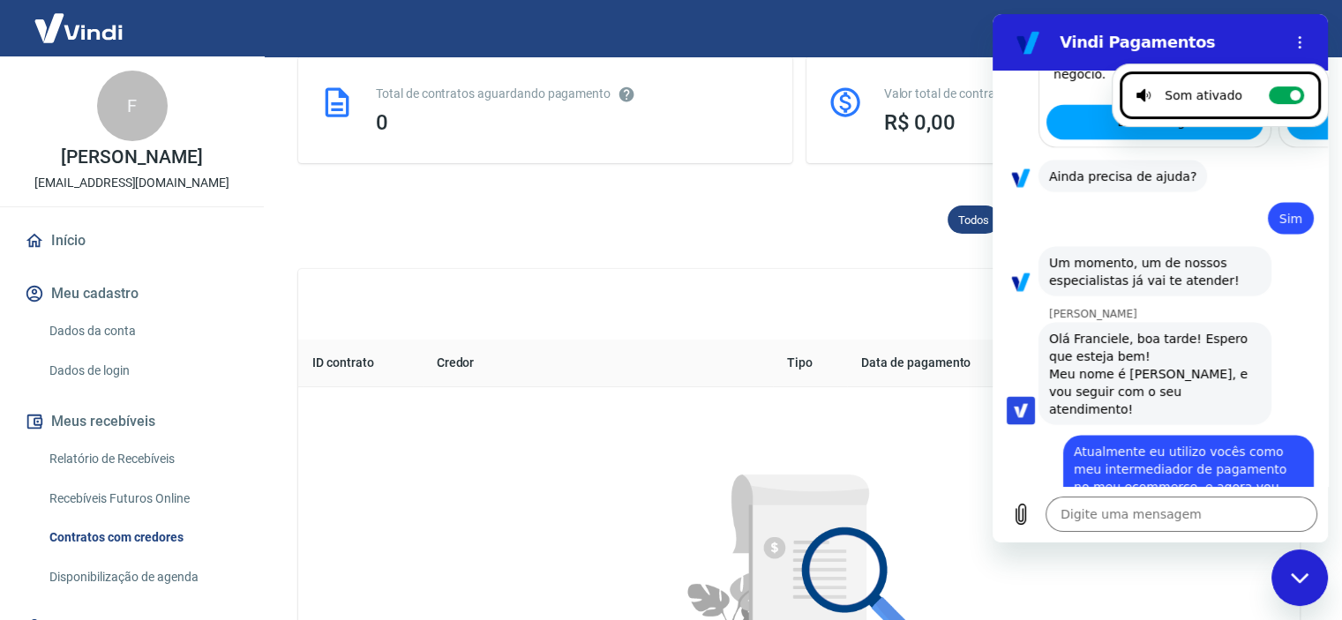
click at [1195, 102] on div "Som ativado" at bounding box center [1190, 95] width 106 height 18
type textarea "x"
checkbox input "false"
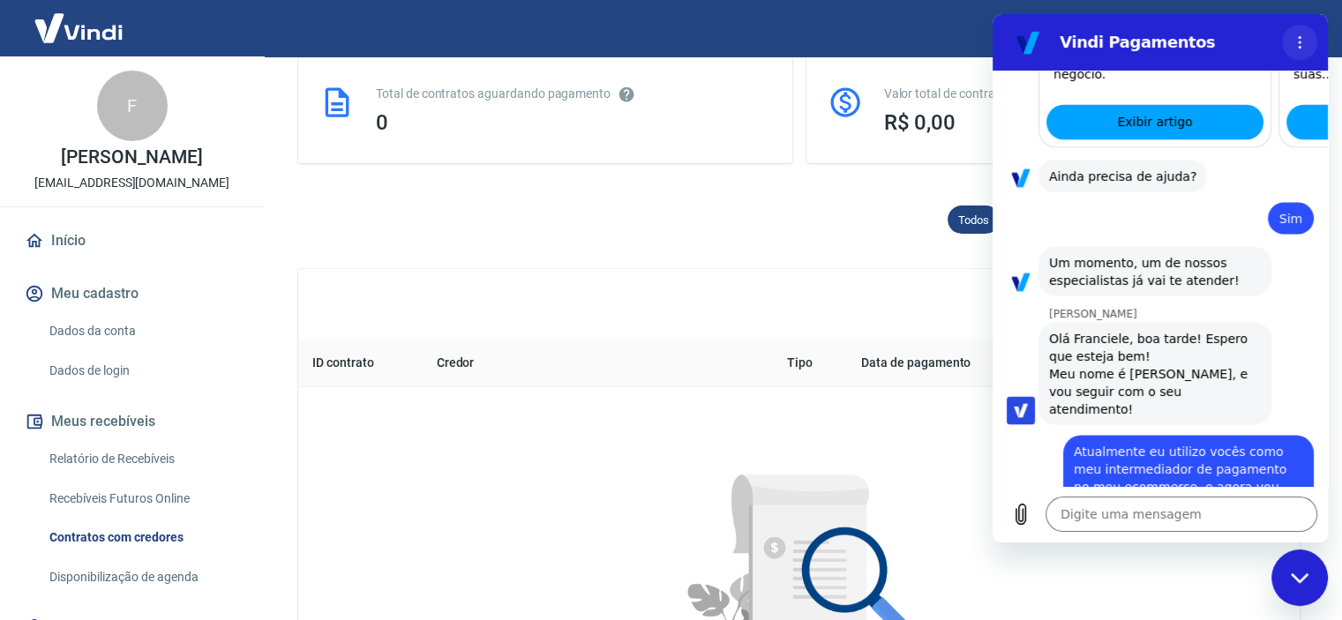
click at [1296, 57] on button "Menu de opções" at bounding box center [1299, 42] width 35 height 35
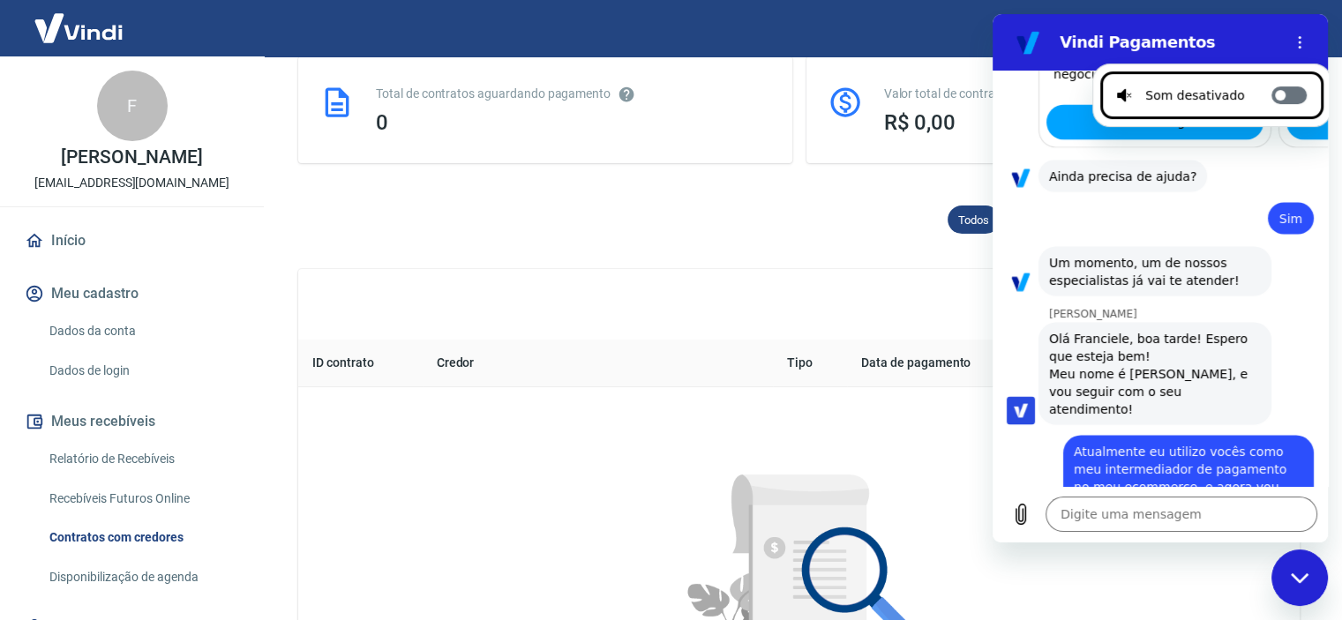
click at [1273, 102] on label "Alternar notificações sonoras" at bounding box center [1289, 95] width 35 height 18
click at [1273, 102] on input "Alternar notificações sonoras" at bounding box center [1289, 95] width 35 height 18
checkbox input "true"
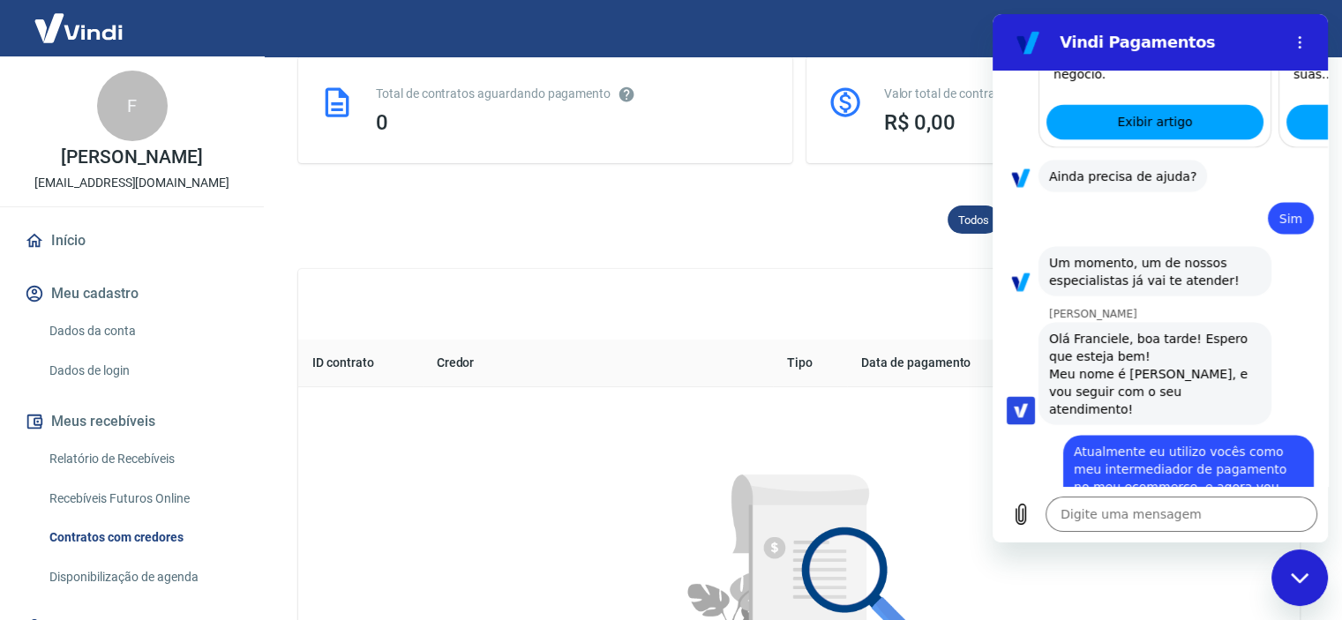
click at [1274, 244] on div "diz: Um momento, um de nossos especialistas já vai te atender!" at bounding box center [1167, 269] width 321 height 51
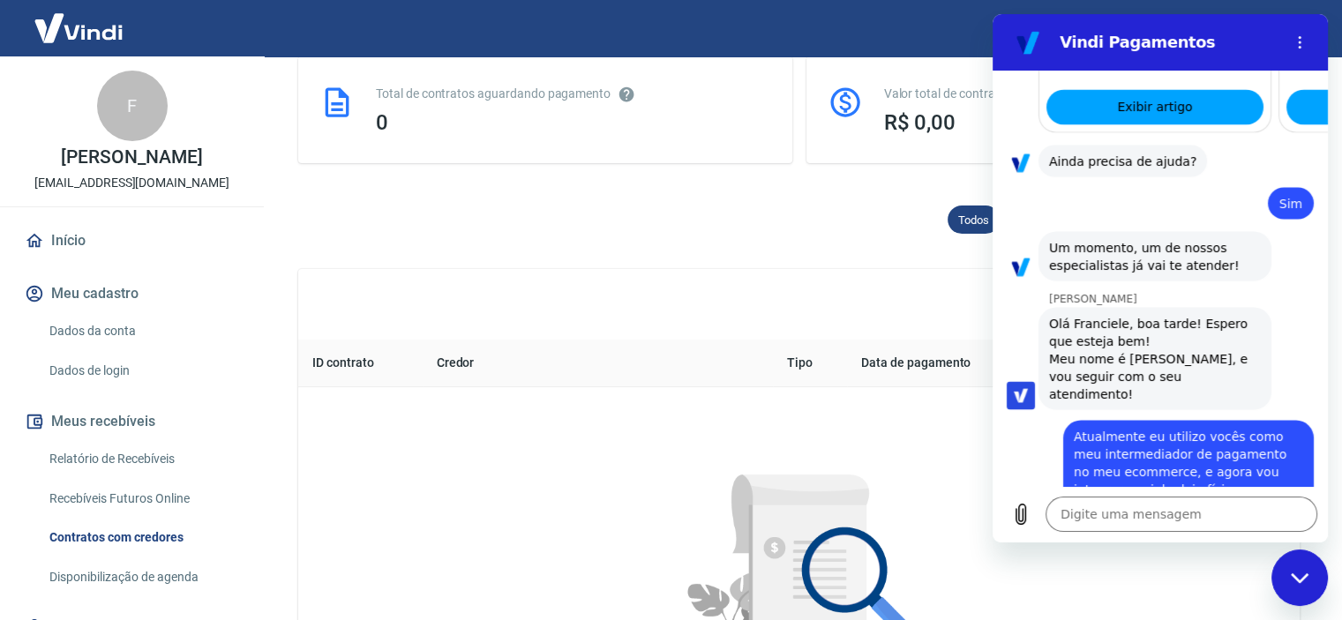
scroll to position [3286, 0]
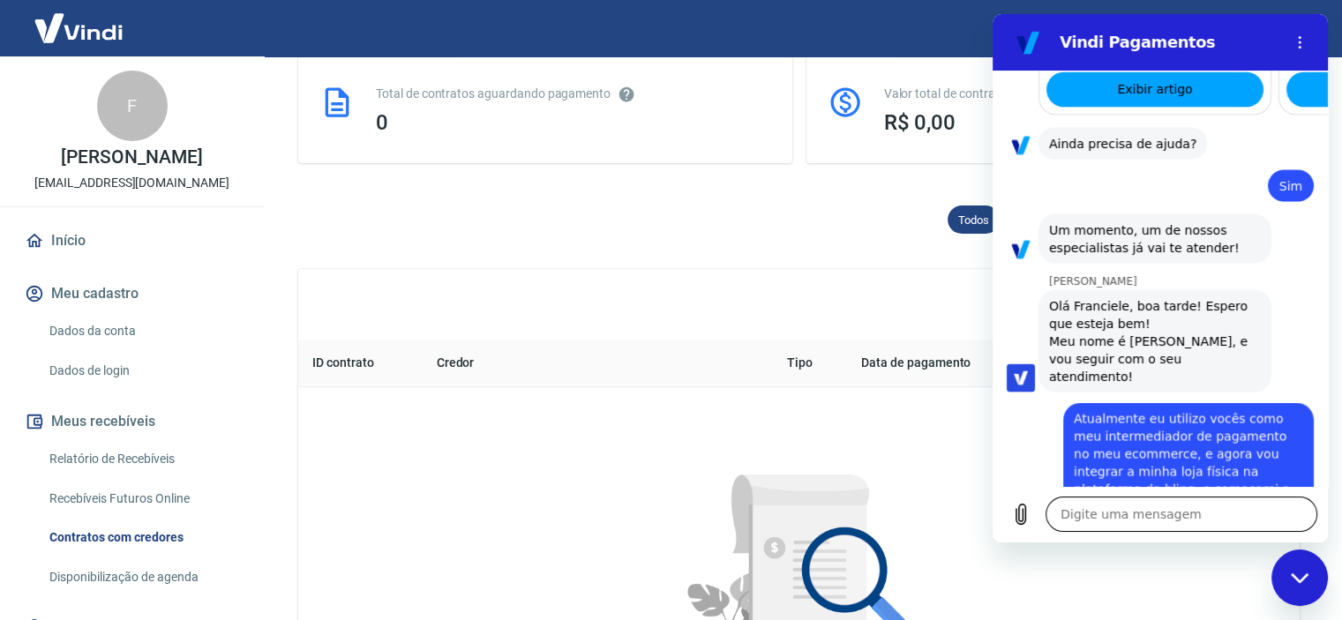
click at [1125, 514] on textarea at bounding box center [1182, 514] width 272 height 35
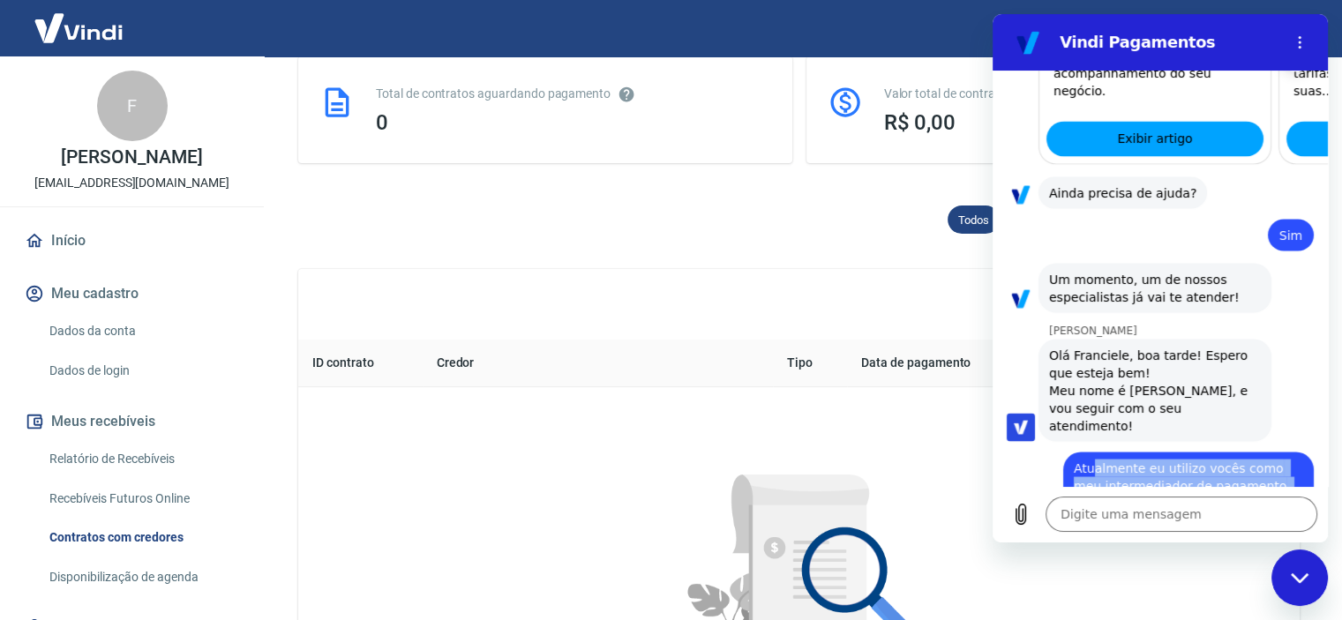
drag, startPoint x: 1093, startPoint y: 277, endPoint x: 1183, endPoint y: 352, distance: 117.2
click at [1183, 459] on span "Atualmente eu utilizo vocês como meu intermediador de pagamento no meu ecommerc…" at bounding box center [1188, 547] width 229 height 176
click at [1174, 459] on span "Atualmente eu utilizo vocês como meu intermediador de pagamento no meu ecommerc…" at bounding box center [1188, 547] width 229 height 176
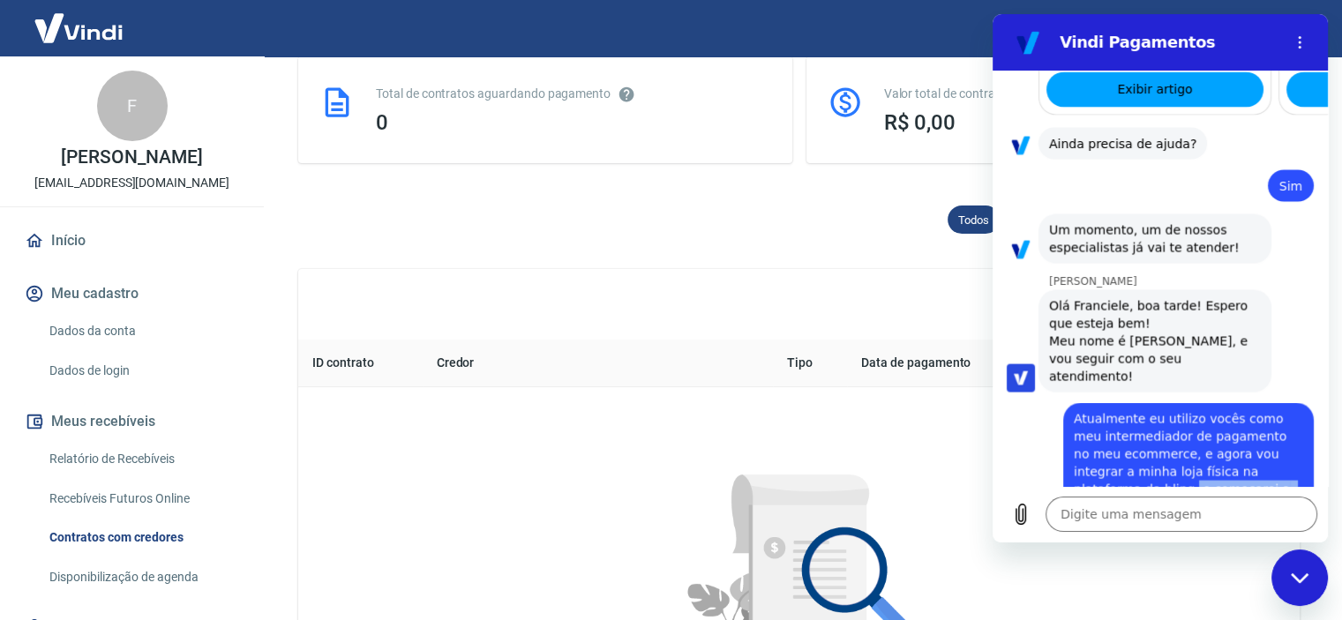
drag, startPoint x: 1103, startPoint y: 345, endPoint x: 1173, endPoint y: 371, distance: 74.3
click at [1167, 409] on span "Atualmente eu utilizo vocês como meu intermediador de pagamento no meu ecommerc…" at bounding box center [1188, 497] width 229 height 176
click at [1204, 409] on span "Atualmente eu utilizo vocês como meu intermediador de pagamento no meu ecommerc…" at bounding box center [1188, 497] width 229 height 176
drag, startPoint x: 1116, startPoint y: 382, endPoint x: 1159, endPoint y: 399, distance: 45.6
click at [1159, 409] on span "Atualmente eu utilizo vocês como meu intermediador de pagamento no meu ecommerc…" at bounding box center [1188, 497] width 229 height 176
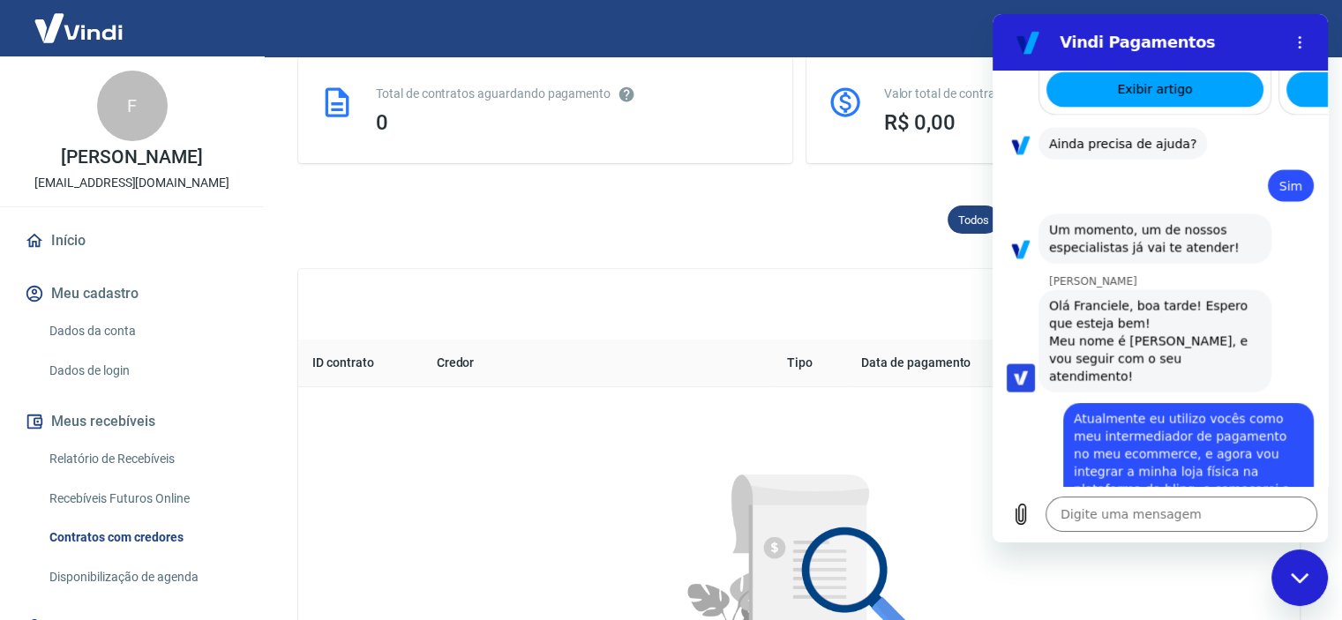
click at [1185, 409] on span "Atualmente eu utilizo vocês como meu intermediador de pagamento no meu ecommerc…" at bounding box center [1188, 497] width 229 height 176
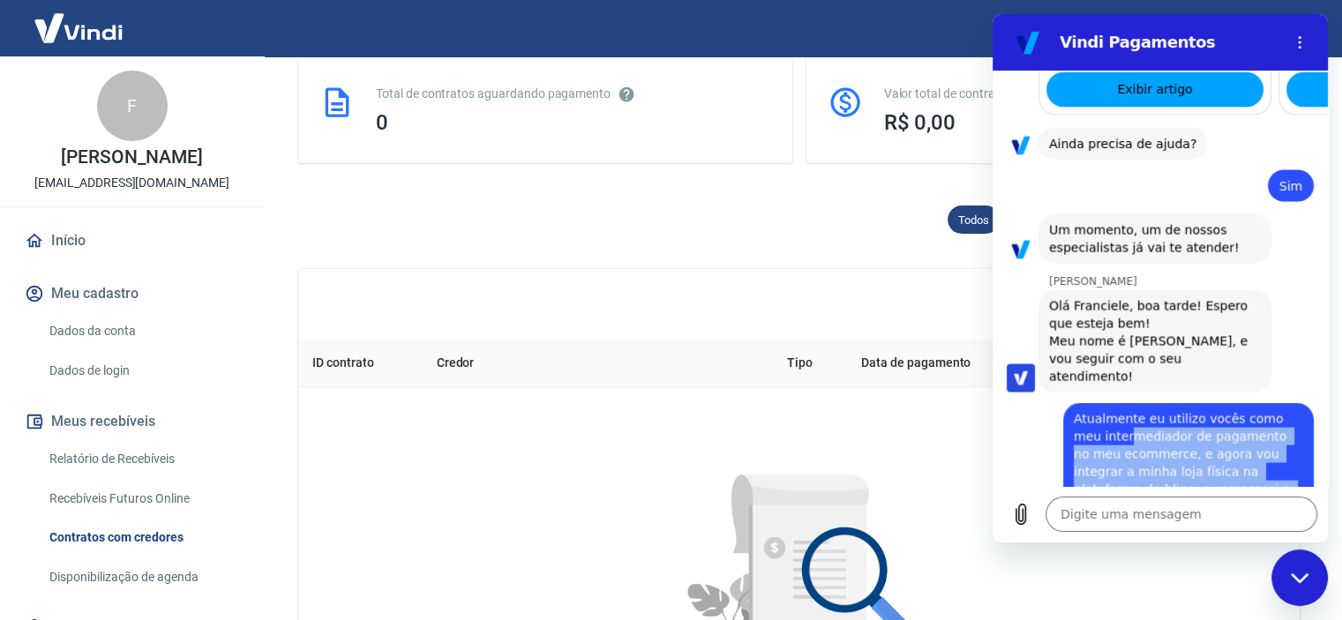
drag, startPoint x: 1102, startPoint y: 300, endPoint x: 1127, endPoint y: 365, distance: 69.8
click at [1117, 409] on span "Atualmente eu utilizo vocês como meu intermediador de pagamento no meu ecommerc…" at bounding box center [1188, 497] width 229 height 176
click at [1148, 409] on span "Atualmente eu utilizo vocês como meu intermediador de pagamento no meu ecommerc…" at bounding box center [1188, 497] width 229 height 176
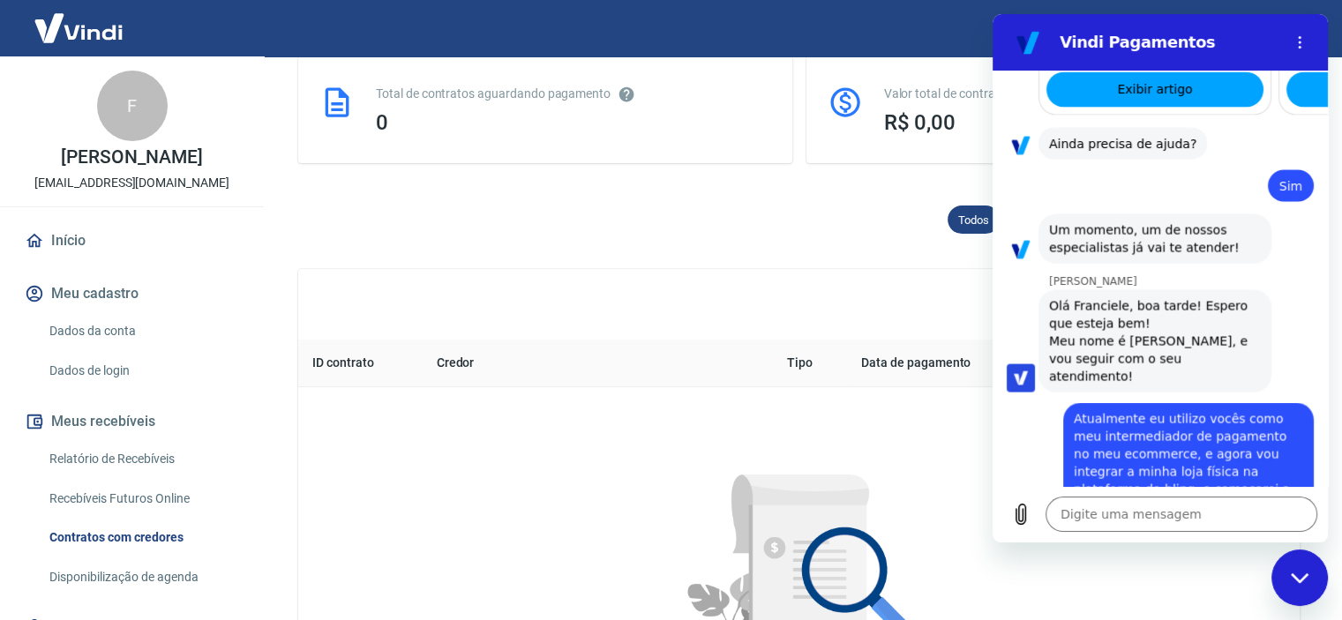
click at [1278, 288] on div "Nani Venancia Dos Santos diz: Olá Franciele, boa tarde! Espero que esteja bem! …" at bounding box center [1167, 340] width 321 height 104
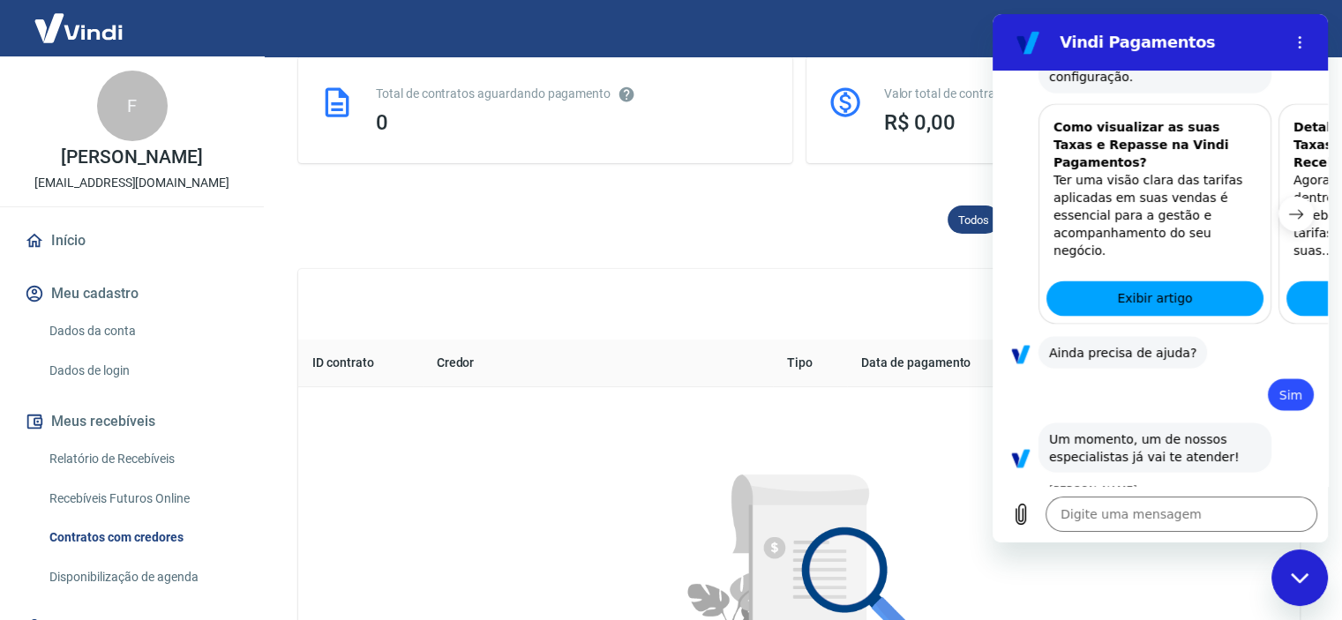
scroll to position [3253, 0]
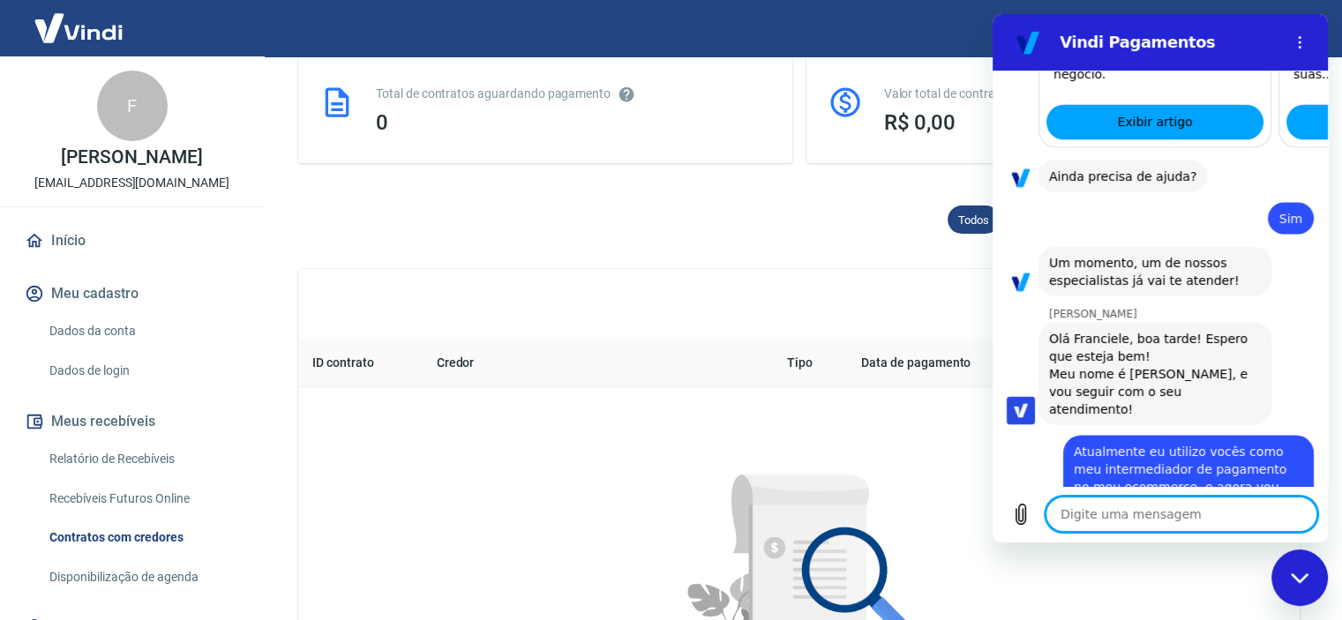
type textarea "x"
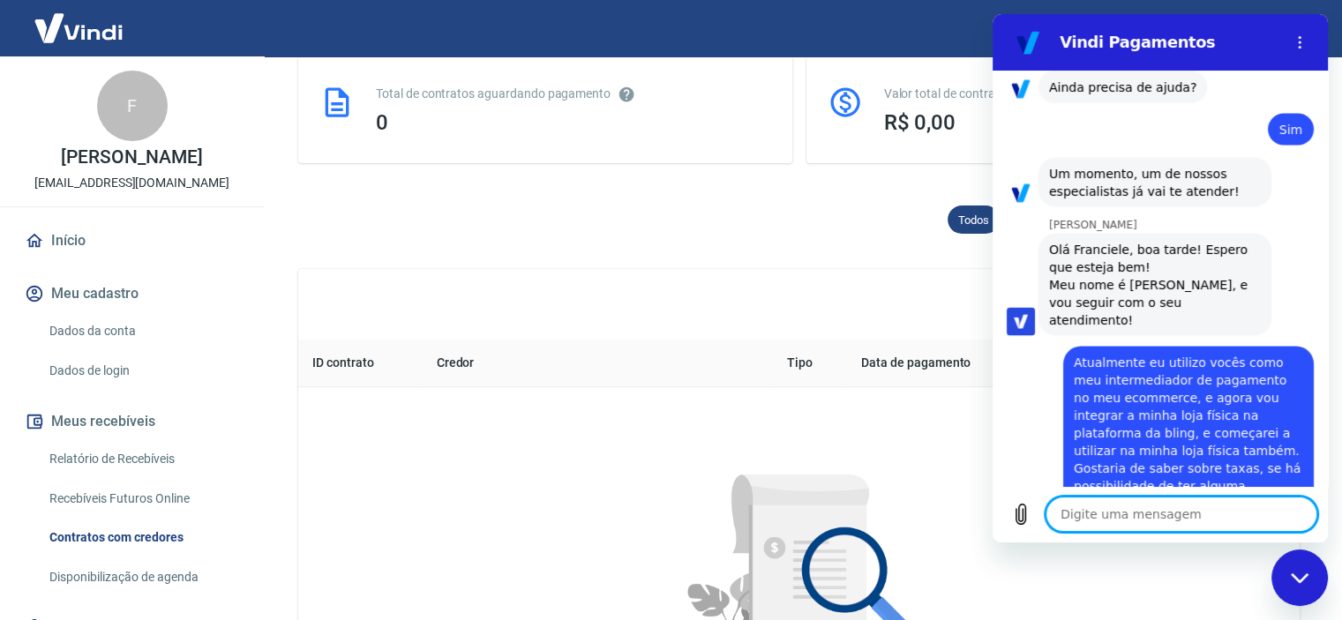
click at [1078, 525] on textarea at bounding box center [1182, 514] width 272 height 35
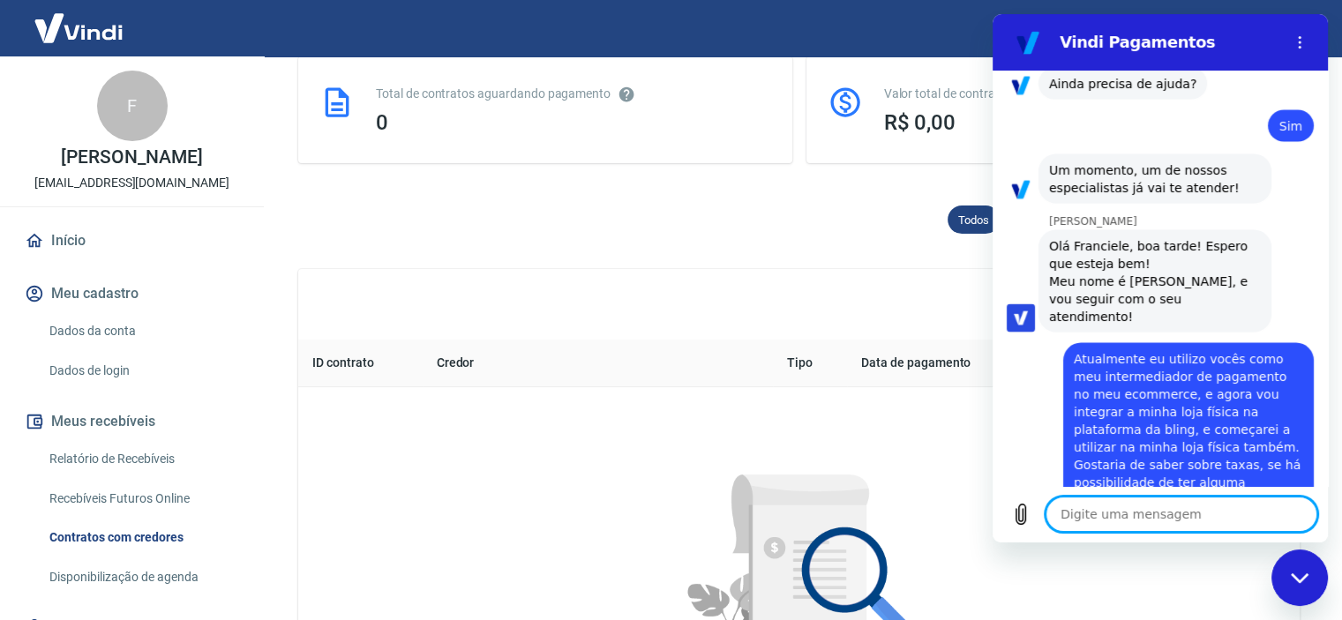
click at [1107, 514] on textarea at bounding box center [1182, 514] width 272 height 35
type textarea "E"
type textarea "x"
type textarea "Eu"
type textarea "x"
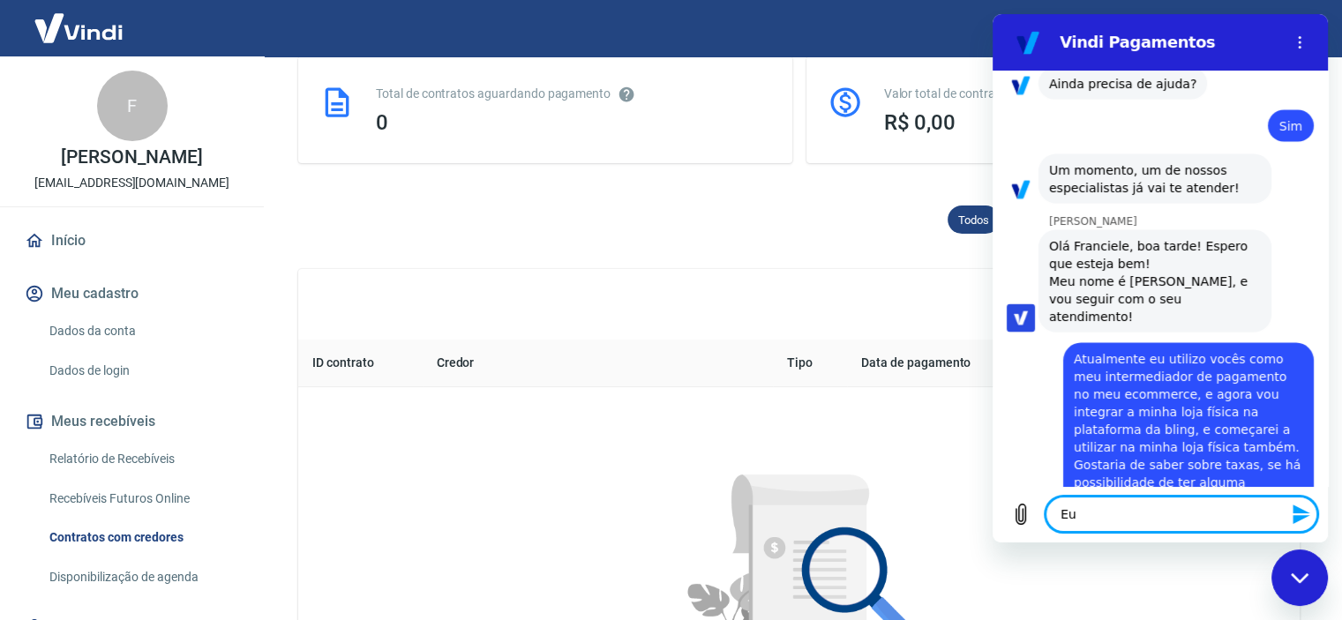
type textarea "Eu"
type textarea "x"
type textarea "Eu g"
type textarea "x"
type textarea "Eu go"
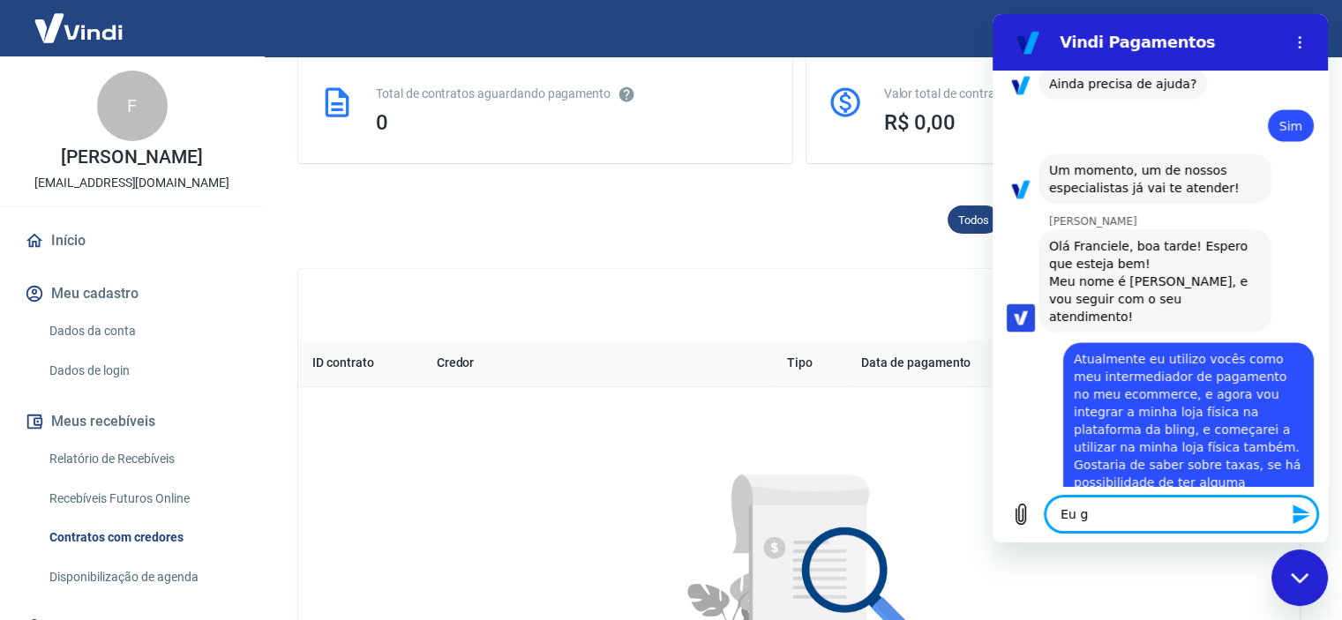
type textarea "x"
type textarea "Eu gos"
type textarea "x"
type textarea "Eu gost"
type textarea "x"
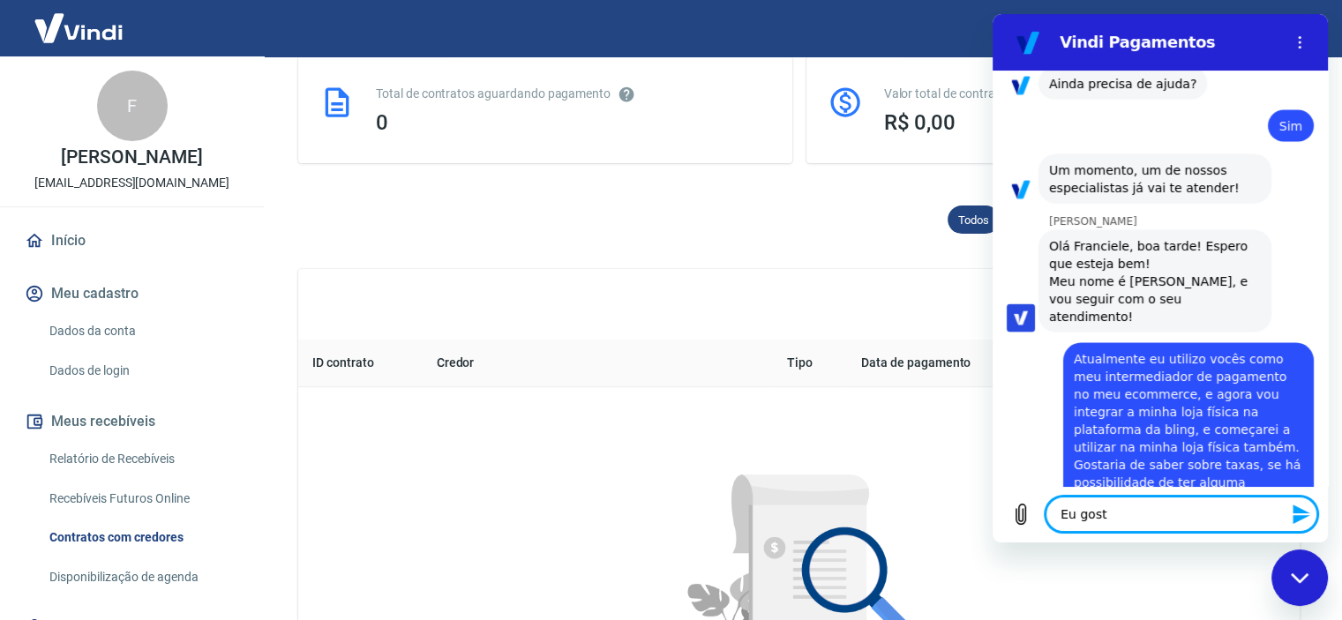
type textarea "Eu gos"
type textarea "x"
type textarea "Eu gost"
type textarea "x"
type textarea "Eu gosta"
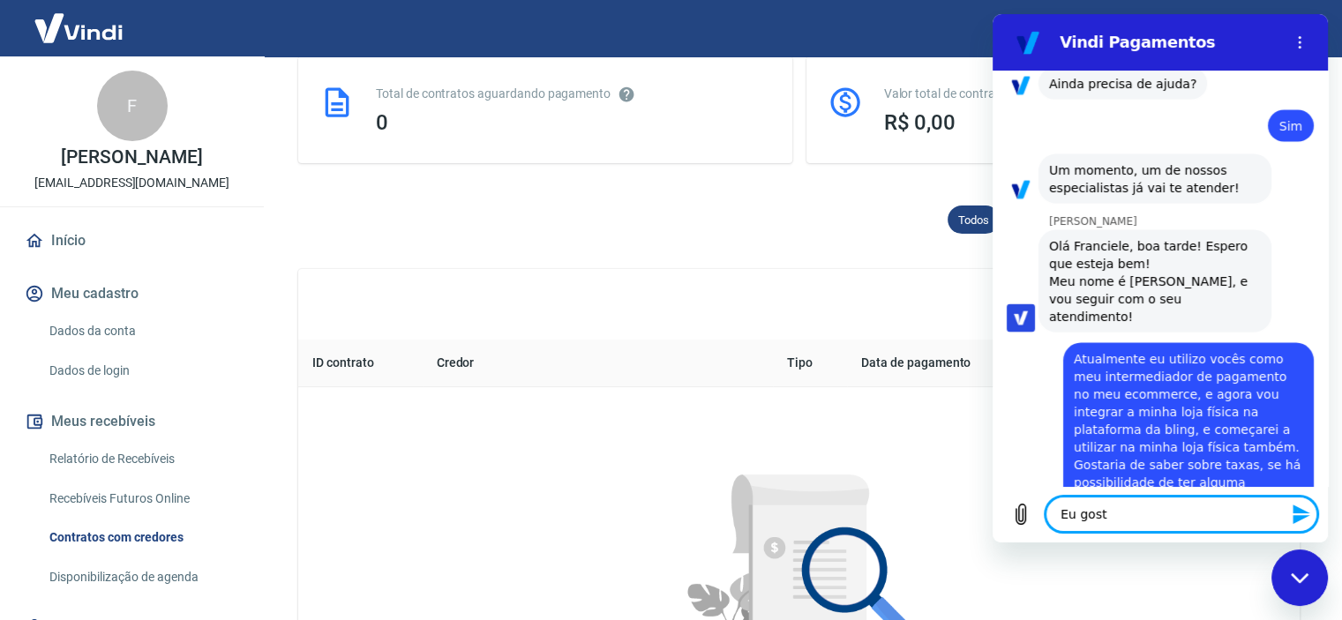
type textarea "x"
type textarea "Eu gostar"
type textarea "x"
type textarea "Eu gostari"
type textarea "x"
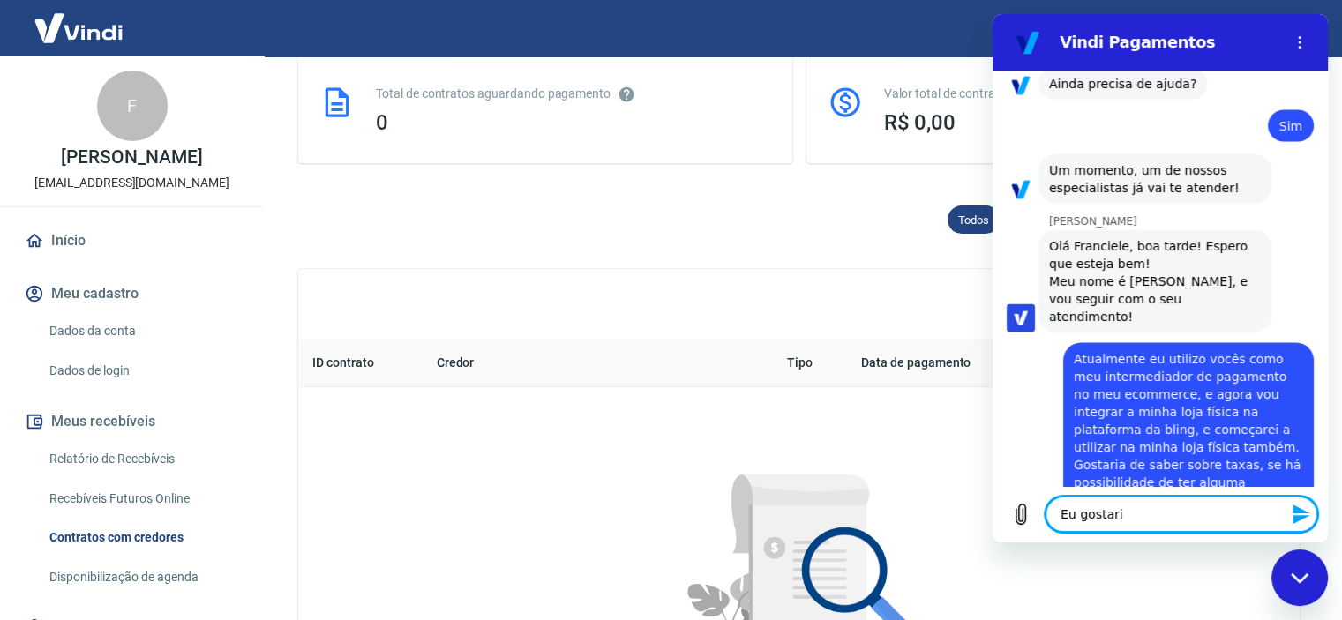
type textarea "Eu gostaria"
type textarea "x"
type textarea "Eu gostaria"
type textarea "x"
type textarea "Eu gostaria d"
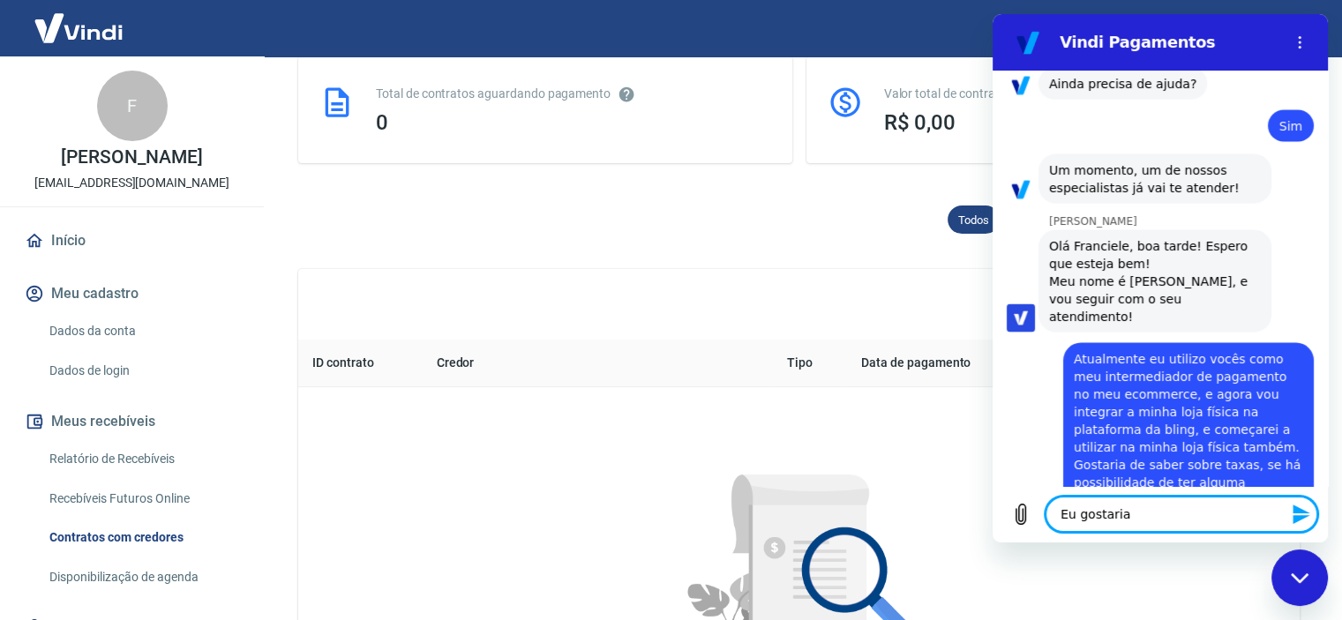
type textarea "x"
type textarea "Eu gostaria de"
type textarea "x"
type textarea "Eu gostaria de"
type textarea "x"
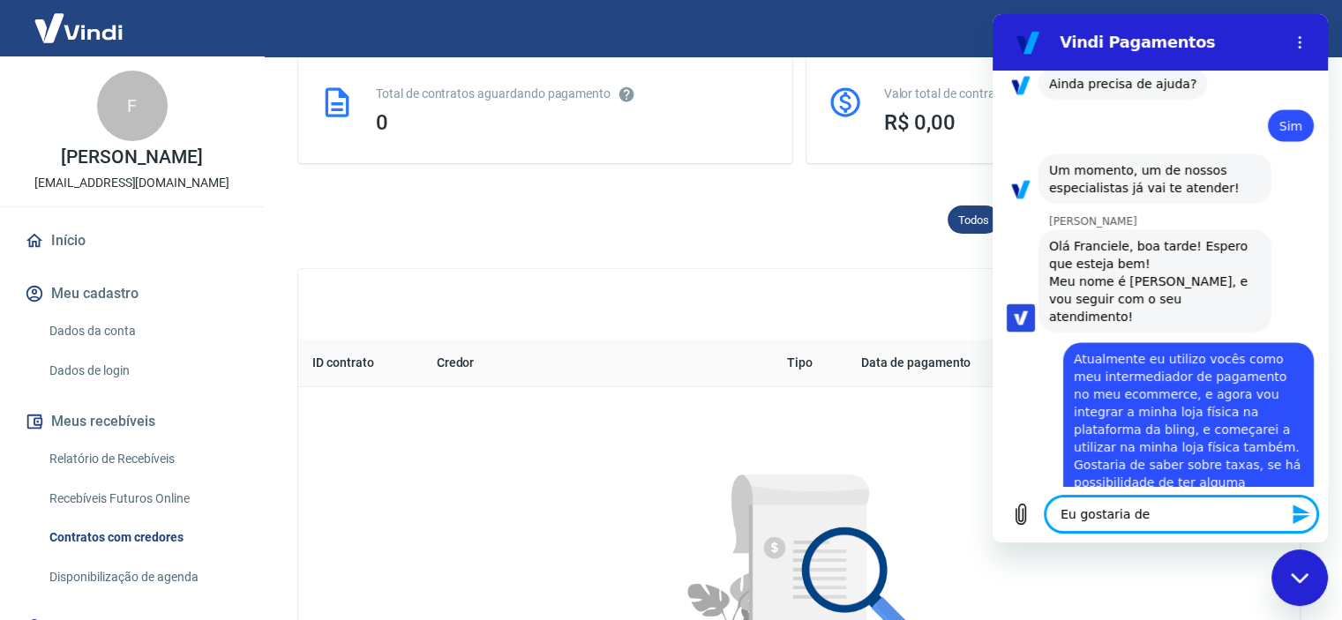
type textarea "Eu gostaria de v"
type textarea "x"
type textarea "Eu gostaria de ve"
type textarea "x"
type textarea "Eu gostaria de ver"
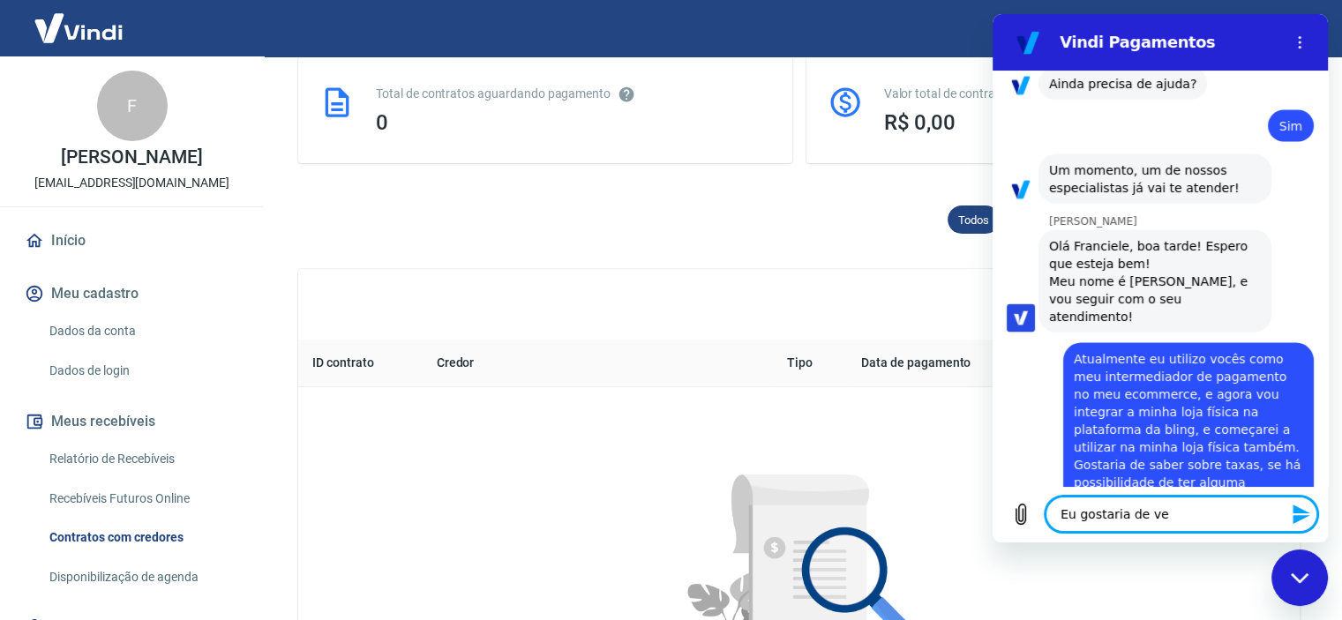
type textarea "x"
type textarea "Eu gostaria de ver"
type textarea "x"
type textarea "Eu gostaria de ver e"
type textarea "x"
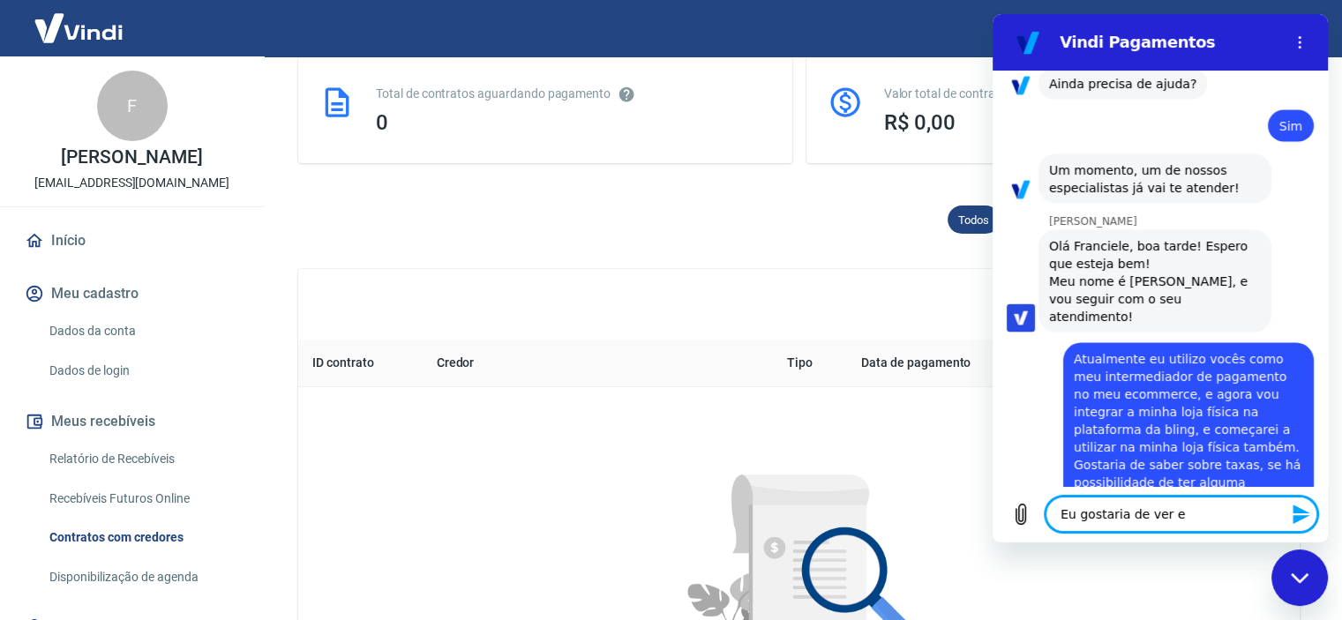
type textarea "Eu gostaria de ver es"
type textarea "x"
type textarea "Eu gostaria de ver ess"
type textarea "x"
type textarea "Eu gostaria de ver essa"
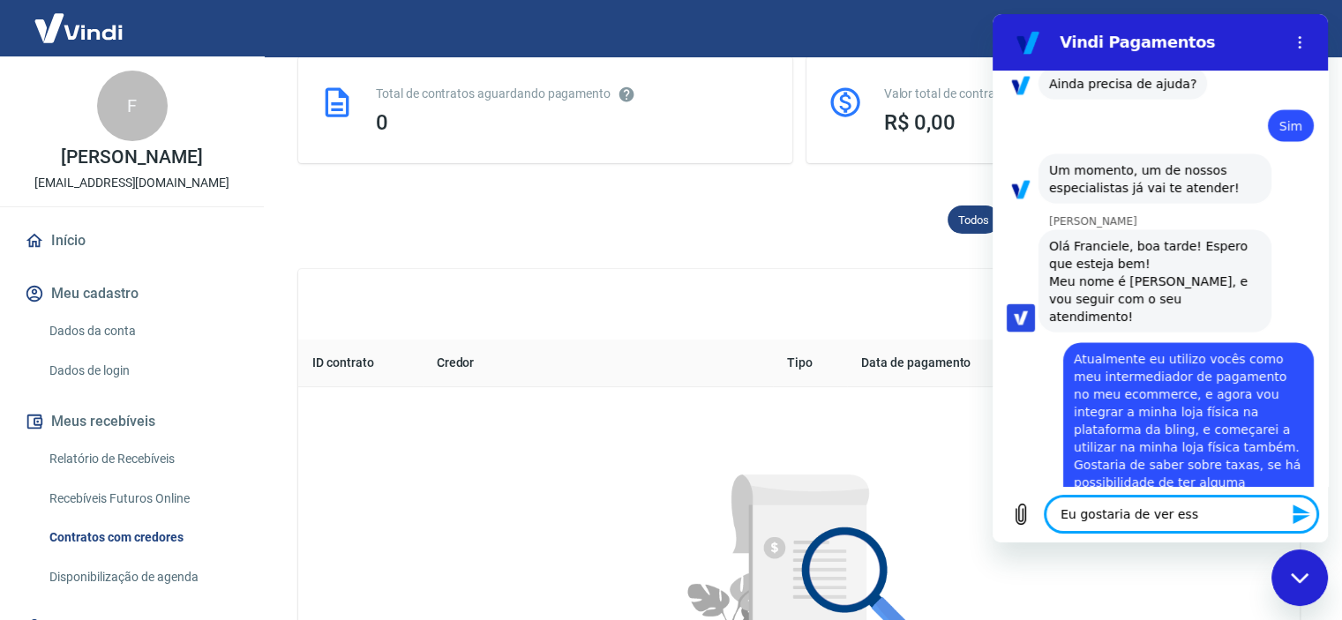
type textarea "x"
type textarea "Eu gostaria de ver essa"
type textarea "x"
type textarea "Eu gostaria de ver essa p"
type textarea "x"
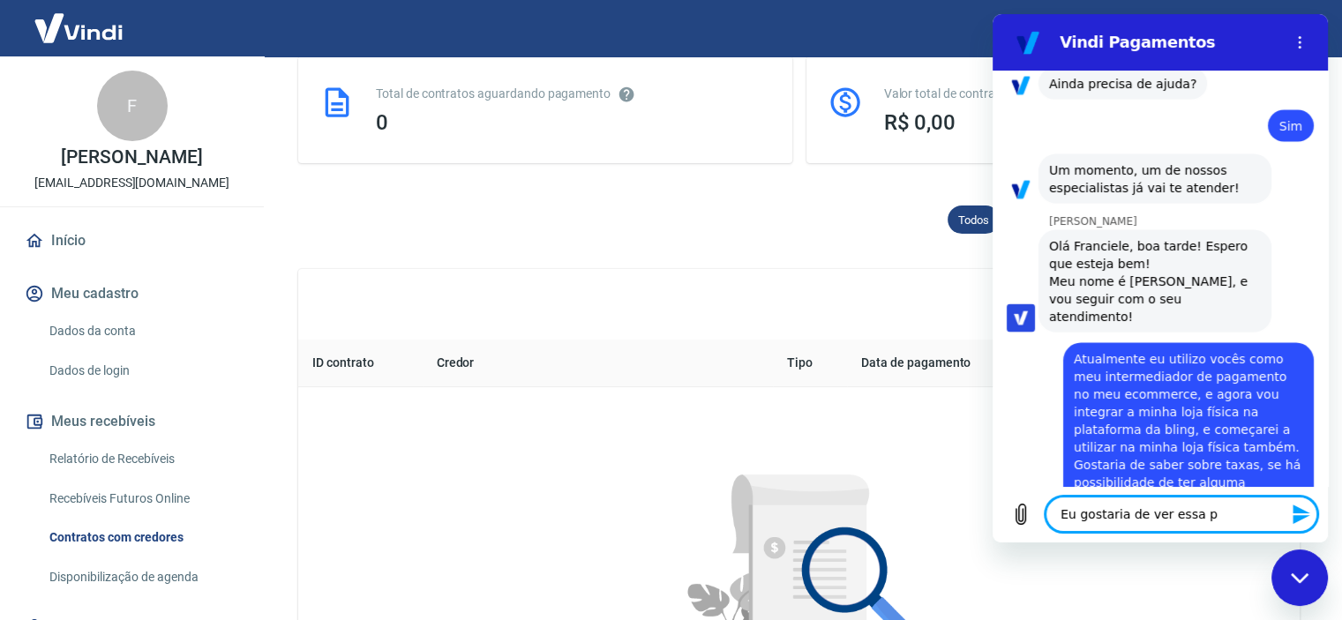
type textarea "Eu gostaria de ver essa po"
type textarea "x"
type textarea "Eu gostaria de ver essa pos"
type textarea "x"
type textarea "Eu gostaria de ver essa poss"
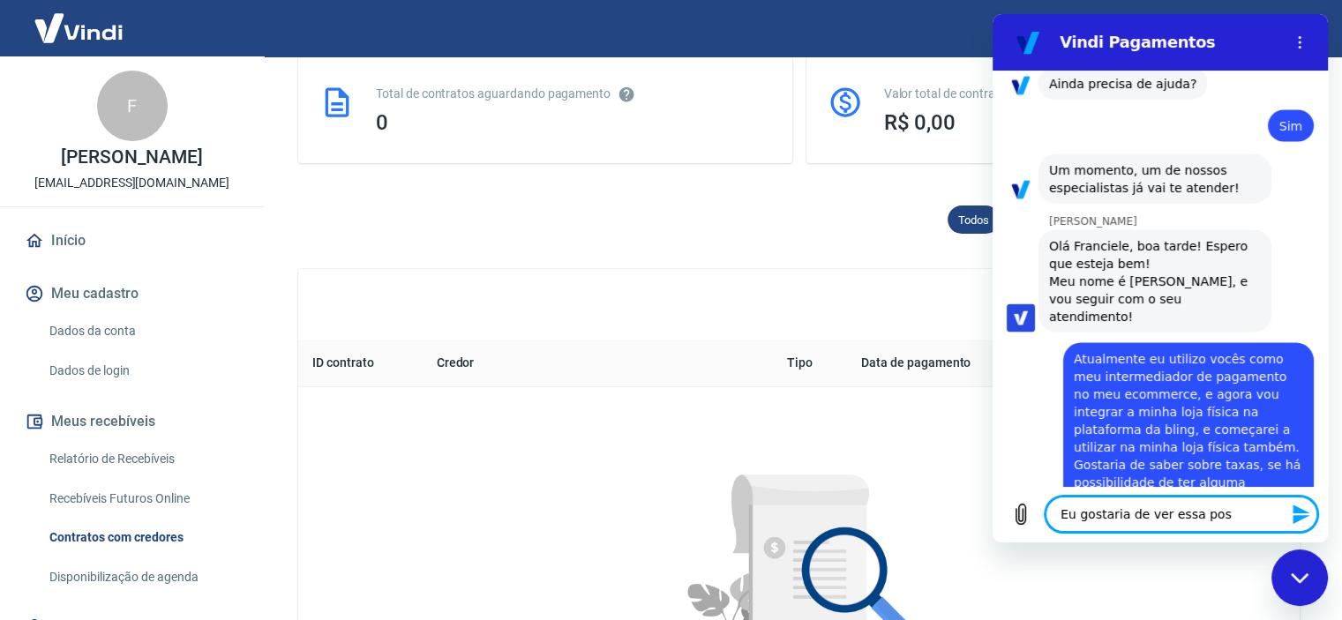
type textarea "x"
type textarea "Eu gostaria de ver essa possi"
type textarea "x"
type textarea "Eu gostaria de ver essa possib"
type textarea "x"
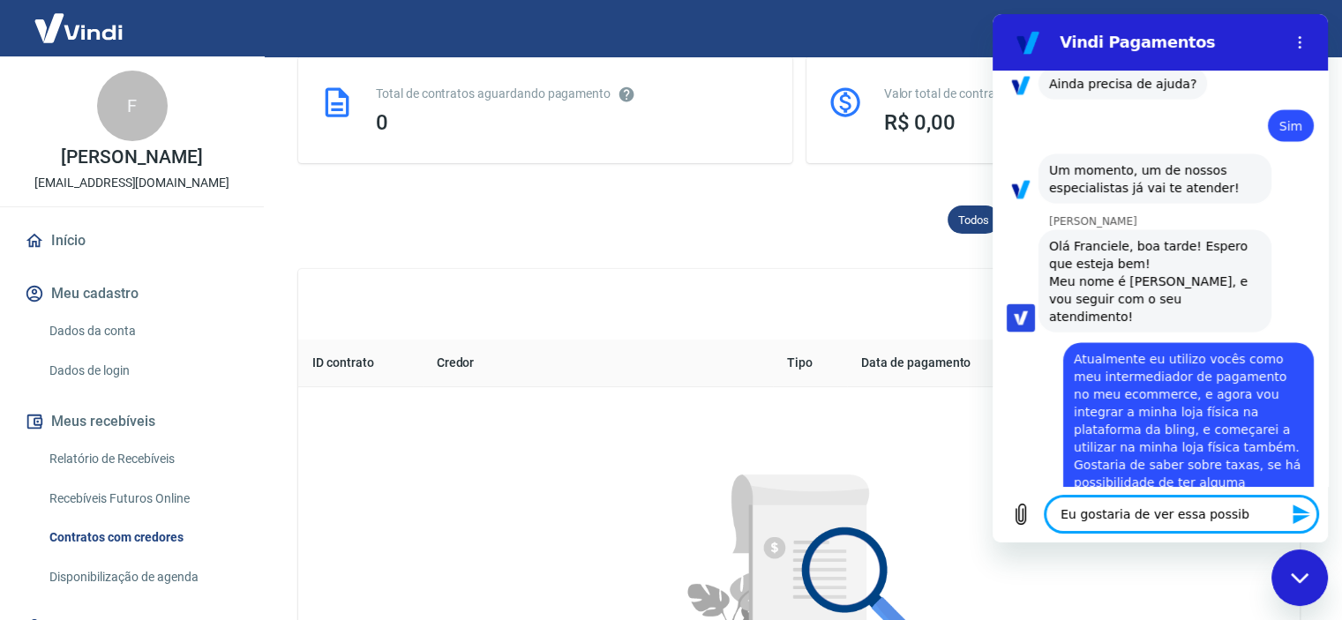
type textarea "Eu gostaria de ver essa possibi"
type textarea "x"
type textarea "Eu gostaria de ver essa possibil"
type textarea "x"
type textarea "Eu gostaria de ver essa possibili"
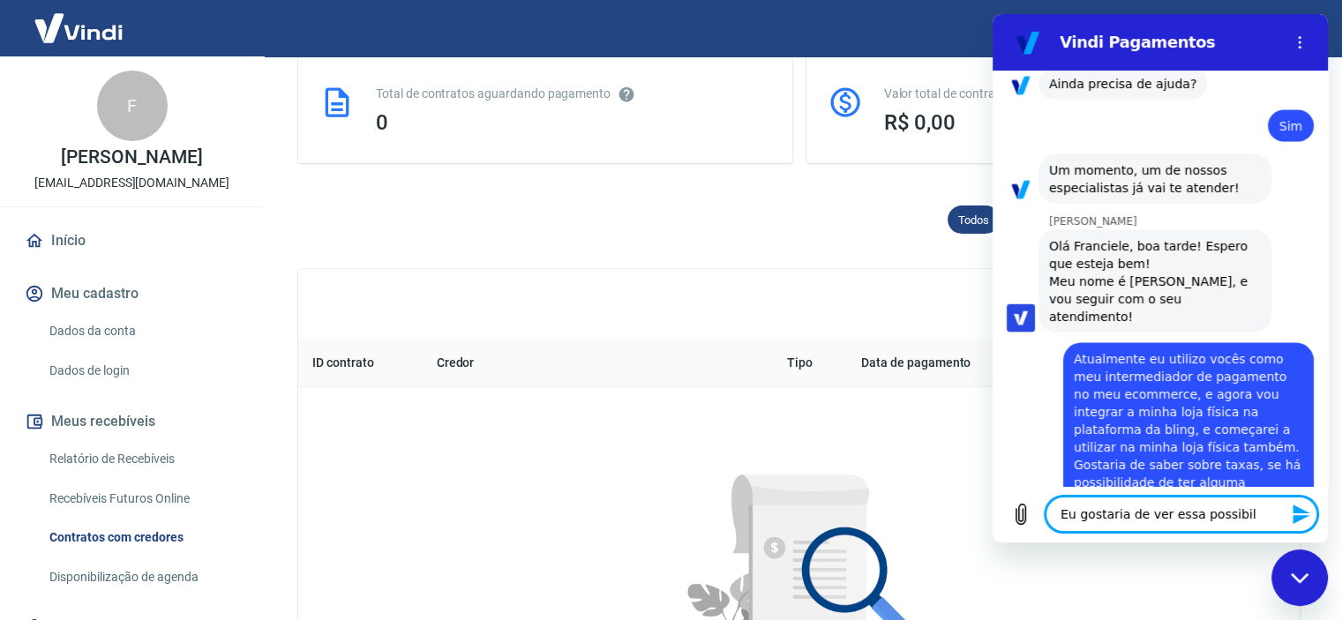
type textarea "x"
type textarea "Eu gostaria de ver essa possibilid"
type textarea "x"
type textarea "Eu gostaria de ver essa possibilida"
type textarea "x"
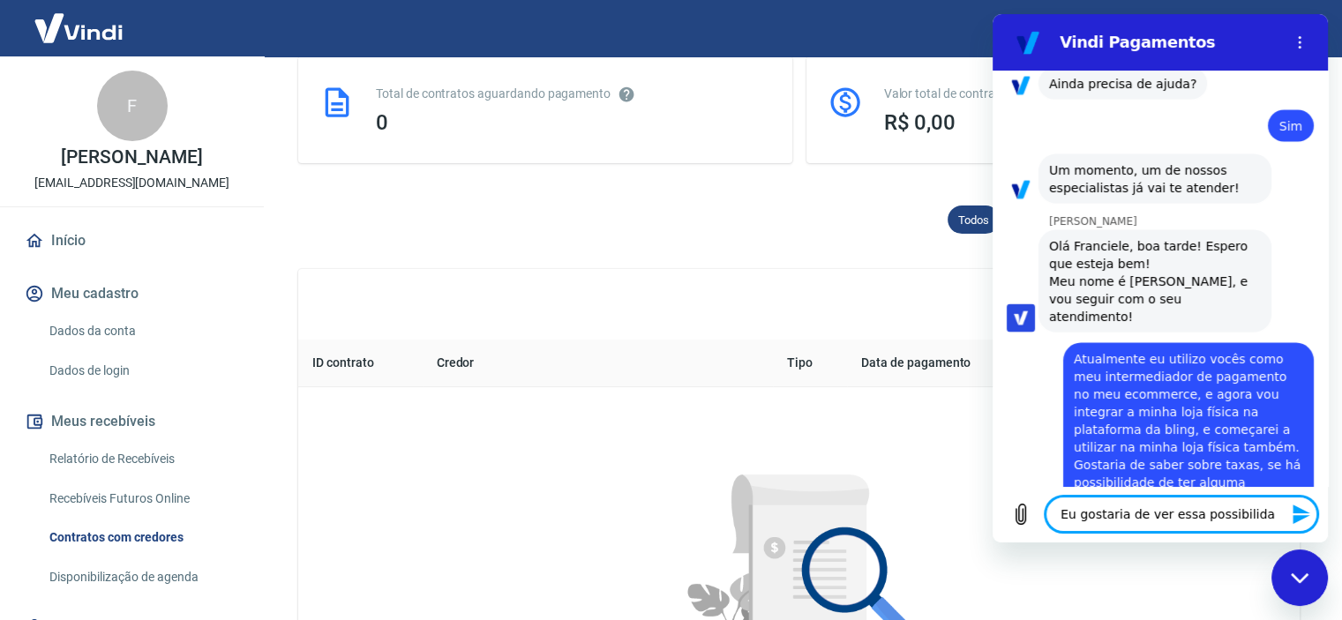
type textarea "Eu gostaria de ver essa possibilidad"
type textarea "x"
type textarea "Eu gostaria de ver essa possibilidade"
type textarea "x"
type textarea "Eu gostaria de ver essa possibilidade,"
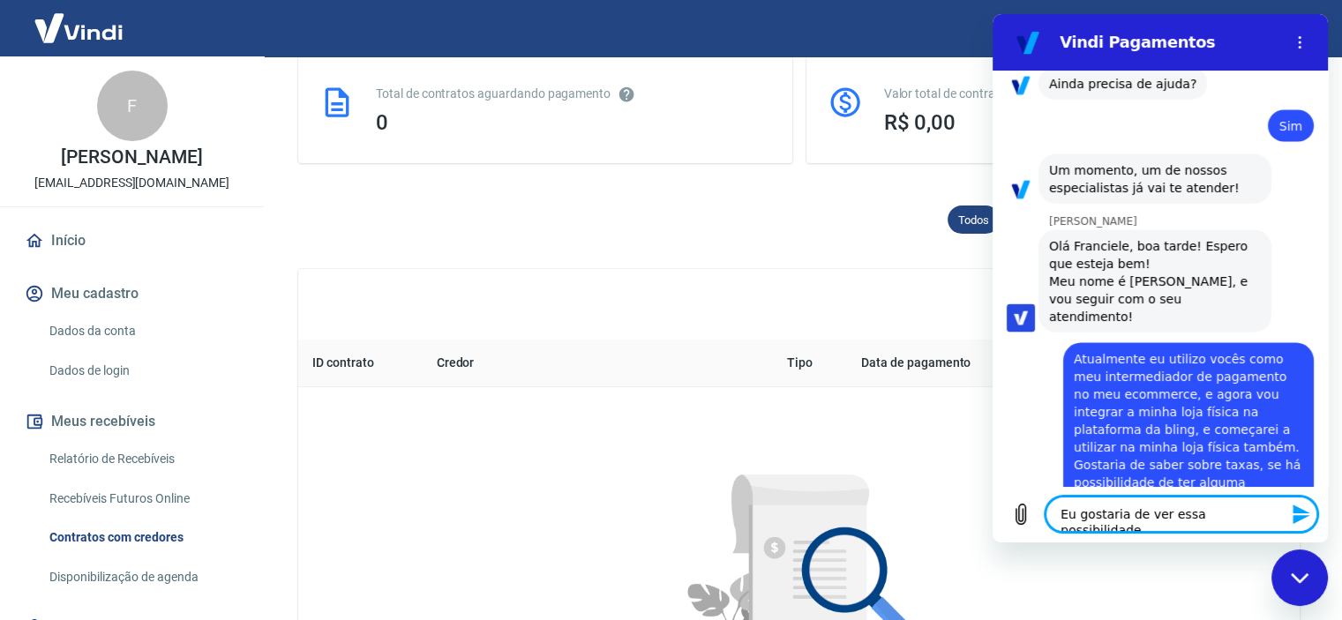
type textarea "x"
type textarea "Eu gostaria de ver essa possibilidade,"
type textarea "x"
type textarea "Eu gostaria de ver essa possibilidade, p"
type textarea "x"
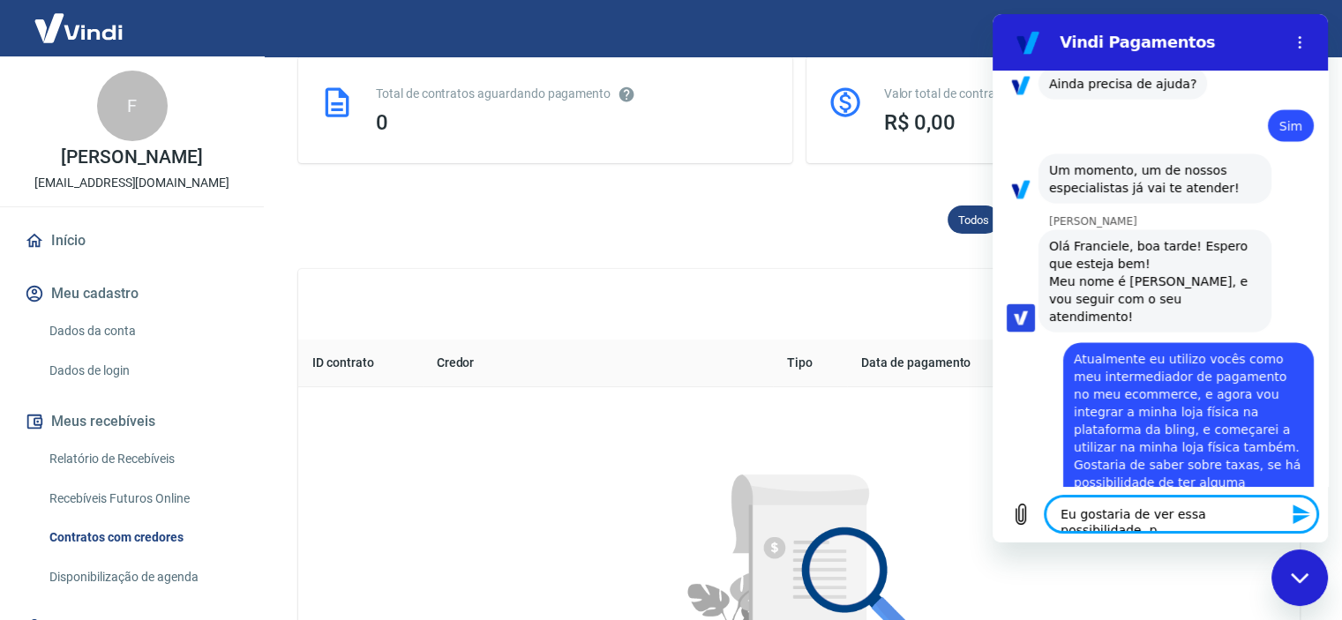
type textarea "Eu gostaria de ver essa possibilidade, po"
type textarea "x"
type textarea "Eu gostaria de ver essa possibilidade, po"
type textarea "x"
type textarea "Eu gostaria de ver essa possibilidade, po"
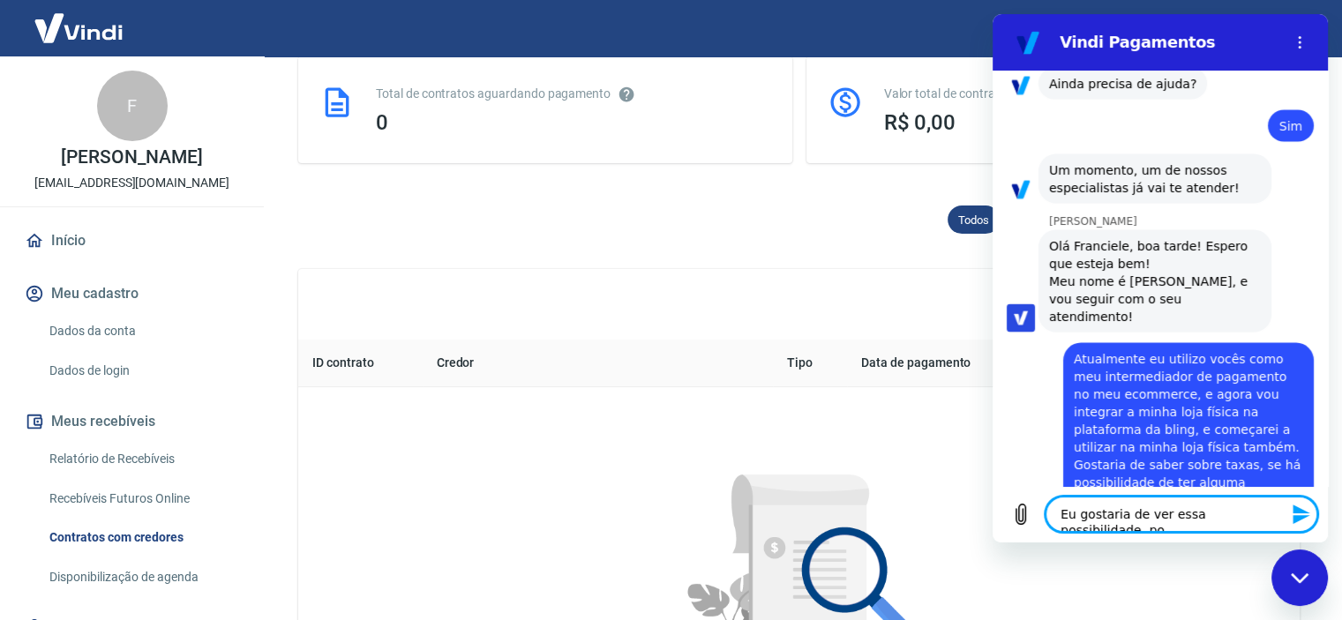
type textarea "x"
type textarea "Eu gostaria de ver essa possibilidade, por"
type textarea "x"
type textarea "Eu gostaria de ver essa possibilidade, por"
type textarea "x"
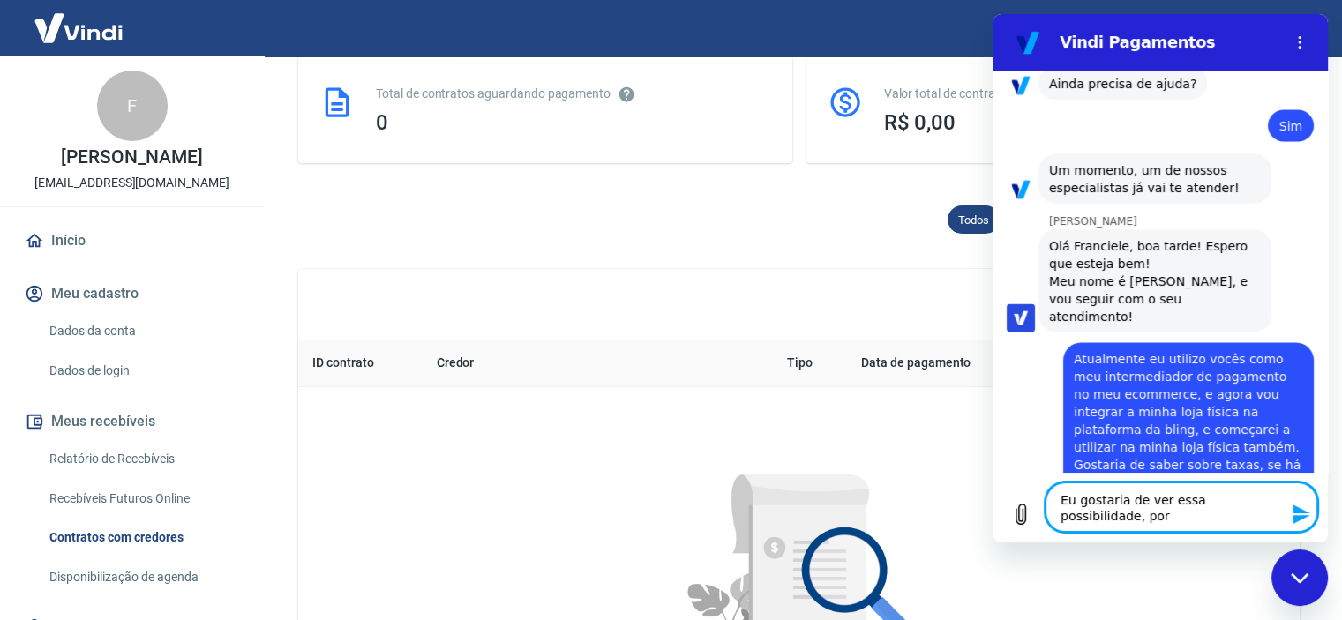
type textarea "Eu gostaria de ver essa possibilidade, por f"
type textarea "x"
type textarea "Eu gostaria de ver essa possibilidade, por fa"
type textarea "x"
type textarea "Eu gostaria de ver essa possibilidade, por fav"
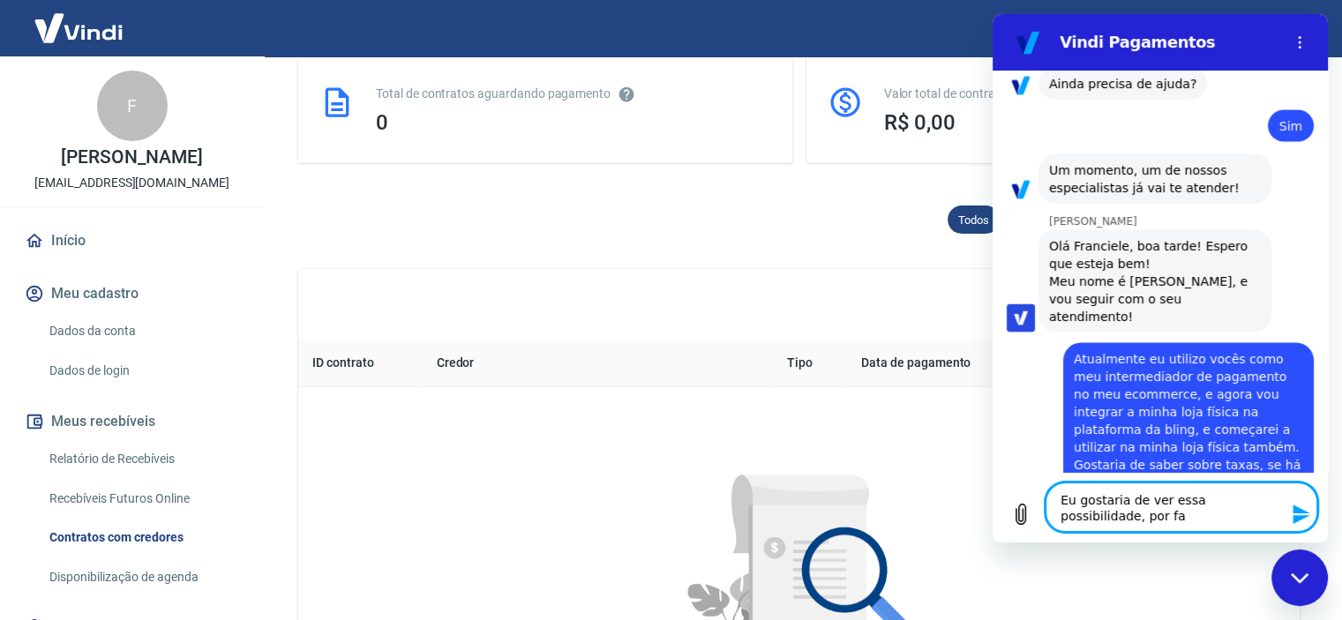
type textarea "x"
type textarea "Eu gostaria de ver essa possibilidade, por favo"
type textarea "x"
type textarea "Eu gostaria de ver essa possibilidade, por favor"
type textarea "x"
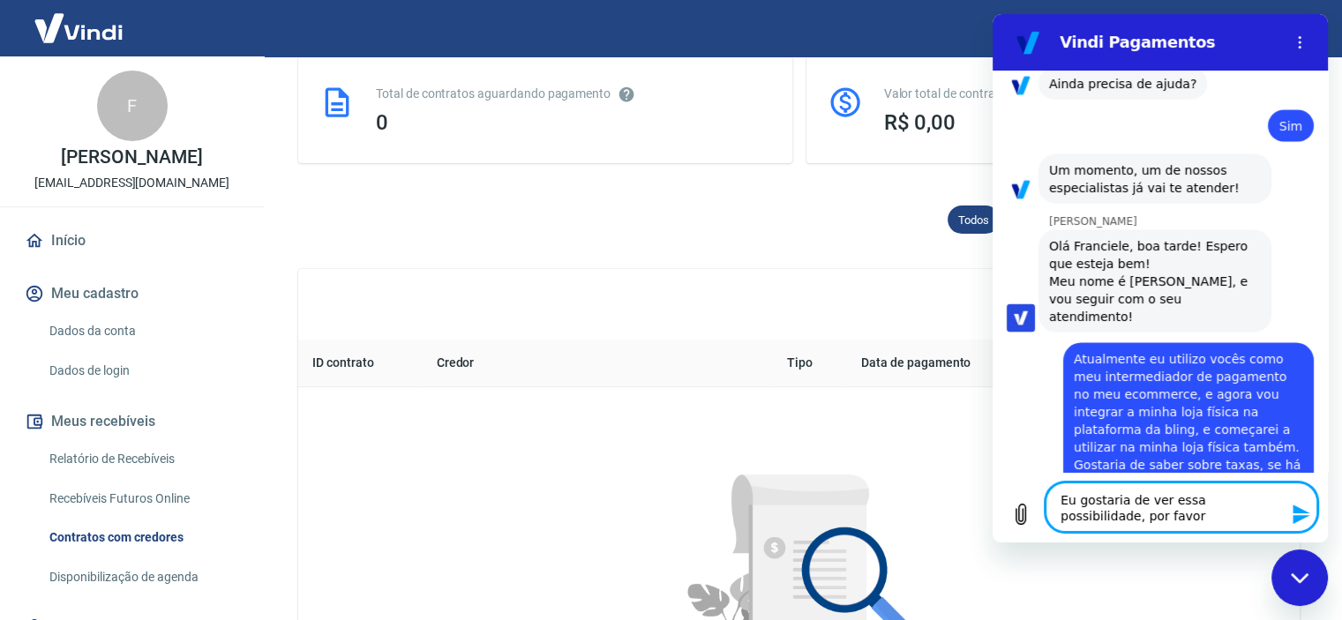
type textarea "Eu gostaria de ver essa possibilidade, por favor"
type textarea "x"
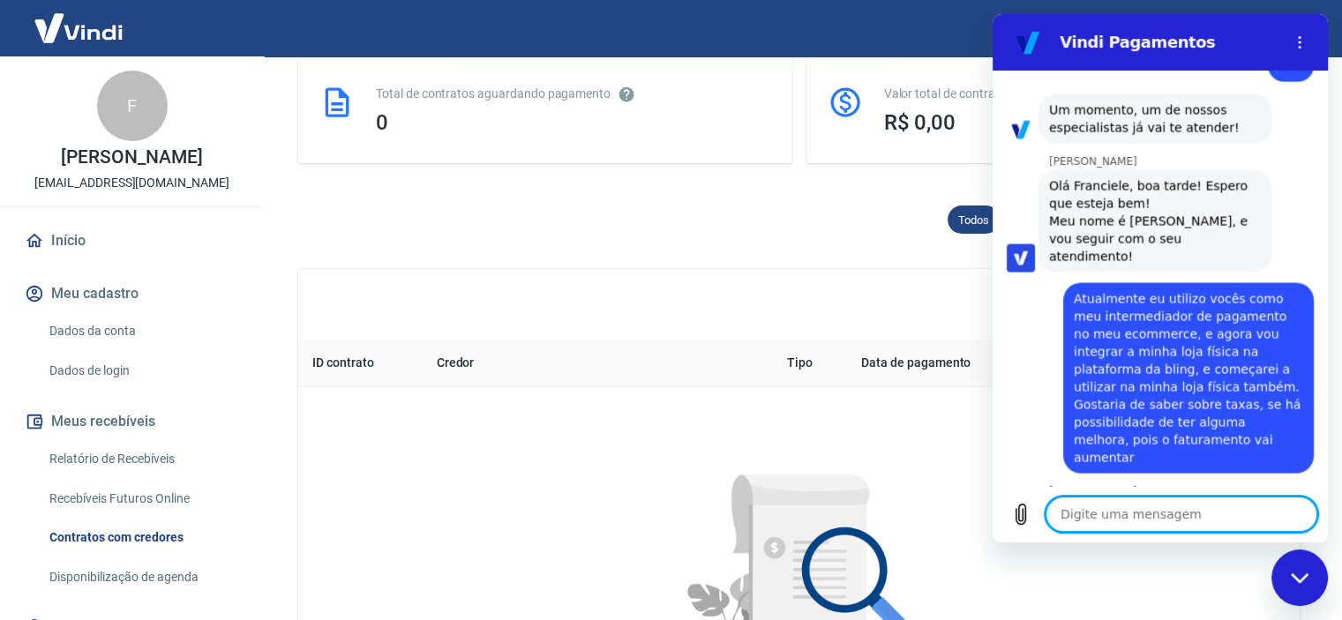
scroll to position [3440, 0]
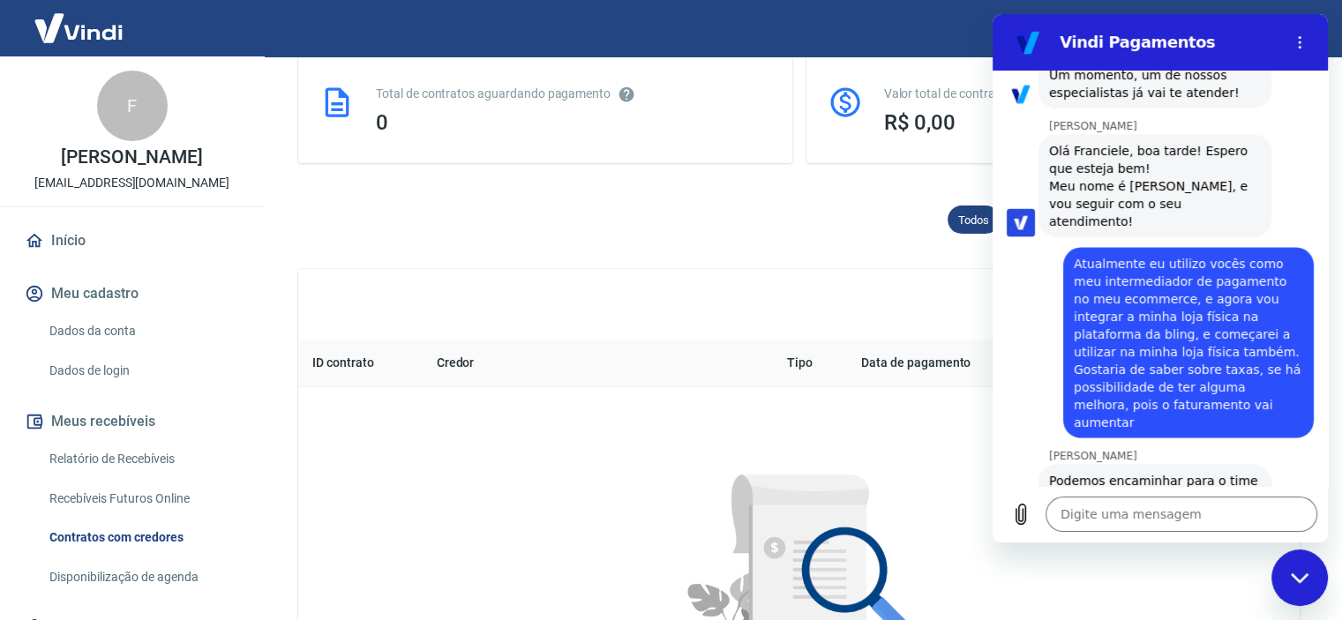
drag, startPoint x: 1035, startPoint y: 472, endPoint x: 1025, endPoint y: 472, distance: 9.7
click at [1025, 617] on div "Nani Venancia Dos Santos está digitando" at bounding box center [1167, 631] width 321 height 28
click at [1180, 465] on div "Nani Venancia Dos Santos diz: Podemos encaminhar para o time responsável verifi…" at bounding box center [1155, 498] width 233 height 67
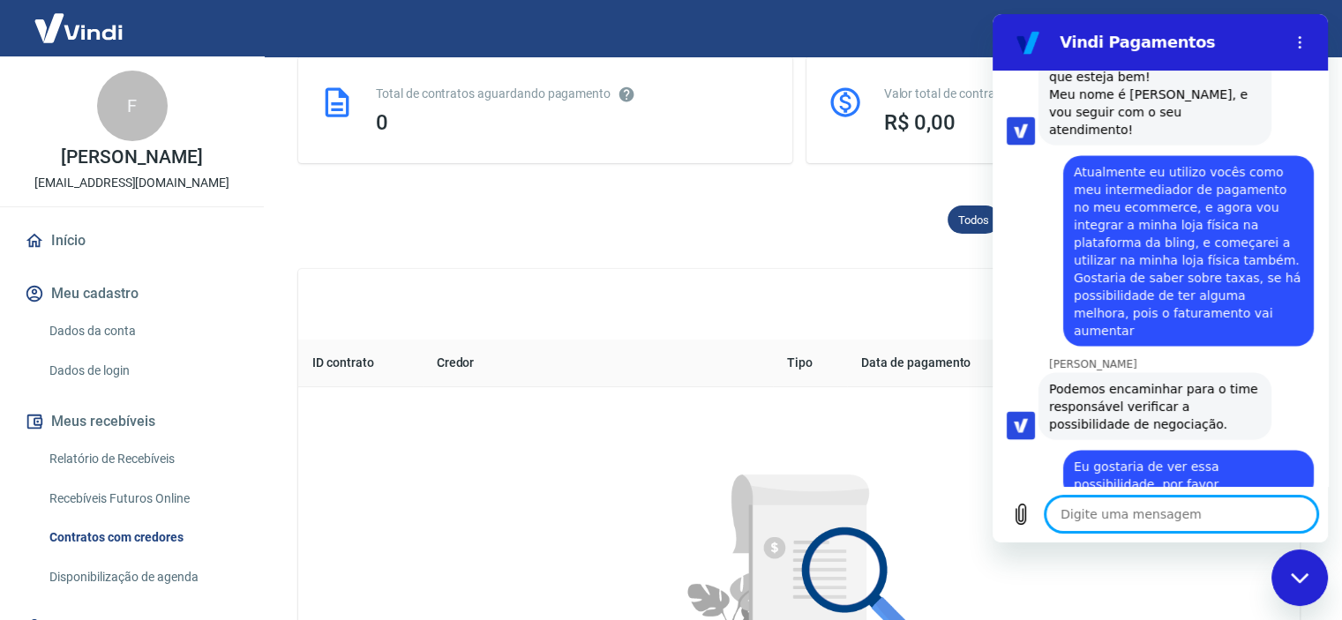
scroll to position [3536, 0]
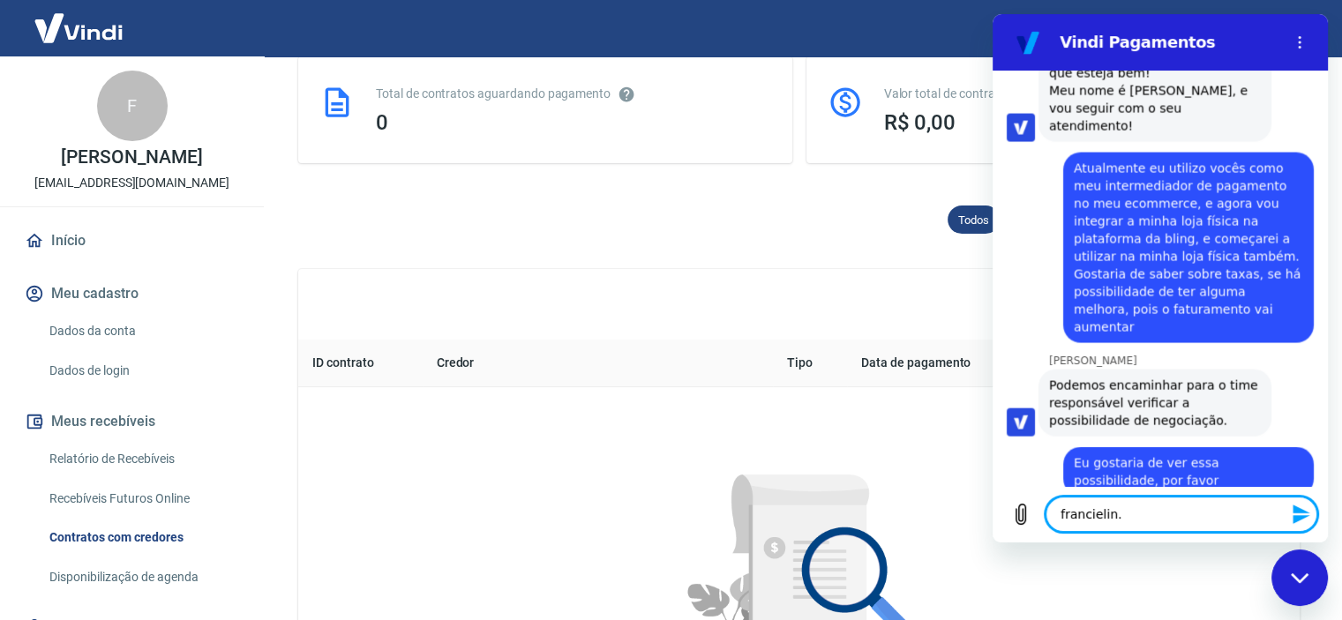
drag, startPoint x: 1134, startPoint y: 524, endPoint x: 1049, endPoint y: 515, distance: 85.2
click at [1049, 515] on textarea "francielin." at bounding box center [1182, 514] width 272 height 35
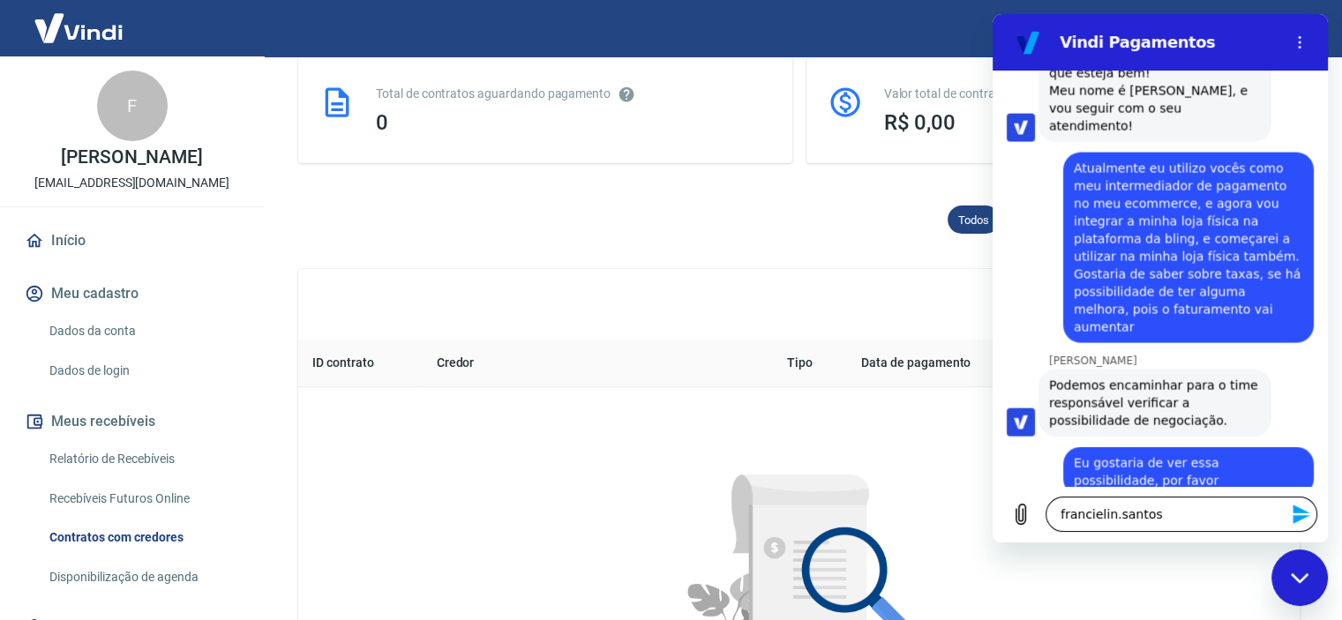
click at [1155, 514] on textarea "francielin.santos" at bounding box center [1182, 514] width 272 height 35
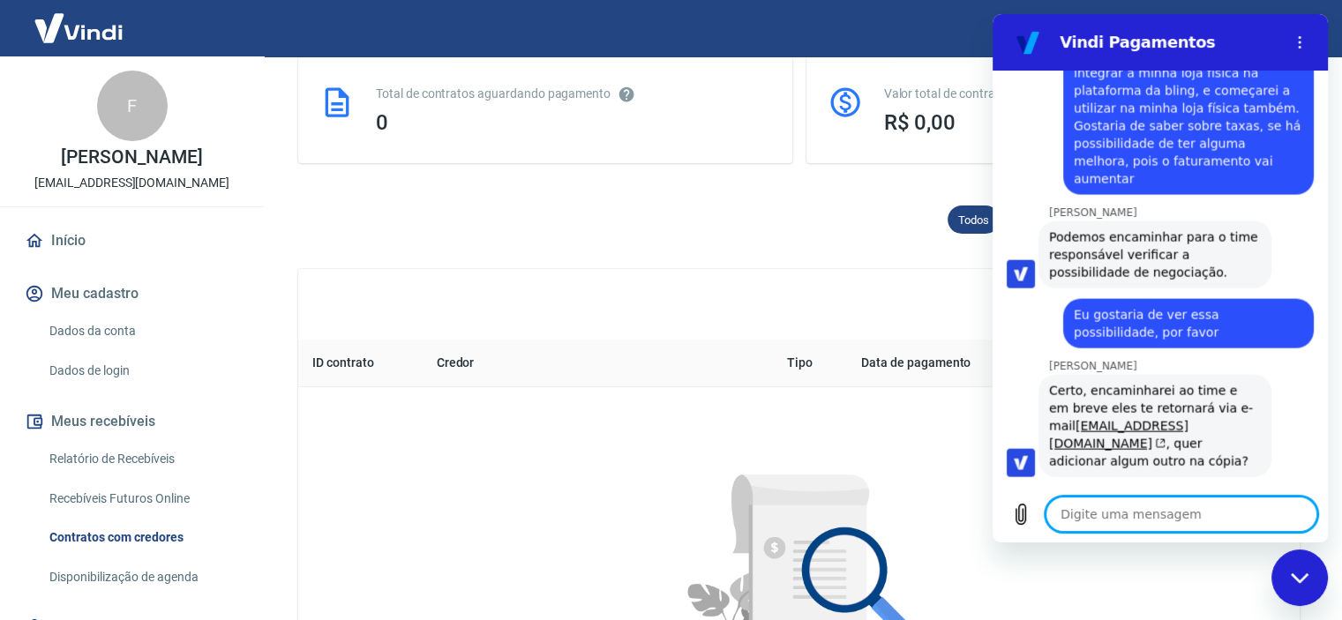
scroll to position [3688, 0]
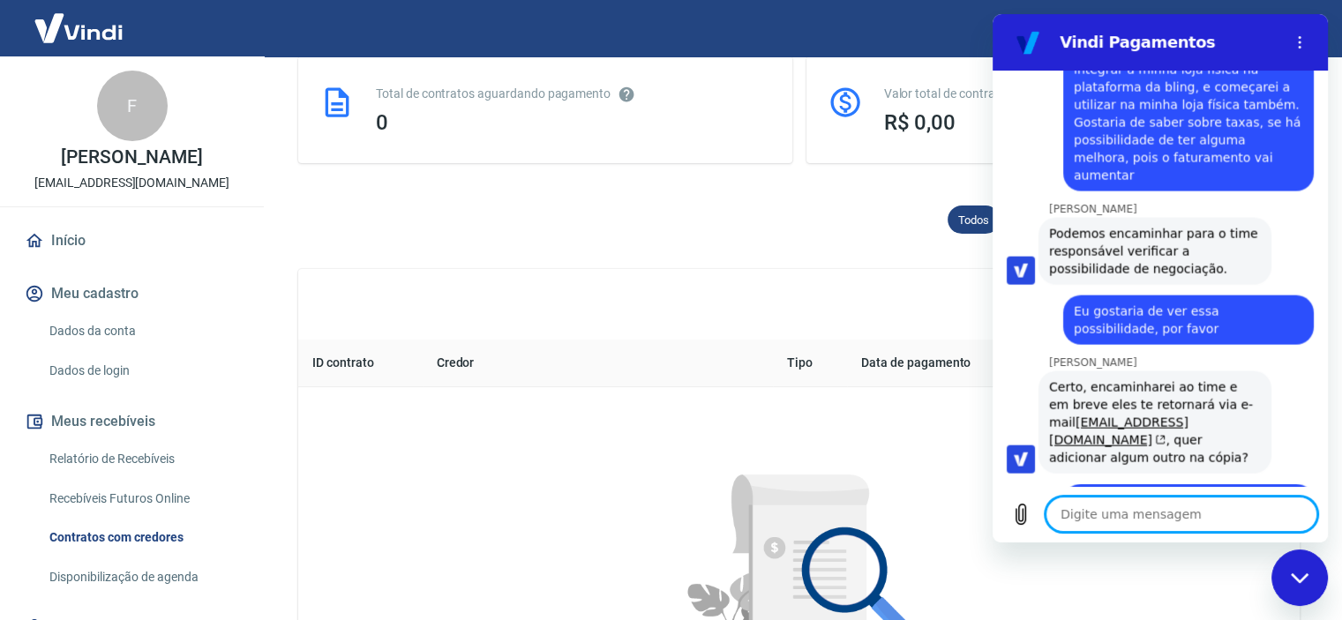
click at [1123, 509] on textarea at bounding box center [1182, 514] width 272 height 35
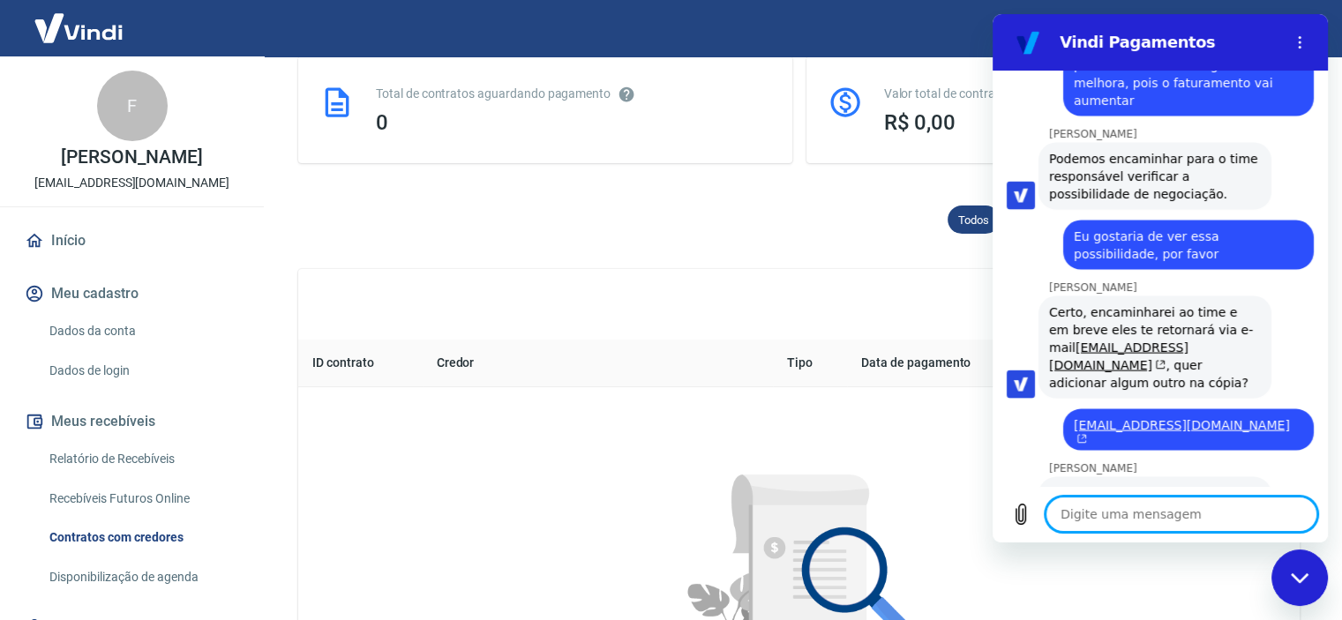
scroll to position [3797, 0]
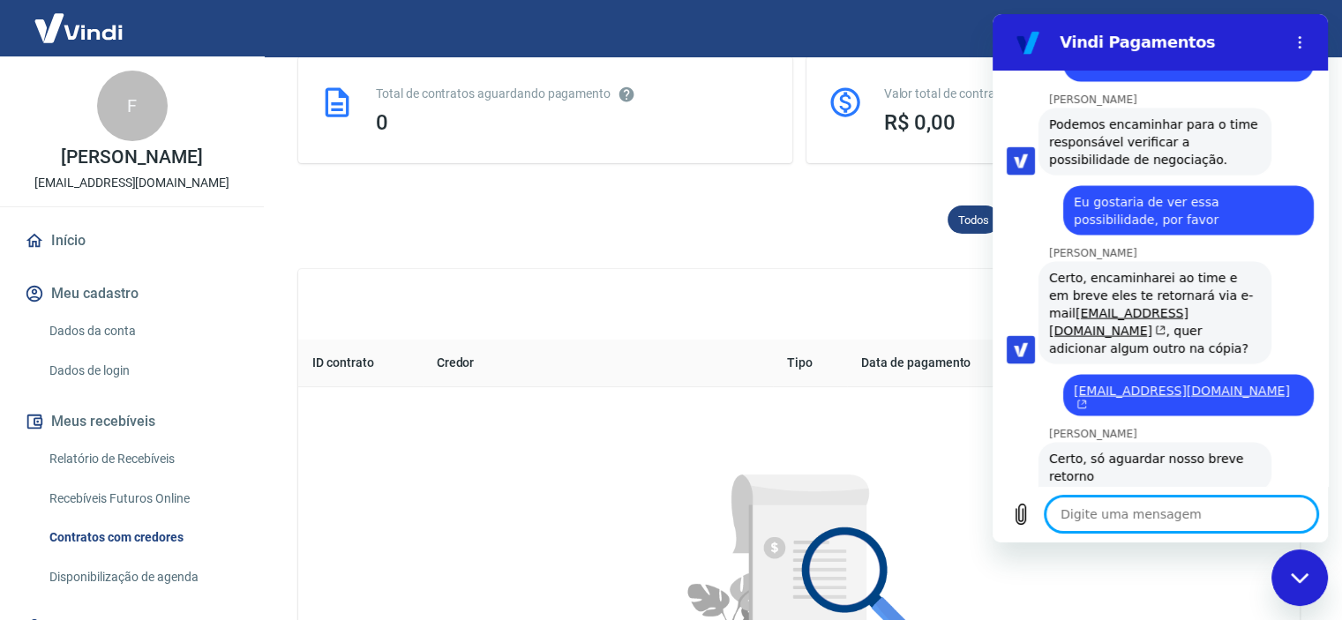
click at [1122, 500] on textarea at bounding box center [1182, 514] width 272 height 35
click at [1137, 568] on div "diz: Muito obrigada" at bounding box center [1153, 585] width 321 height 34
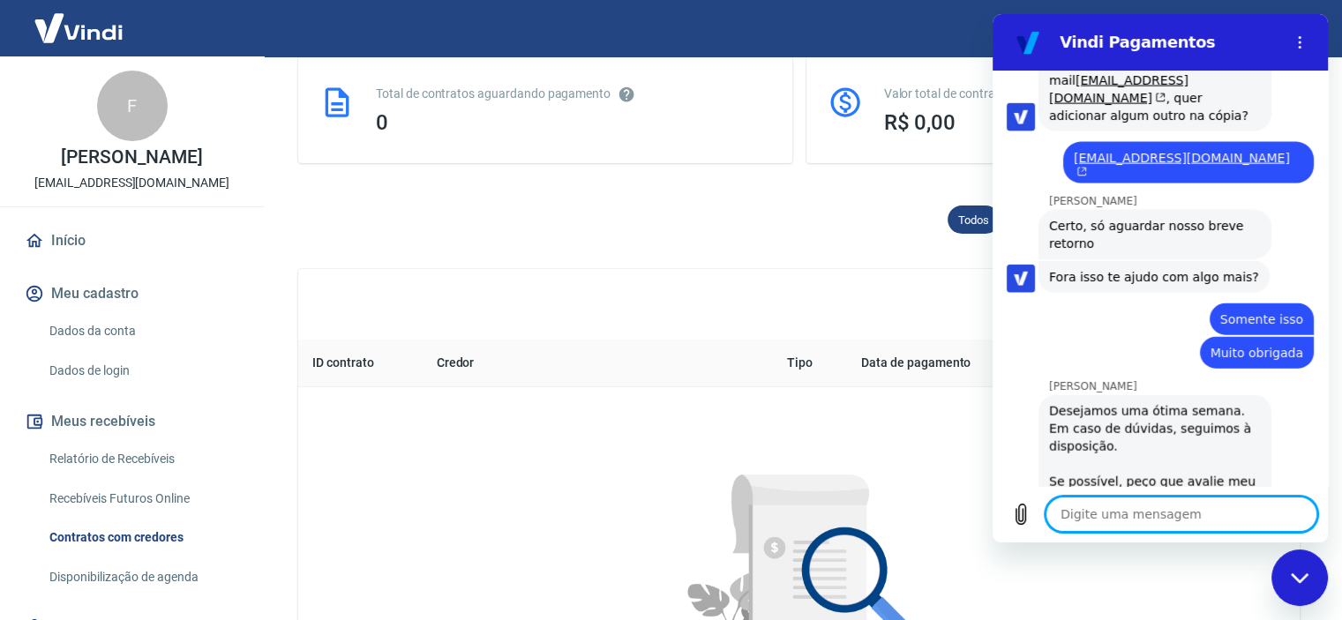
scroll to position [4033, 0]
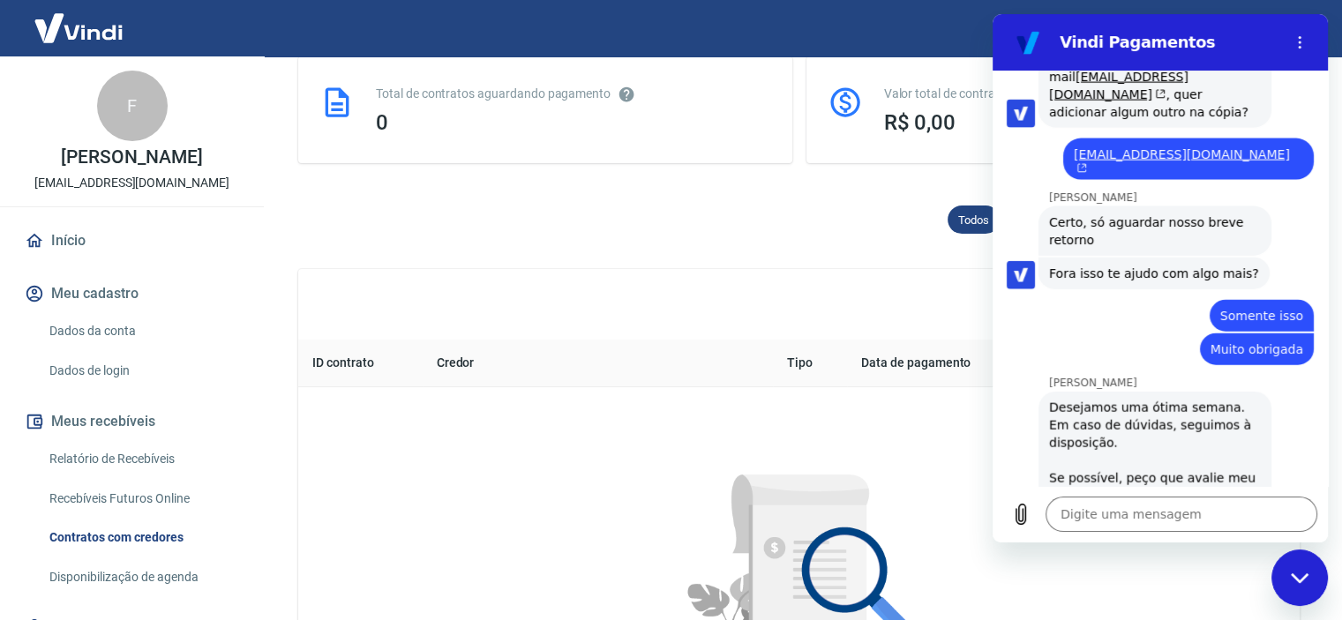
click at [1144, 506] on link "https://g.page/r/CVG4FibZJa2aEAg/review" at bounding box center [1124, 513] width 151 height 14
click at [1077, 514] on textarea at bounding box center [1182, 514] width 272 height 35
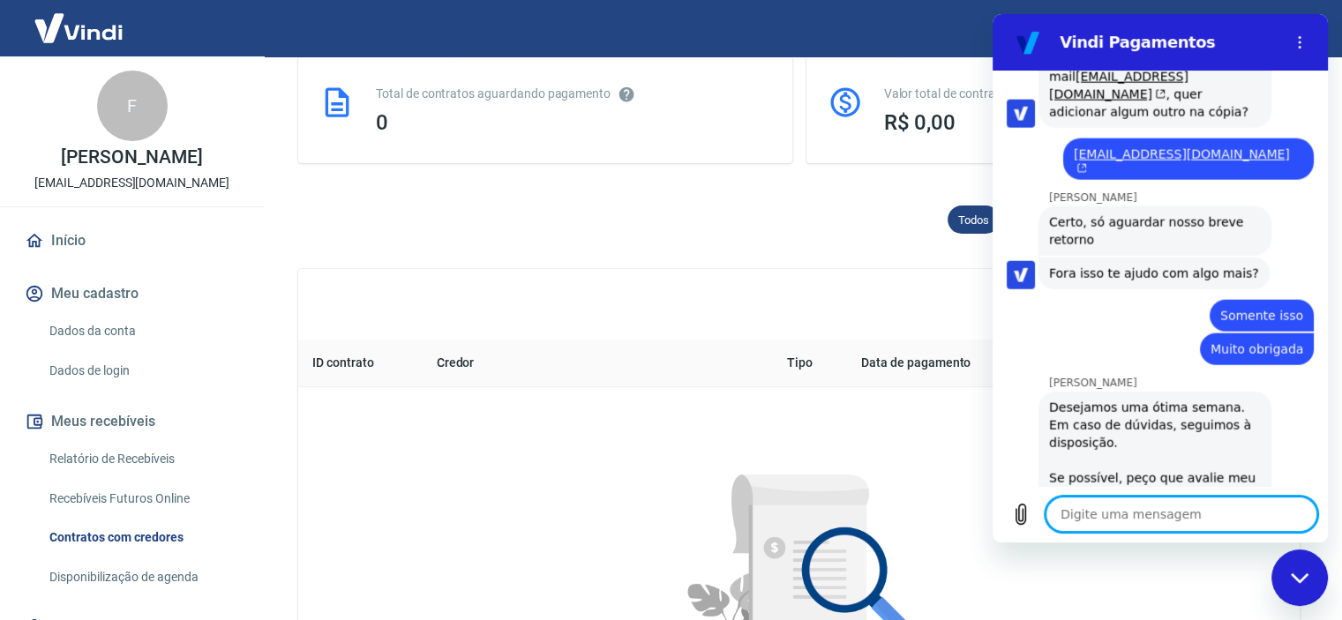
click at [98, 11] on img at bounding box center [78, 28] width 115 height 54
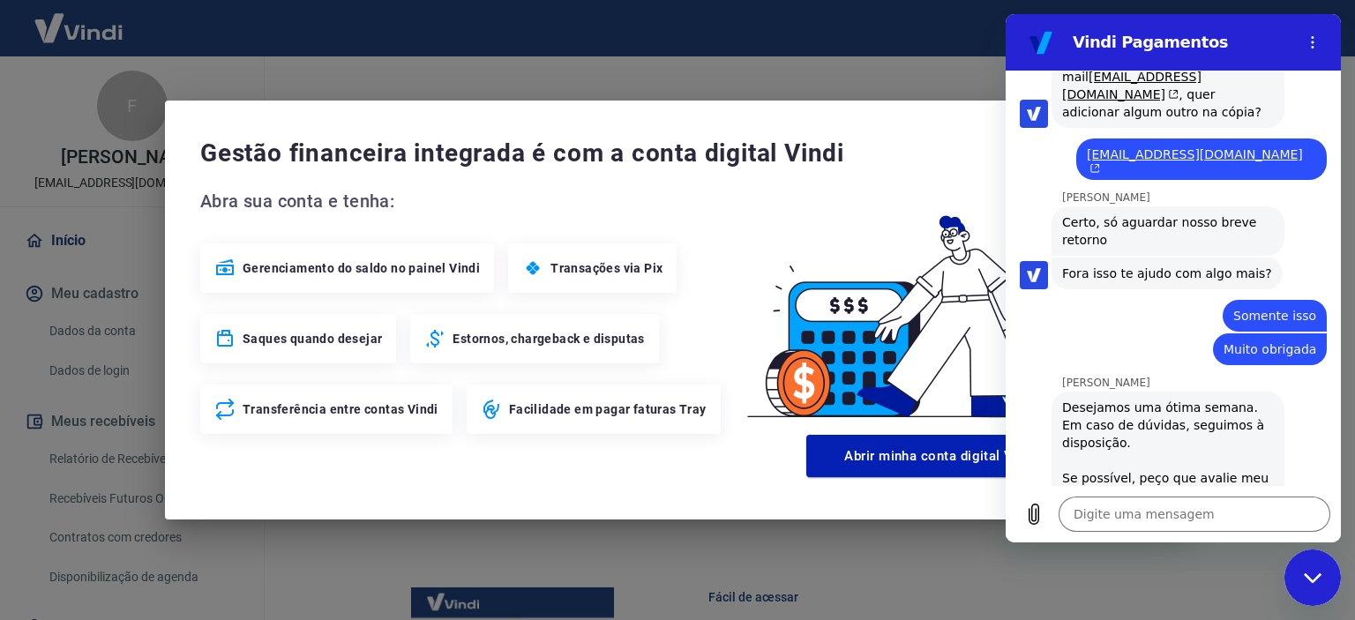
click at [905, 73] on div "Gestão financeira integrada é com a conta digital Vindi Abra sua conta e tenha:…" at bounding box center [677, 310] width 1355 height 620
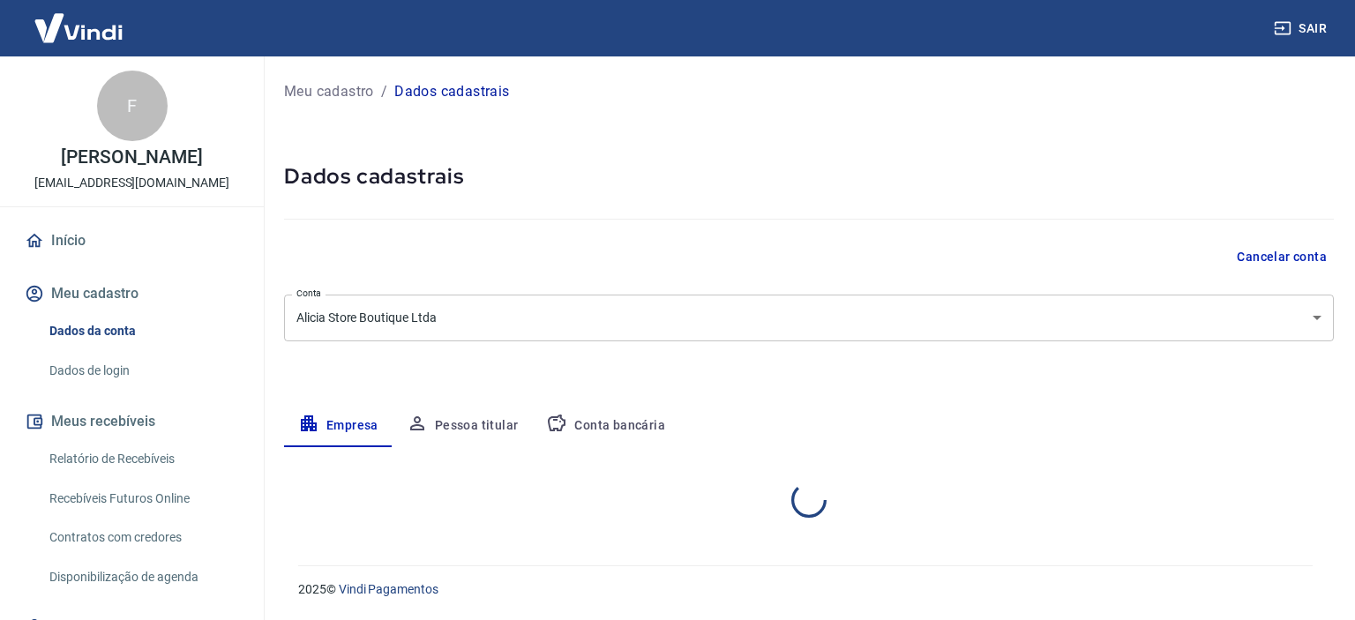
select select "SP"
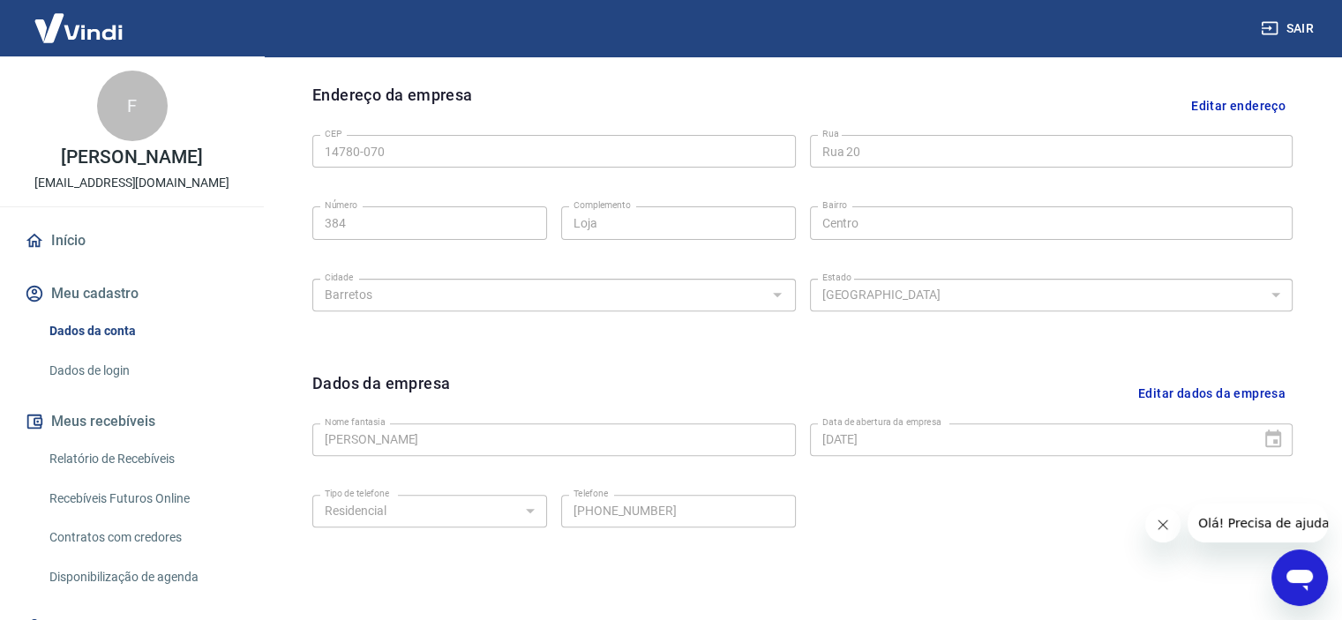
scroll to position [386, 0]
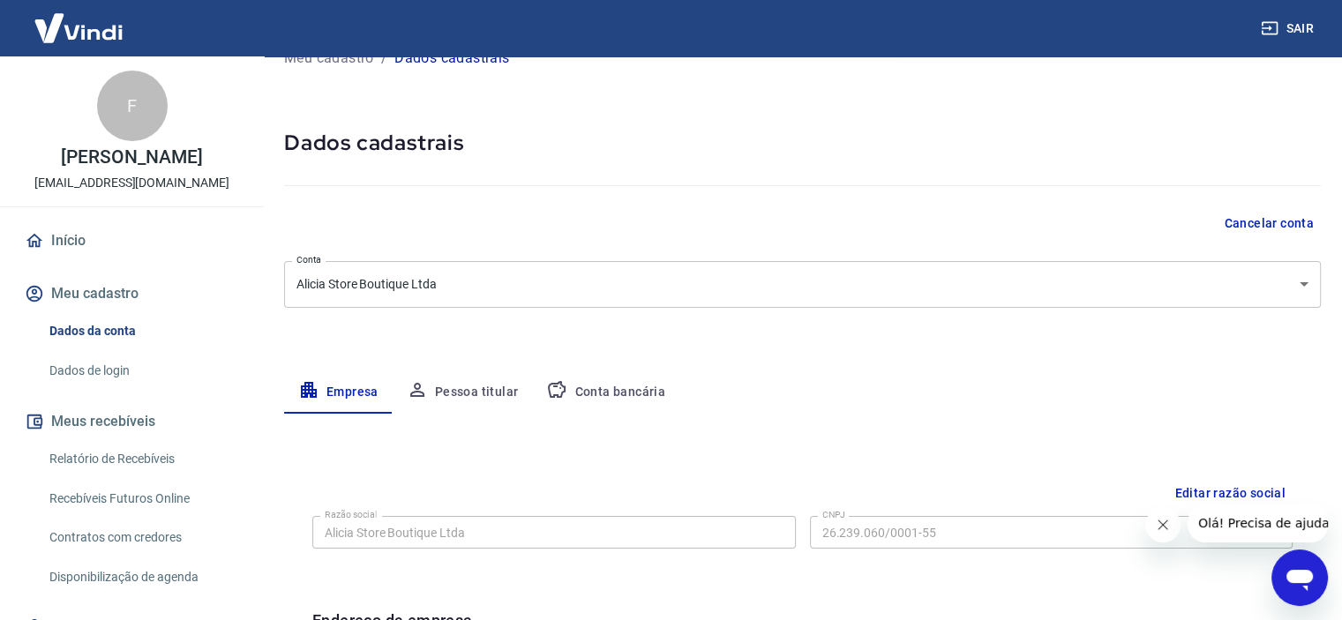
click at [485, 388] on button "Pessoa titular" at bounding box center [463, 392] width 140 height 42
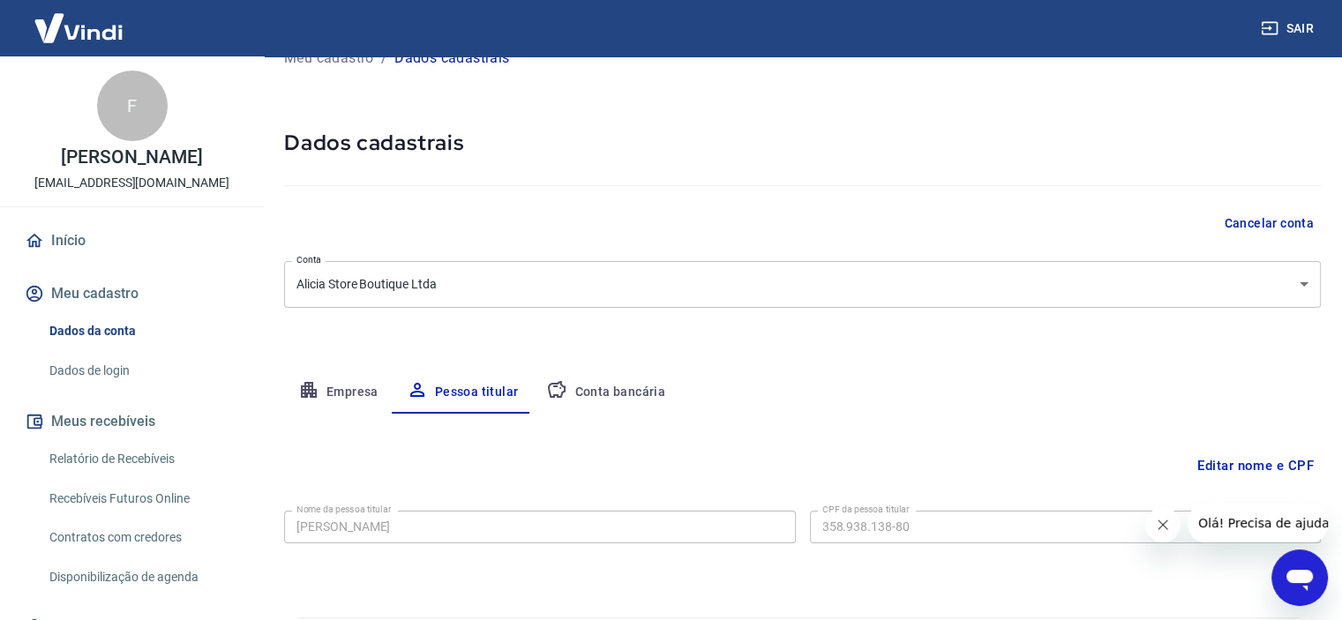
scroll to position [85, 0]
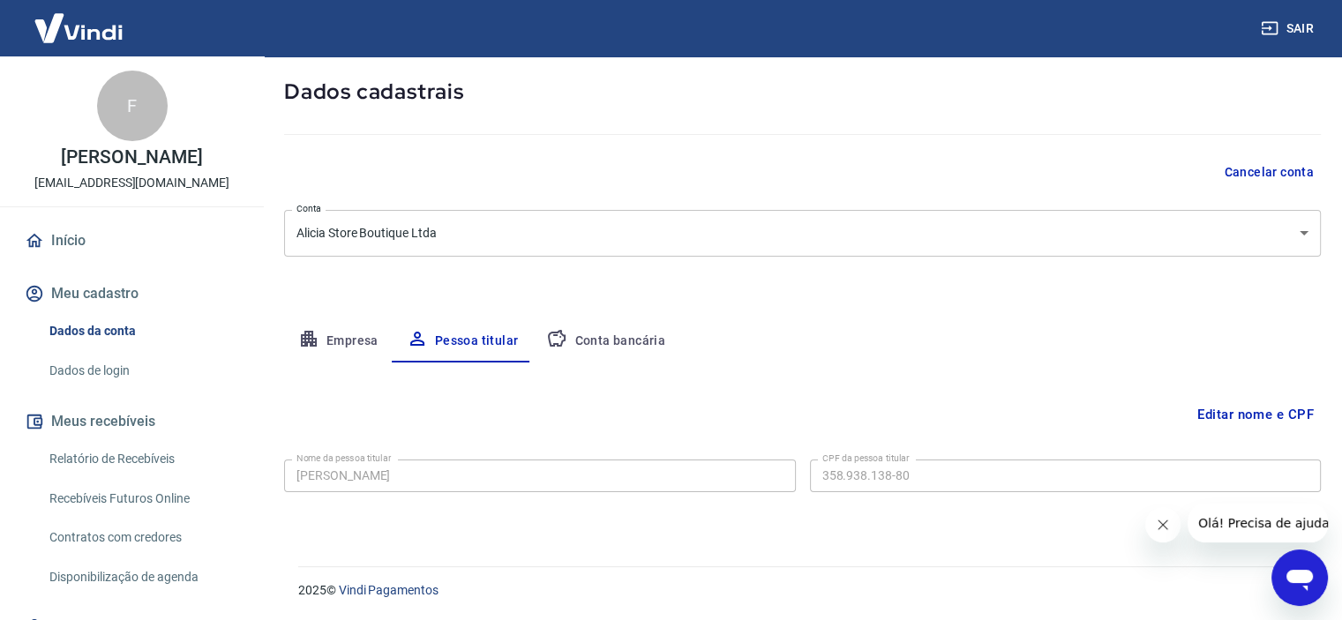
click at [616, 327] on button "Conta bancária" at bounding box center [605, 341] width 147 height 42
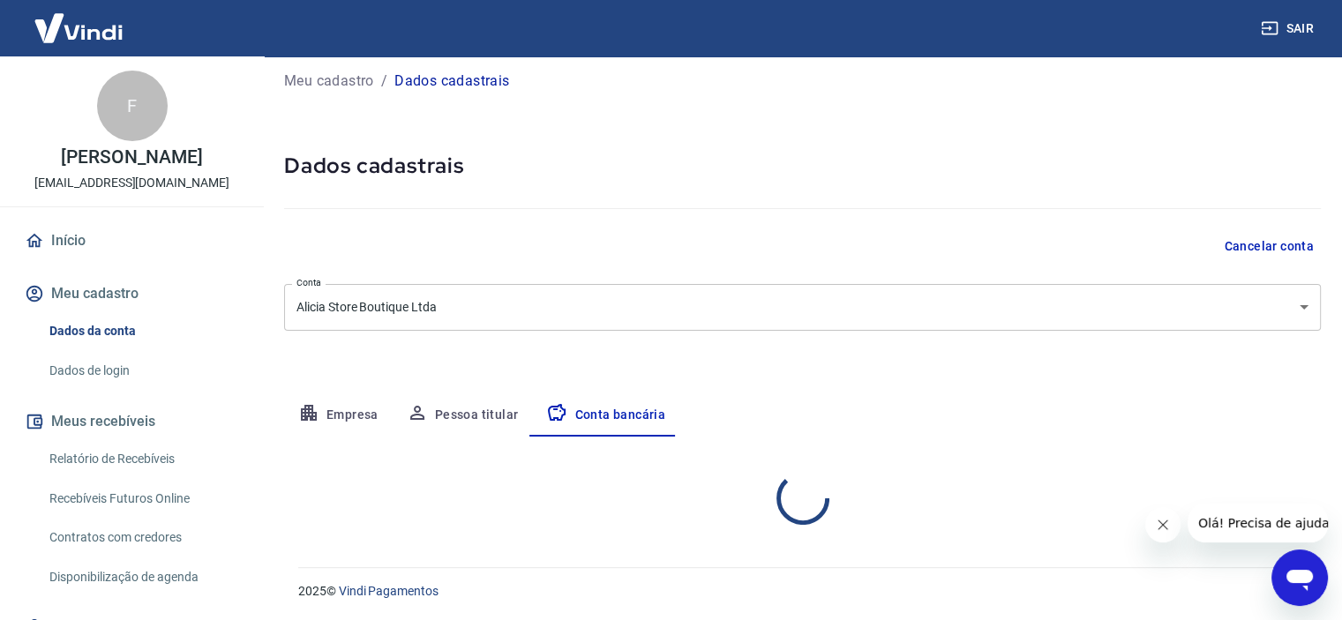
select select "1"
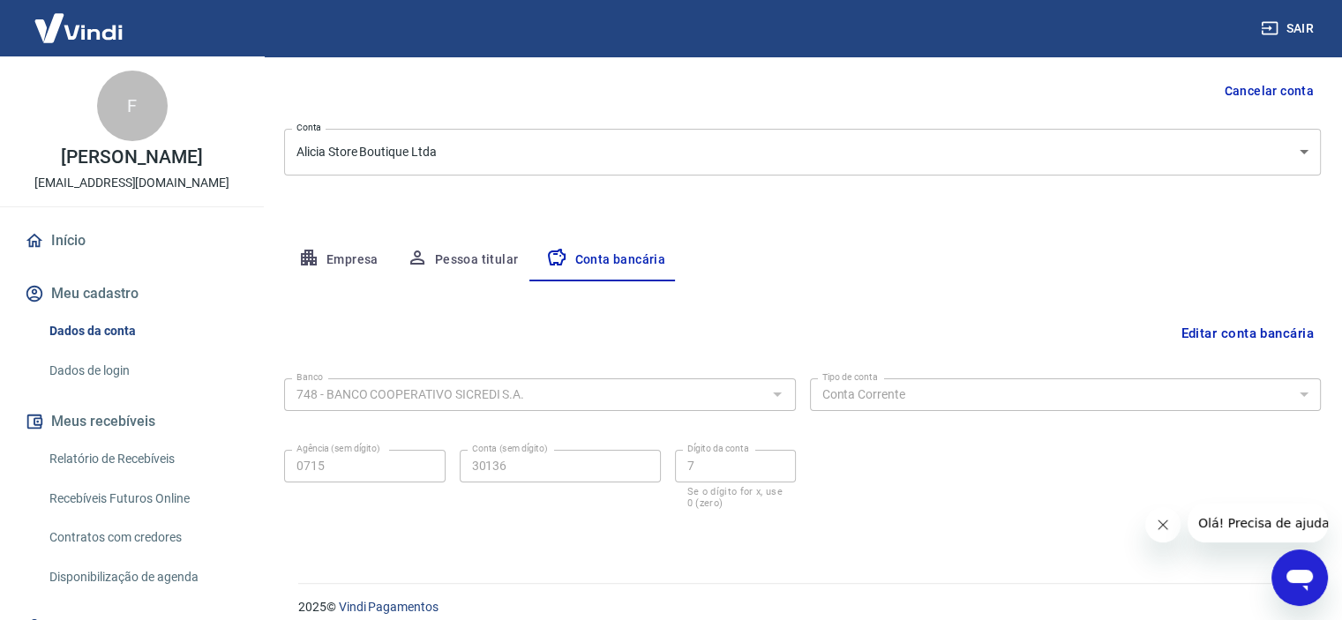
scroll to position [183, 0]
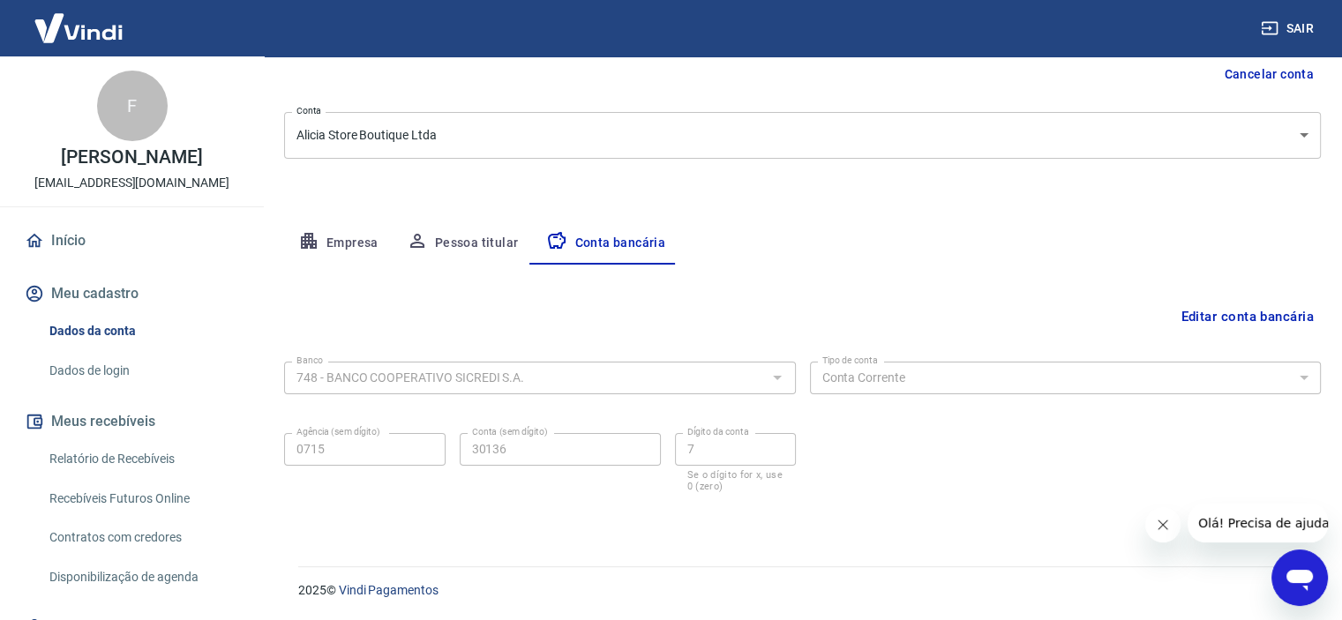
drag, startPoint x: 334, startPoint y: 217, endPoint x: 337, endPoint y: 243, distance: 25.8
click at [334, 221] on div "Meu cadastro / Dados cadastrais Dados cadastrais Cancelar conta Conta Alicia St…" at bounding box center [802, 210] width 1079 height 672
click at [337, 244] on button "Empresa" at bounding box center [338, 243] width 109 height 42
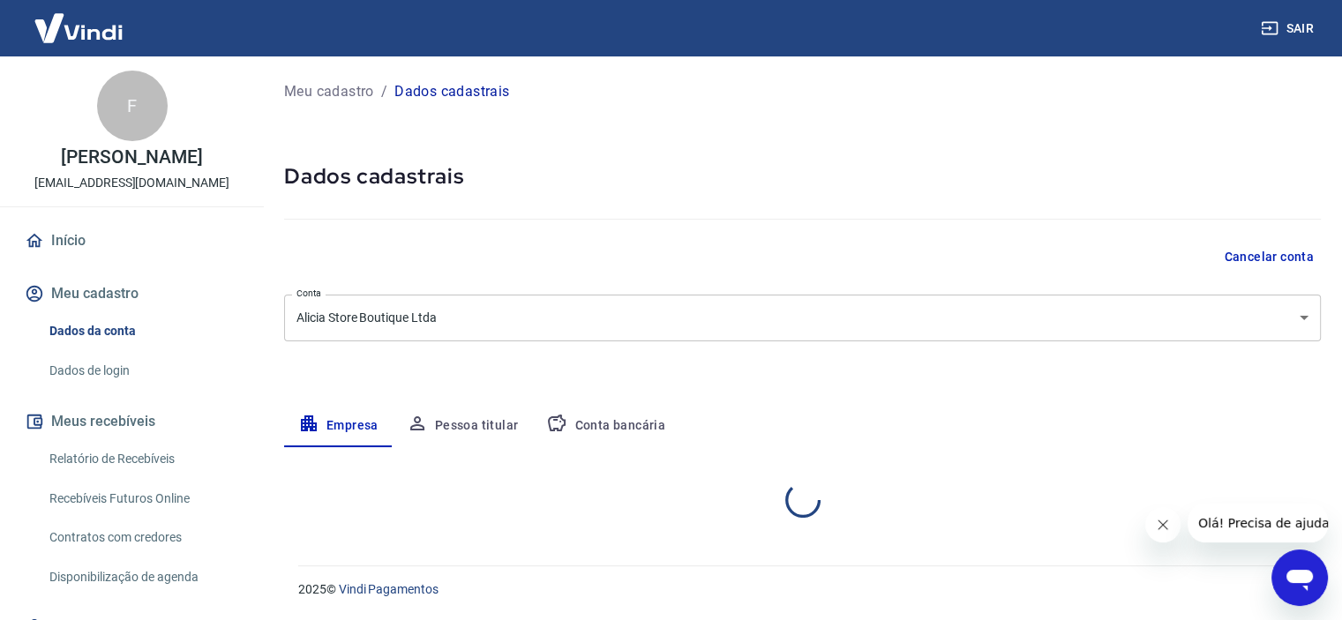
scroll to position [0, 0]
select select "SP"
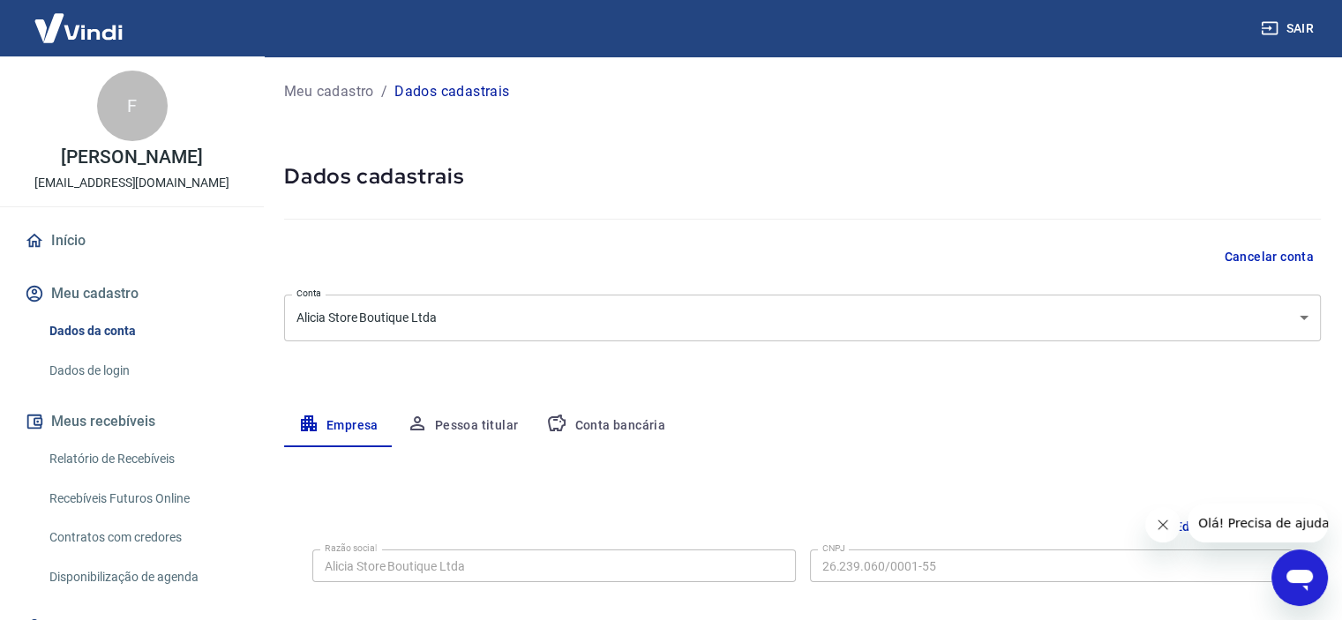
click at [111, 313] on button "Meu cadastro" at bounding box center [131, 293] width 221 height 39
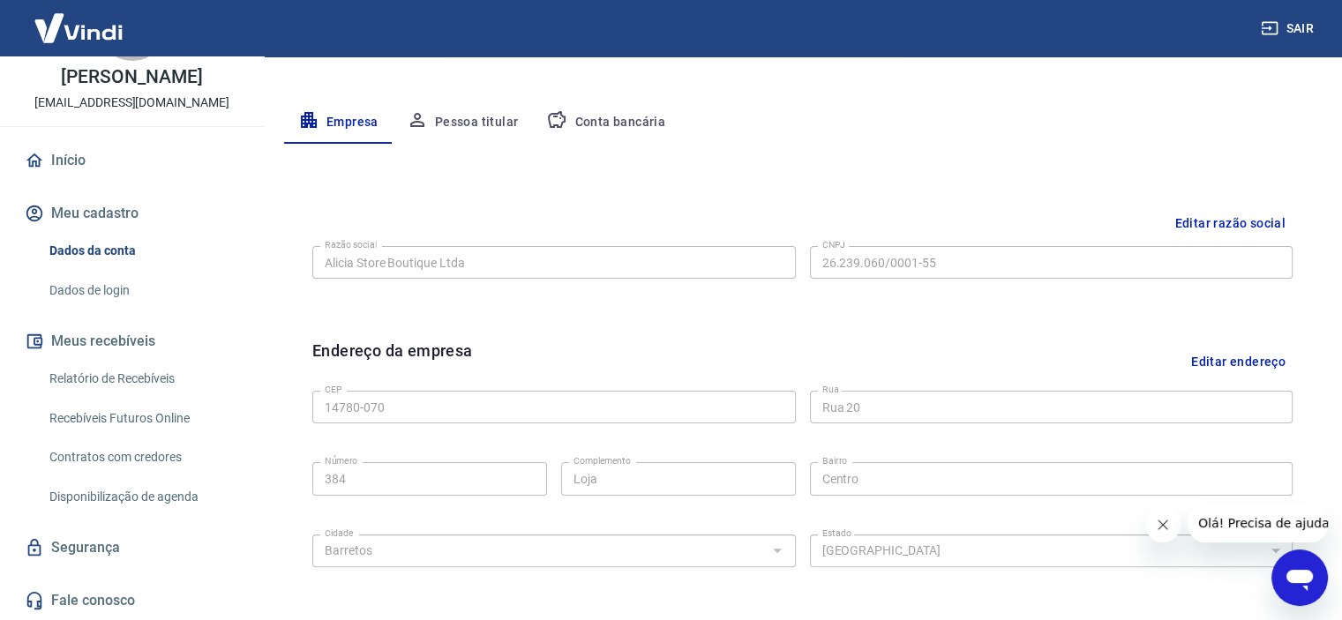
scroll to position [298, 0]
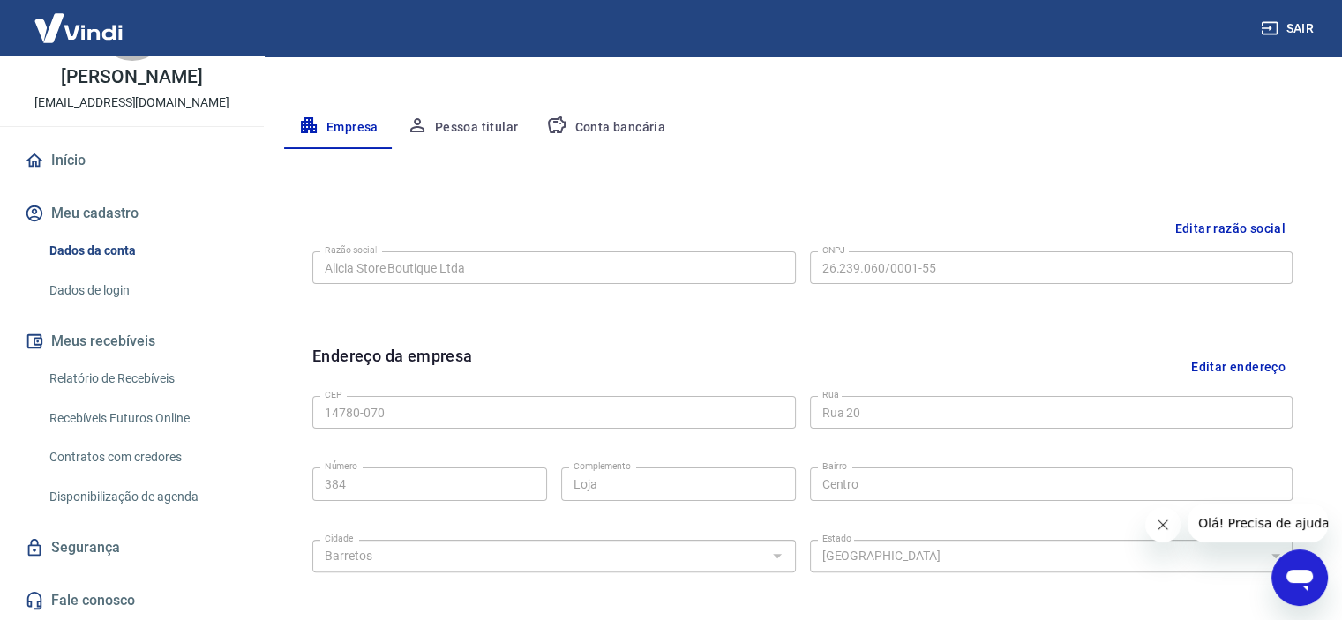
click at [115, 285] on link "Dados de login" at bounding box center [142, 291] width 200 height 36
